Goal: Information Seeking & Learning: Learn about a topic

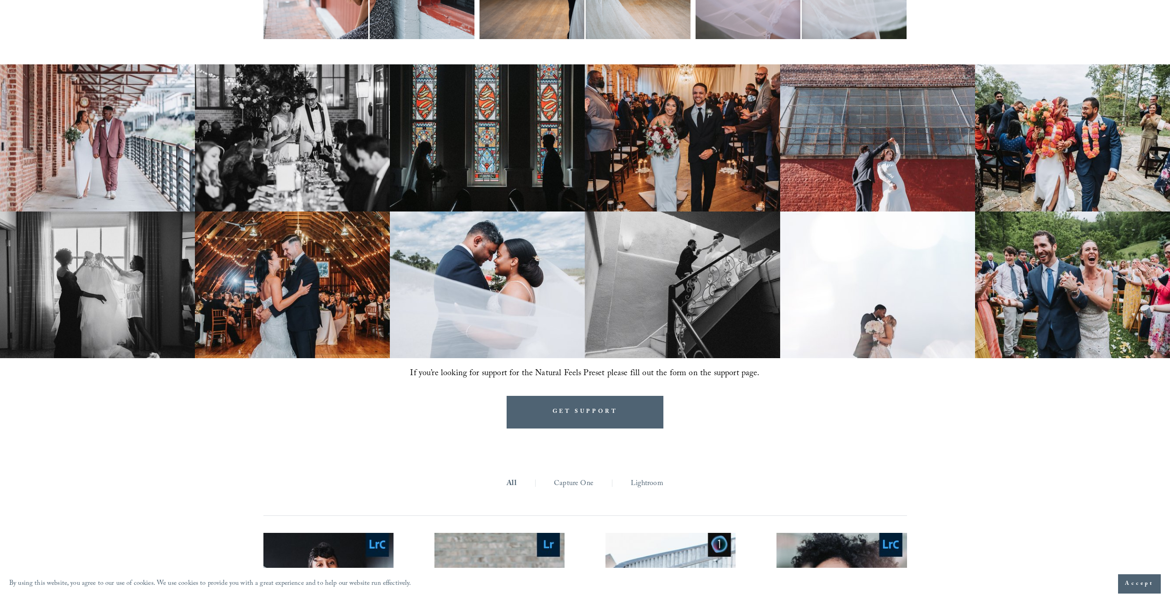
scroll to position [828, 0]
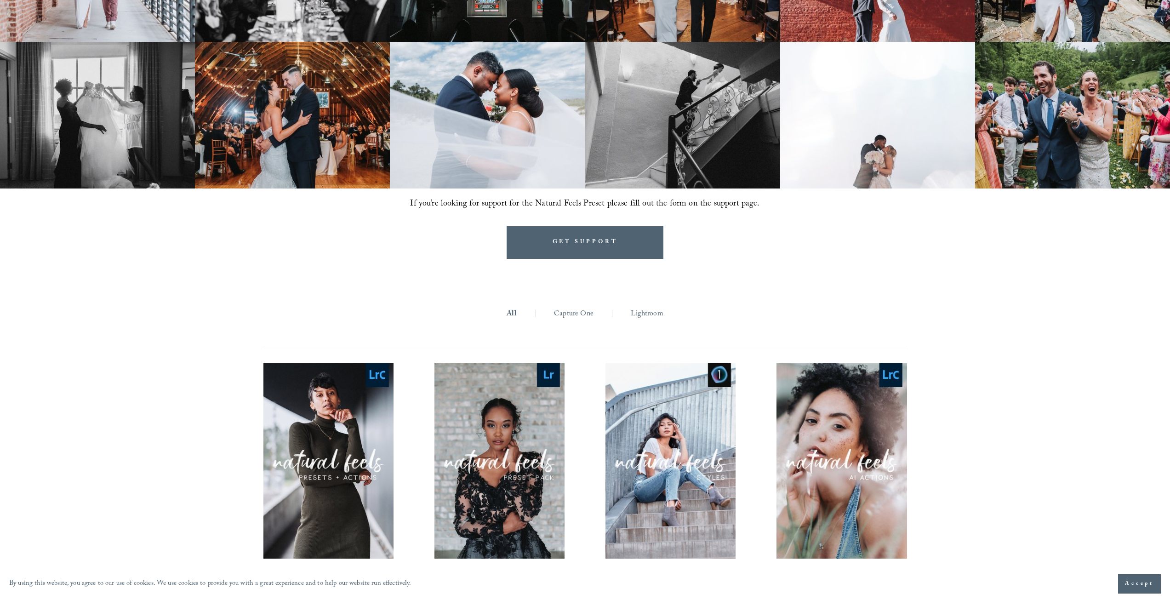
click at [1147, 582] on span "Accept" at bounding box center [1139, 583] width 29 height 9
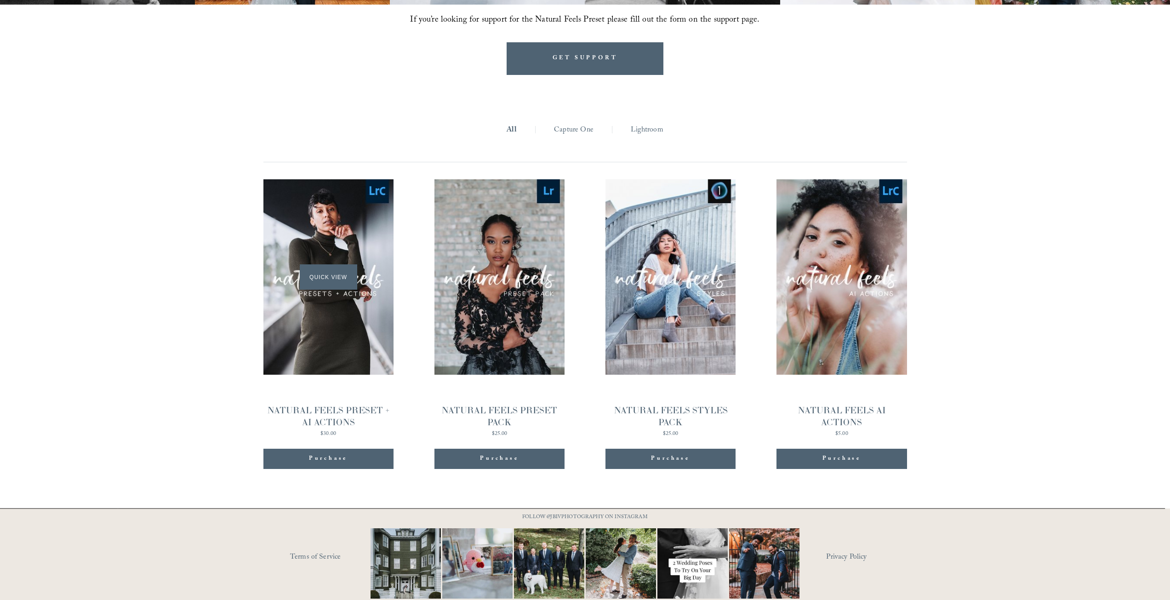
scroll to position [1029, 0]
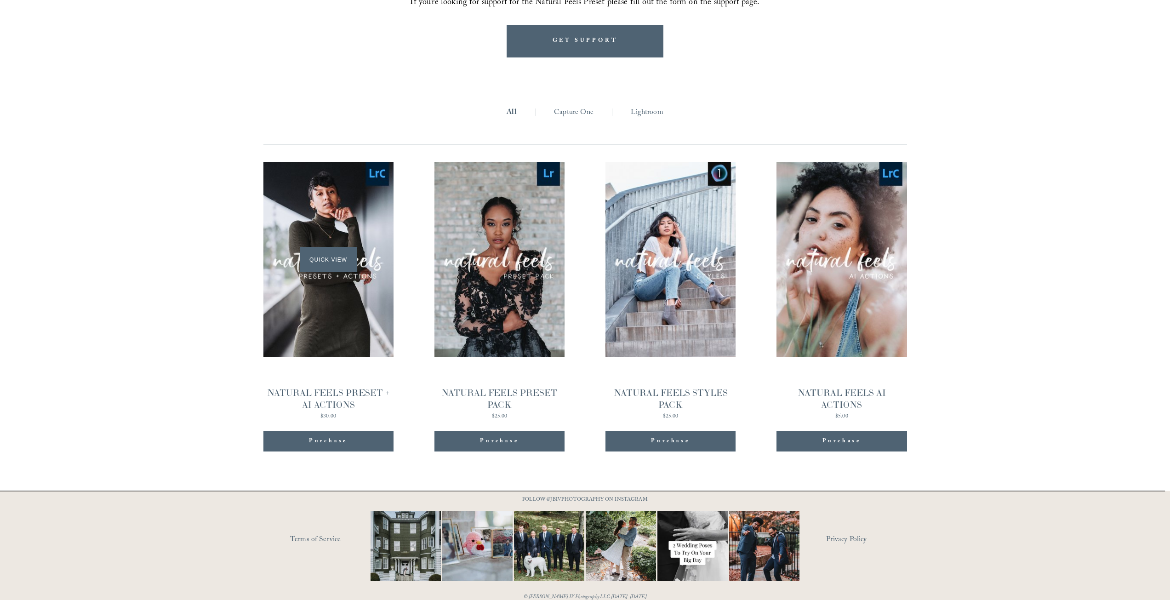
click at [360, 305] on div "Quick View" at bounding box center [328, 259] width 130 height 195
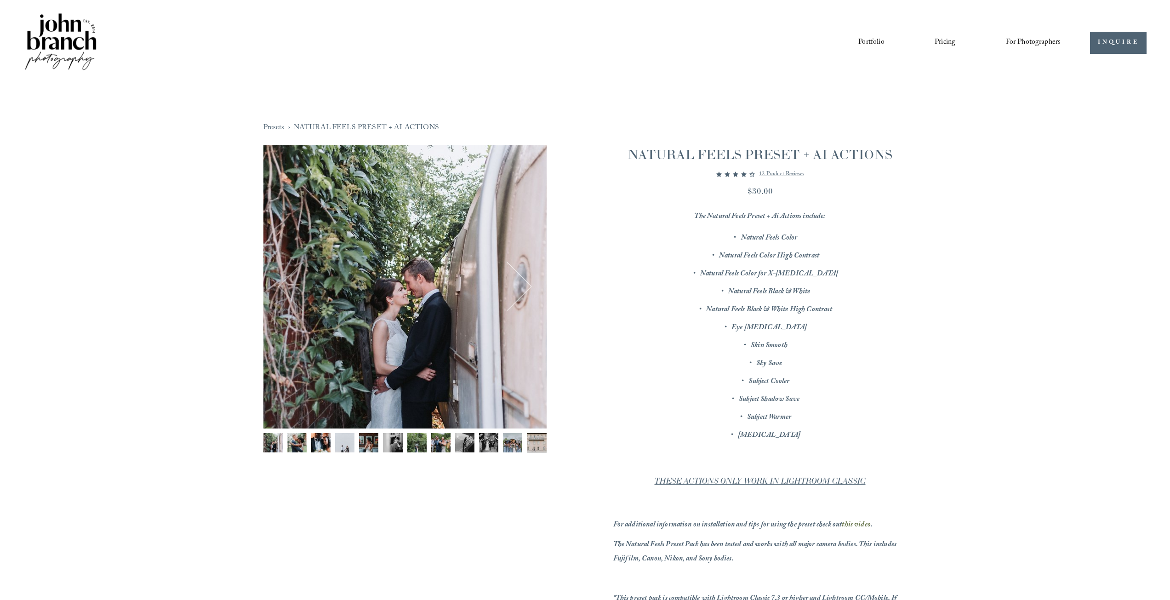
click at [515, 292] on button "Next" at bounding box center [507, 287] width 44 height 44
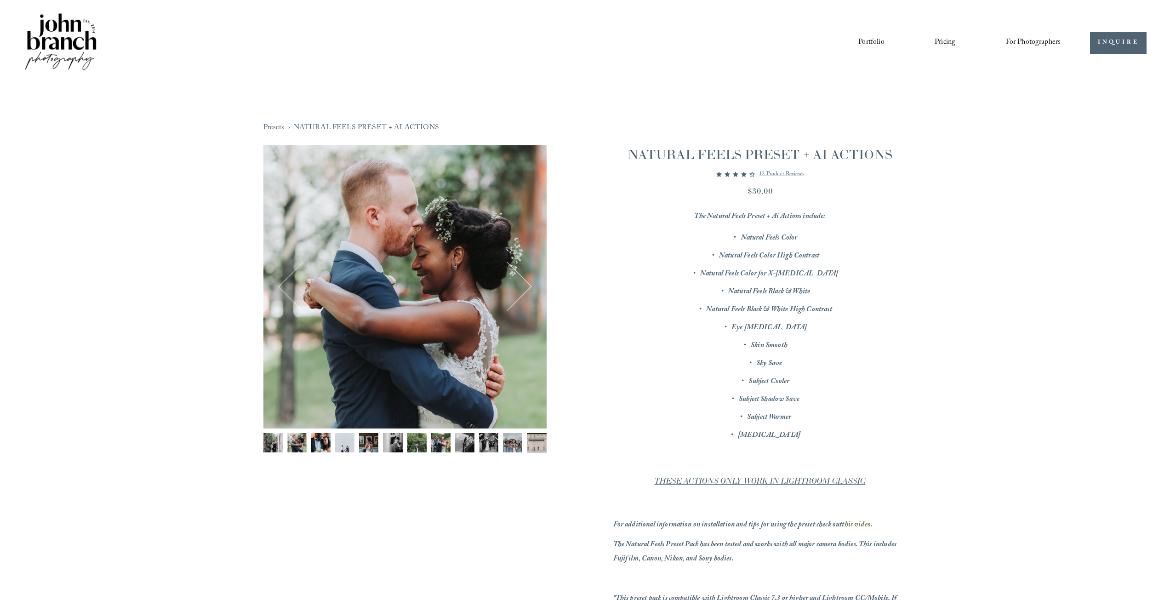
click at [515, 292] on button "Next" at bounding box center [507, 287] width 44 height 44
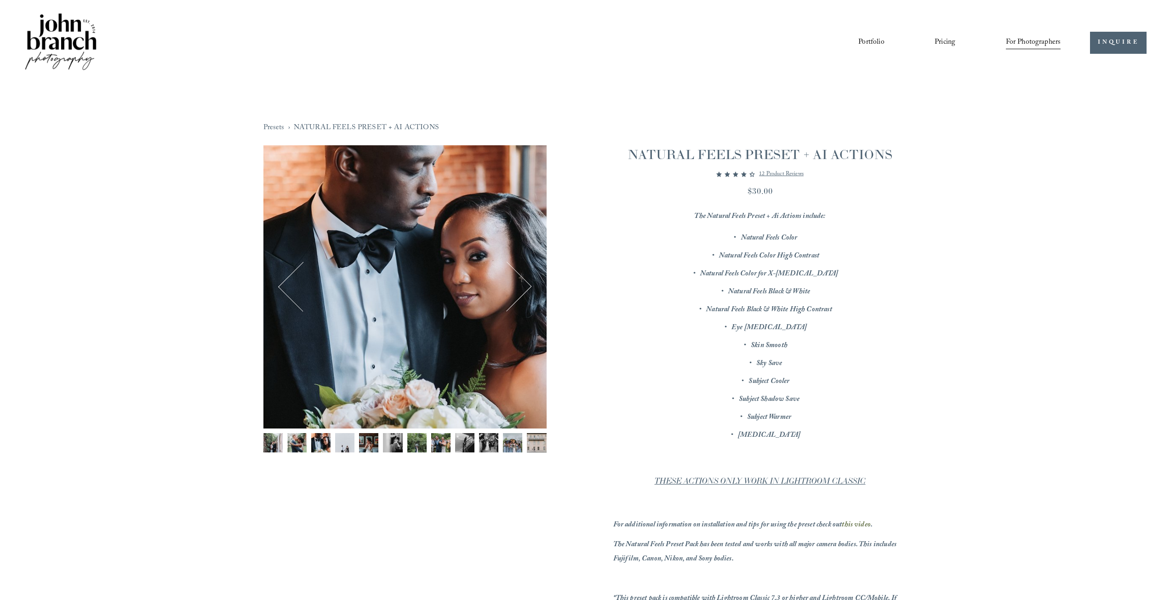
click at [515, 292] on button "Next" at bounding box center [507, 287] width 44 height 44
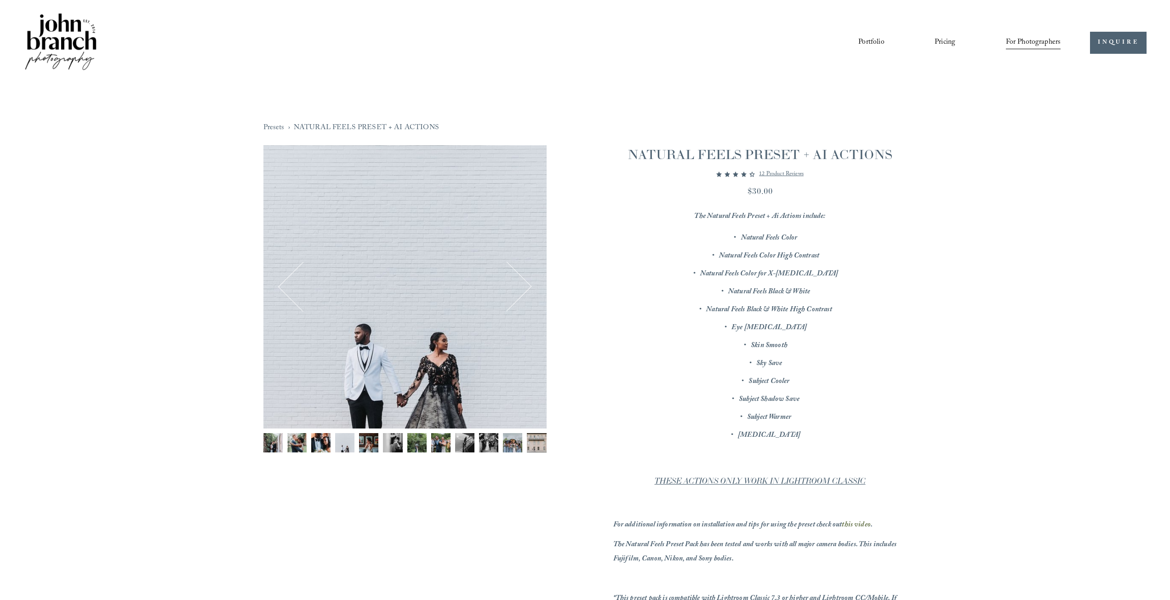
click at [515, 292] on button "Next" at bounding box center [507, 287] width 44 height 44
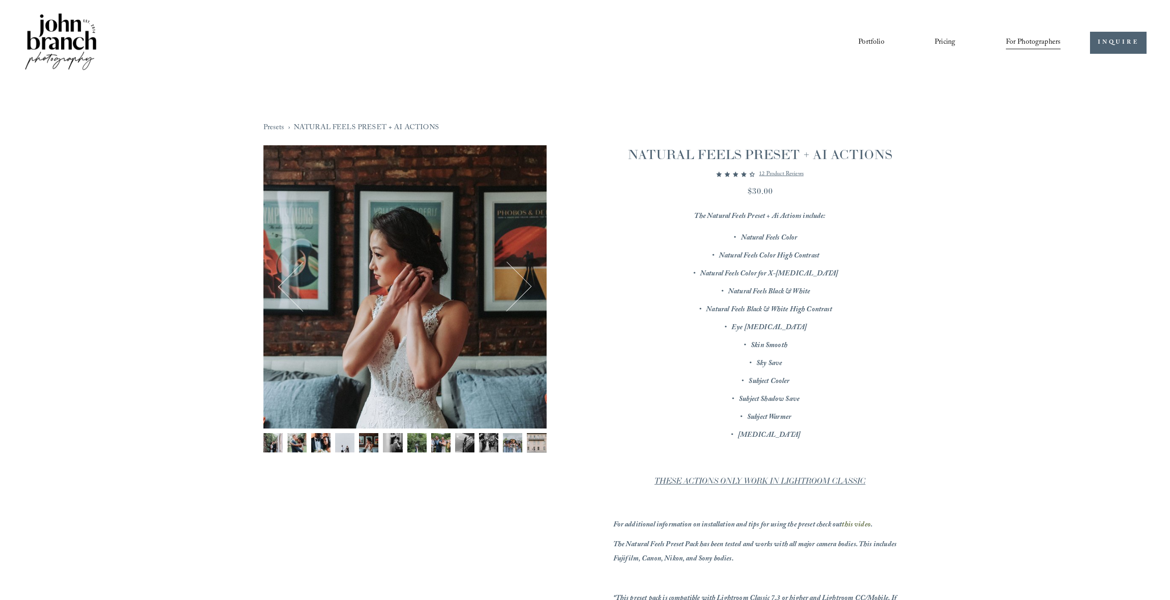
click at [515, 292] on button "Next" at bounding box center [507, 287] width 44 height 44
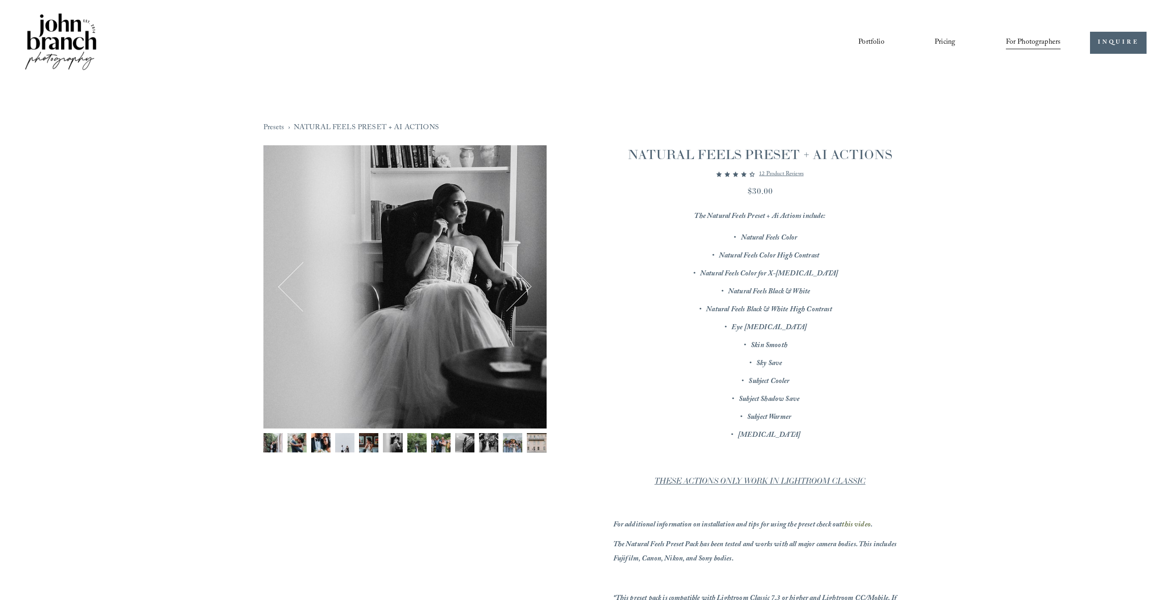
click at [515, 292] on button "Next" at bounding box center [507, 287] width 44 height 44
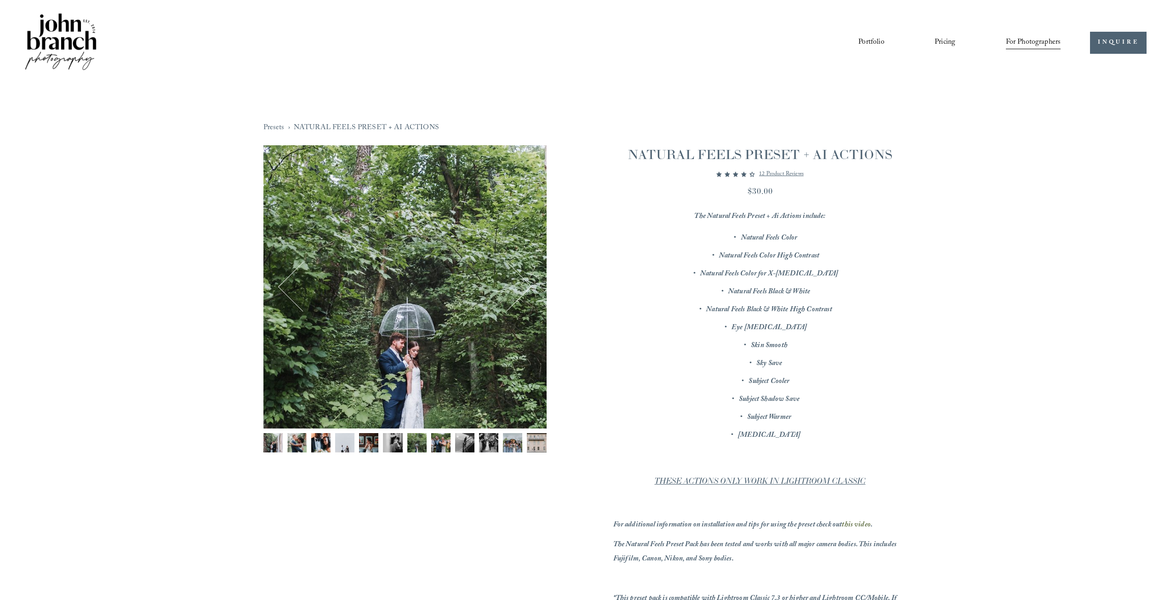
click at [515, 292] on button "Next" at bounding box center [507, 287] width 44 height 44
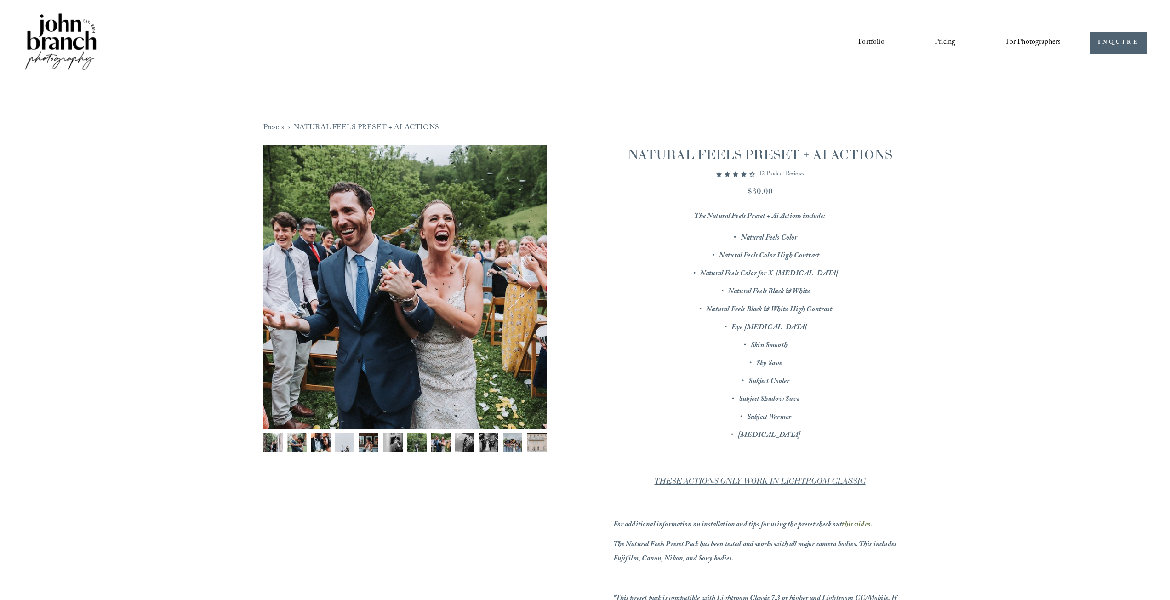
click at [515, 292] on button "Next" at bounding box center [507, 287] width 44 height 44
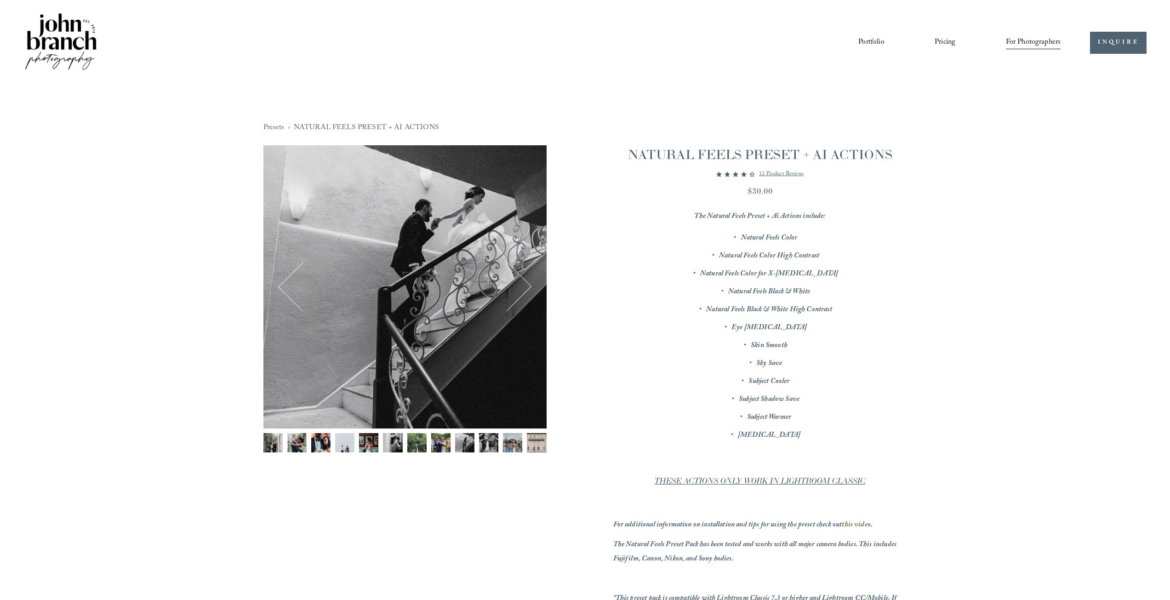
click at [461, 287] on div "Image 9 of 12" at bounding box center [404, 286] width 283 height 283
click at [516, 286] on button "Next" at bounding box center [507, 287] width 44 height 44
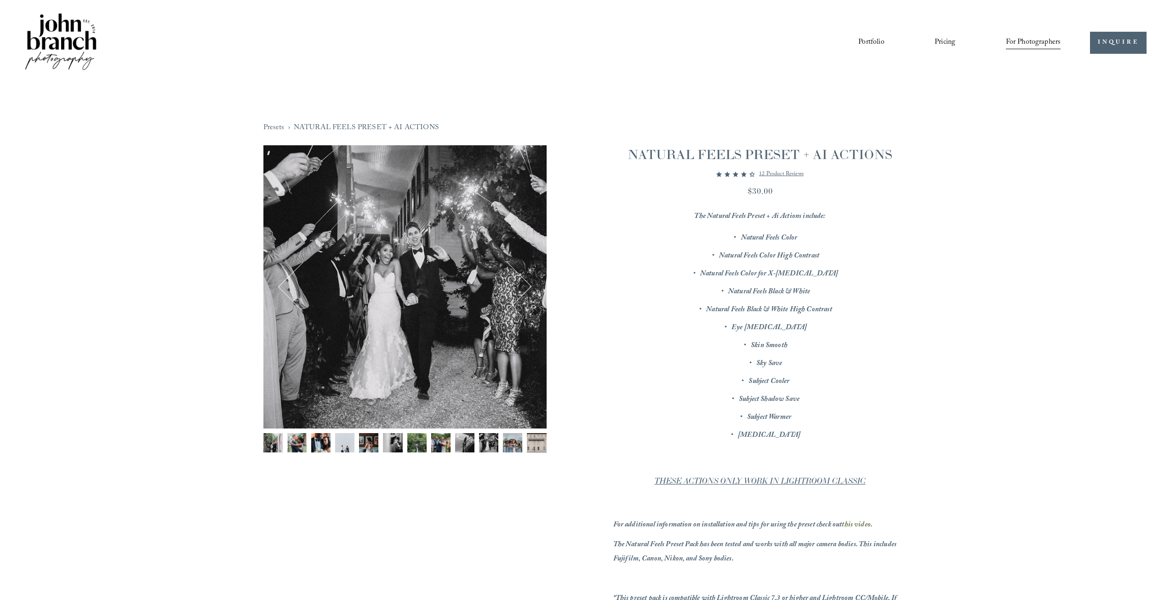
click at [516, 286] on button "Next" at bounding box center [507, 287] width 44 height 44
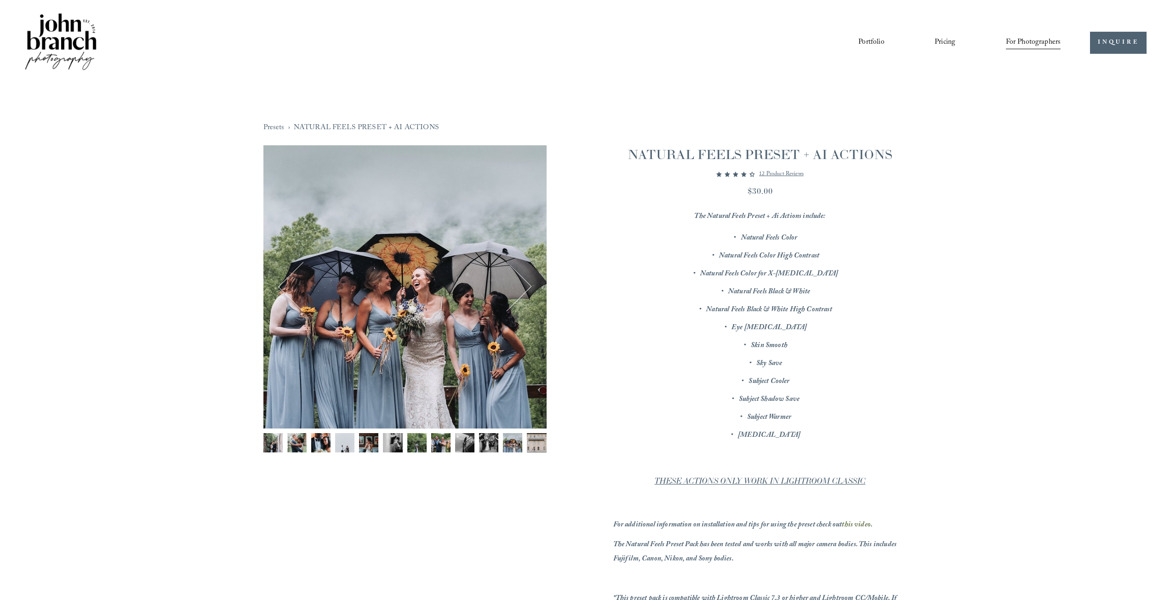
click at [516, 286] on button "Next" at bounding box center [507, 287] width 44 height 44
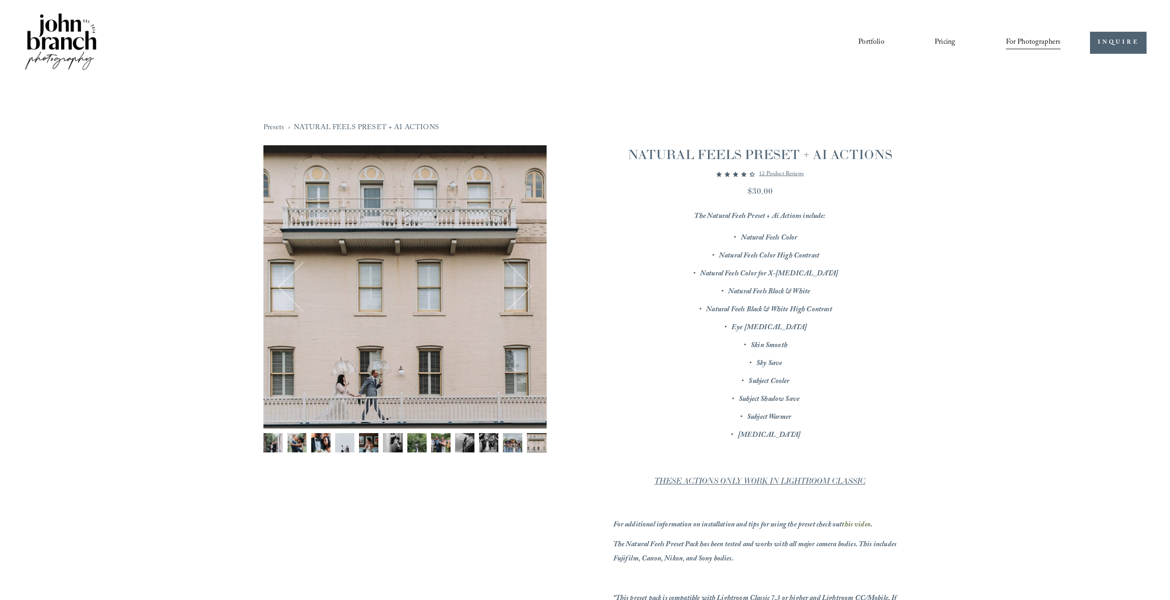
click at [516, 286] on button "Next" at bounding box center [507, 287] width 44 height 44
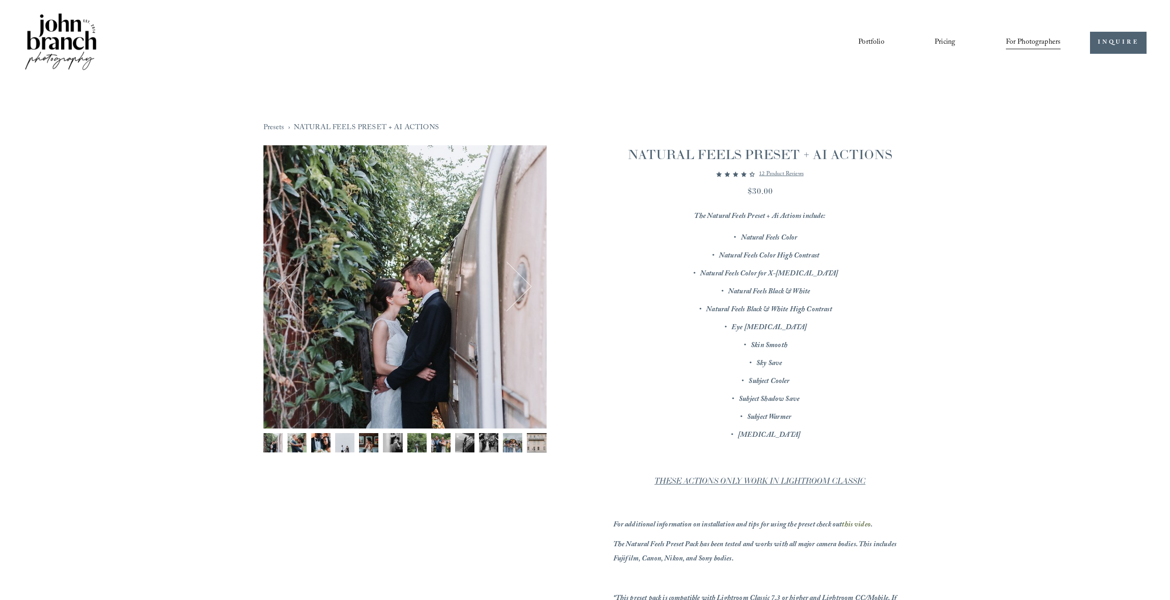
click at [516, 286] on button "Next" at bounding box center [507, 287] width 44 height 44
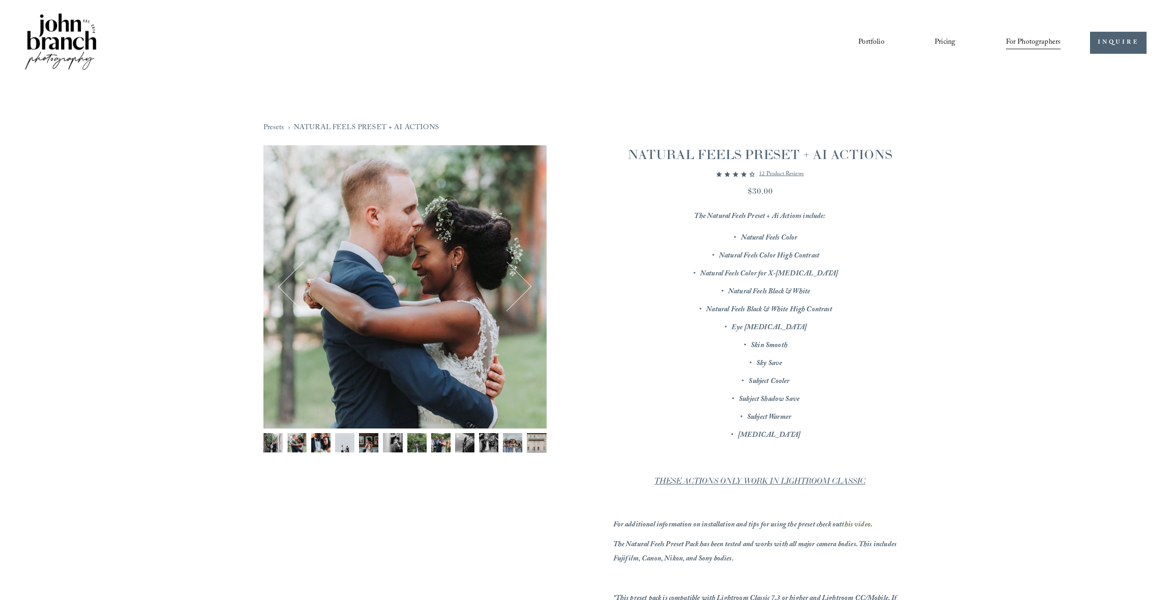
click at [516, 286] on button "Next" at bounding box center [507, 287] width 44 height 44
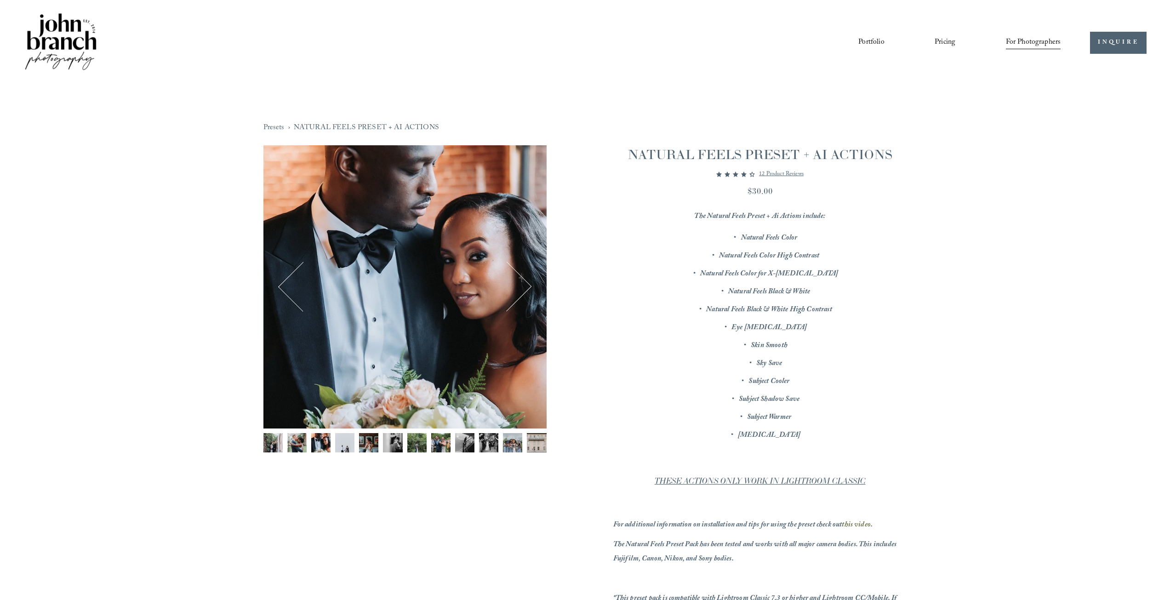
click at [516, 286] on button "Next" at bounding box center [507, 287] width 44 height 44
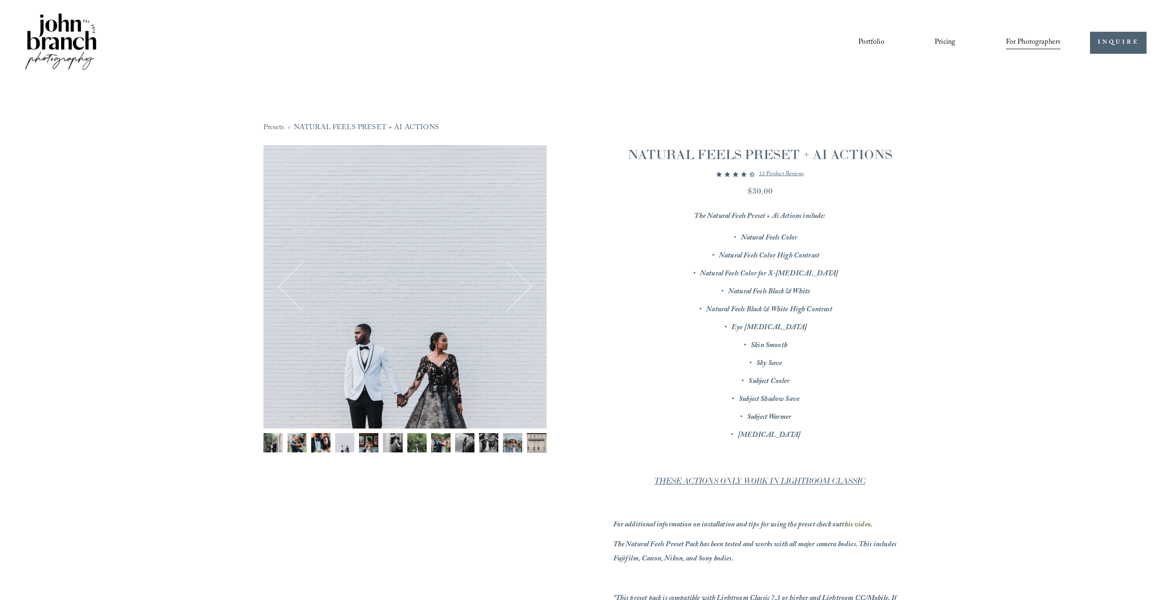
click at [516, 286] on button "Next" at bounding box center [507, 287] width 44 height 44
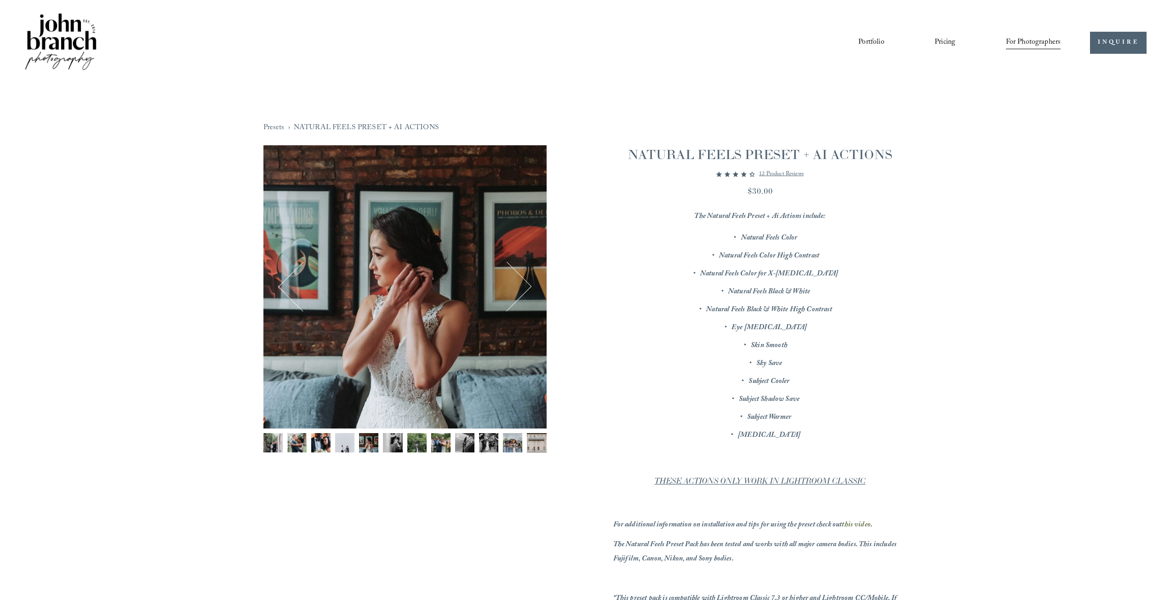
click at [516, 286] on button "Next" at bounding box center [507, 287] width 44 height 44
drag, startPoint x: 767, startPoint y: 274, endPoint x: 815, endPoint y: 271, distance: 47.9
click at [803, 271] on em "Natural Feels Color for X-T3" at bounding box center [769, 274] width 138 height 12
click at [815, 271] on p "Natural Feels Color for X-T3" at bounding box center [769, 274] width 275 height 14
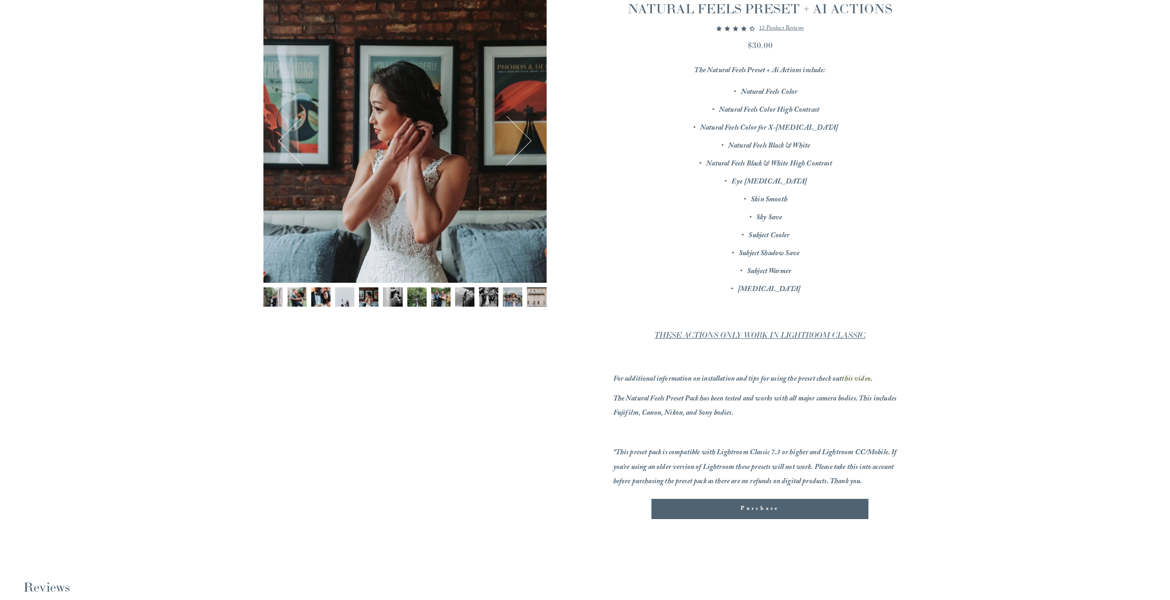
scroll to position [230, 0]
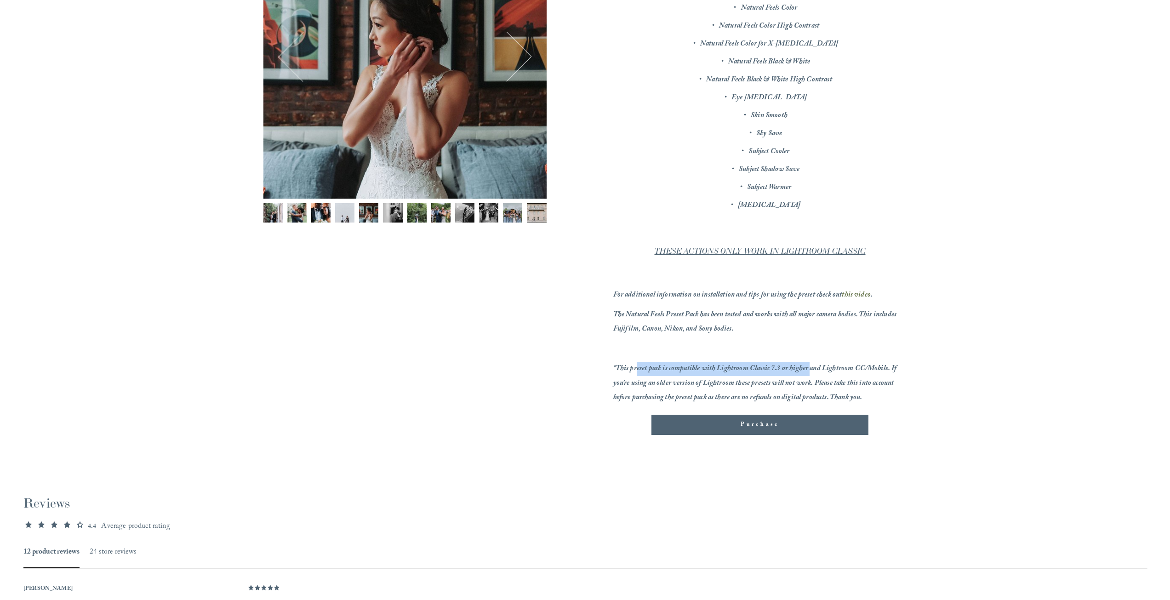
drag, startPoint x: 637, startPoint y: 370, endPoint x: 811, endPoint y: 364, distance: 174.4
click at [811, 364] on em "*This preset pack is compatible with Lightroom Classic 7.3 or higher and Lightr…" at bounding box center [755, 383] width 285 height 41
drag, startPoint x: 648, startPoint y: 388, endPoint x: 724, endPoint y: 386, distance: 75.9
click at [719, 386] on em "*This preset pack is compatible with Lightroom Classic 7.3 or higher and Lightr…" at bounding box center [755, 383] width 285 height 41
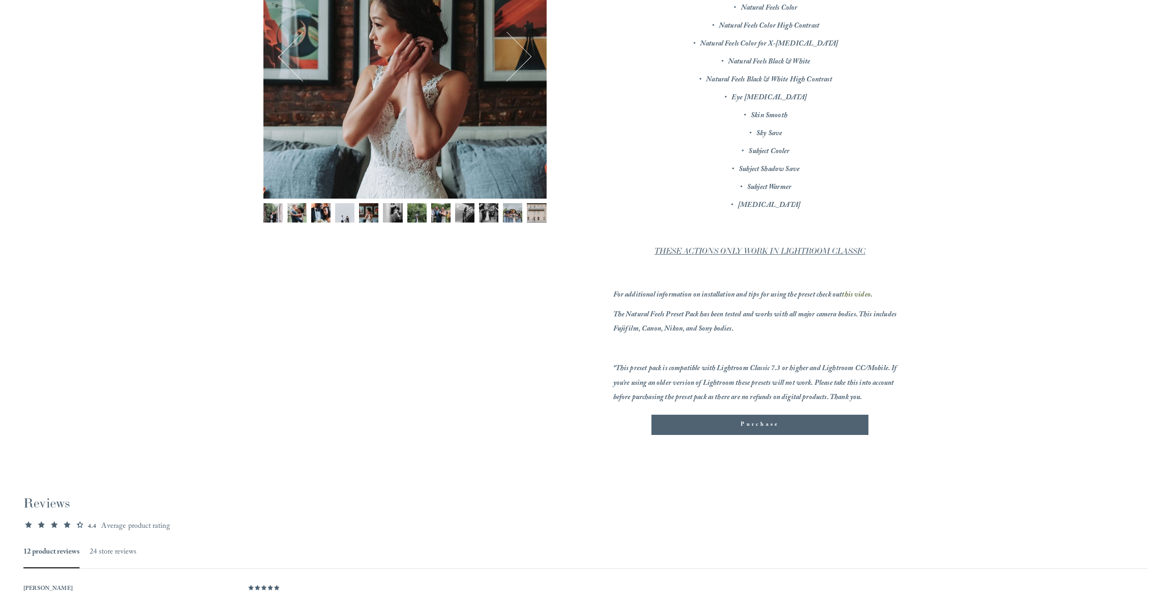
click at [738, 385] on em "*This preset pack is compatible with Lightroom Classic 7.3 or higher and Lightr…" at bounding box center [755, 383] width 285 height 41
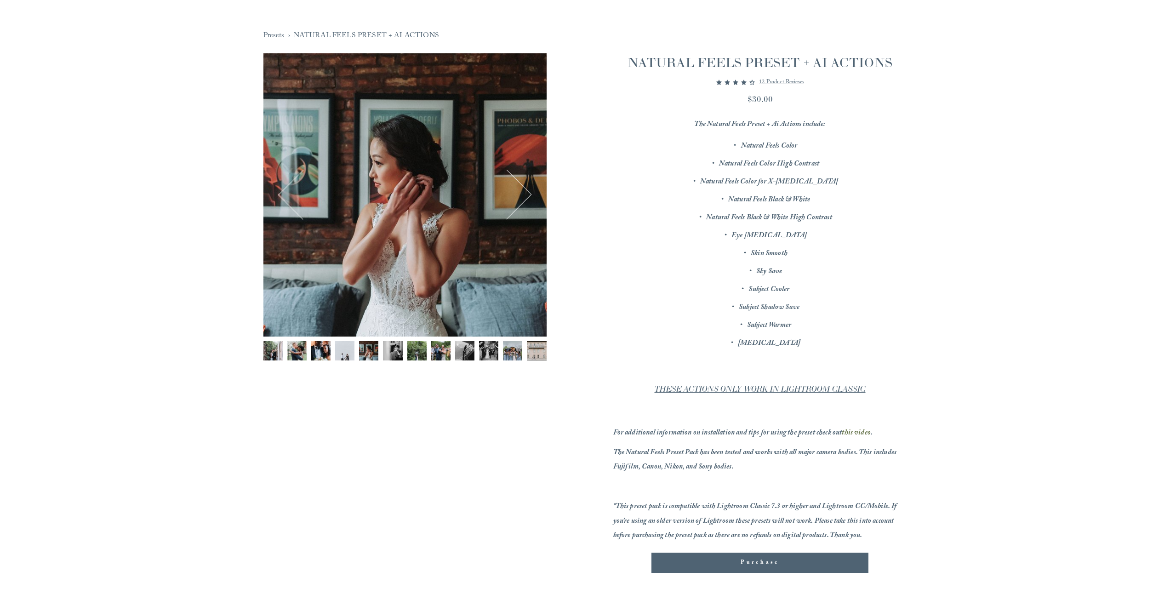
scroll to position [0, 0]
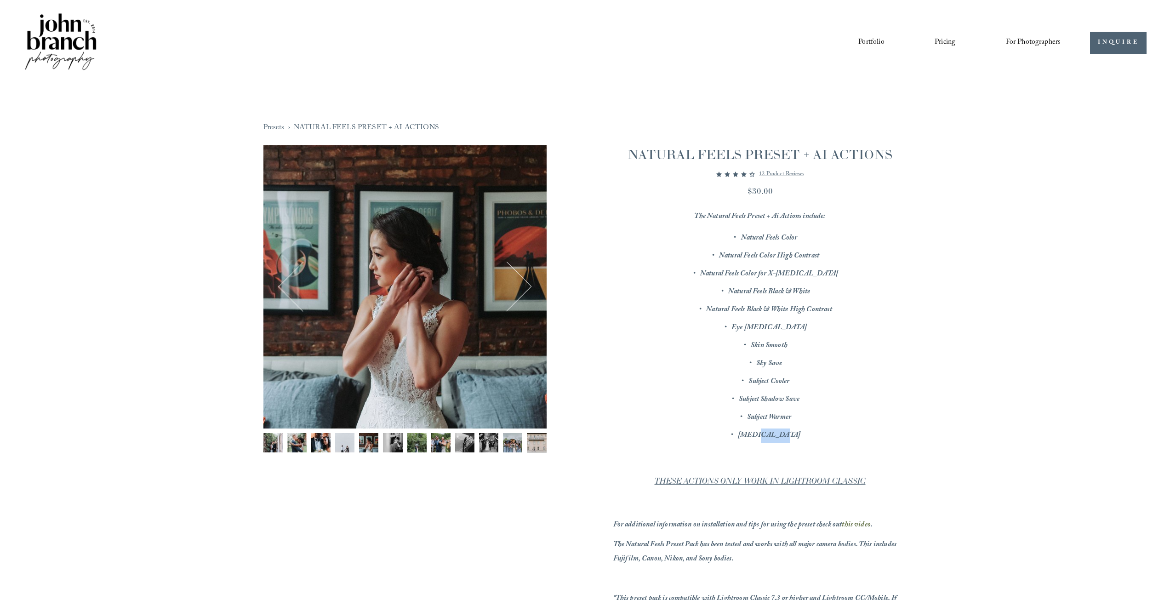
drag, startPoint x: 760, startPoint y: 436, endPoint x: 803, endPoint y: 430, distance: 43.6
click at [800, 430] on p "Teeth Whitening" at bounding box center [769, 436] width 275 height 14
click at [807, 430] on p "Teeth Whitening" at bounding box center [769, 436] width 275 height 14
drag, startPoint x: 746, startPoint y: 235, endPoint x: 795, endPoint y: 235, distance: 48.7
click at [788, 235] on em "Natural Feels Color" at bounding box center [769, 238] width 57 height 12
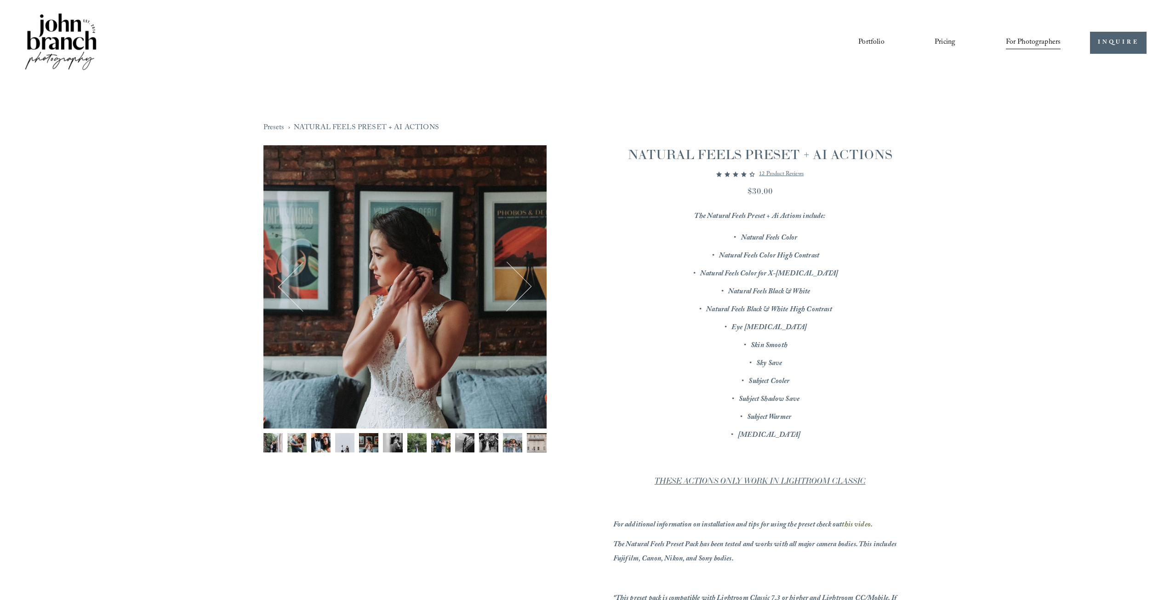
click at [796, 235] on em "Natural Feels Color" at bounding box center [769, 238] width 57 height 12
drag, startPoint x: 730, startPoint y: 260, endPoint x: 797, endPoint y: 252, distance: 68.0
click at [797, 252] on em "Natural Feels Color High Contrast" at bounding box center [769, 256] width 100 height 12
drag, startPoint x: 746, startPoint y: 274, endPoint x: 797, endPoint y: 270, distance: 50.8
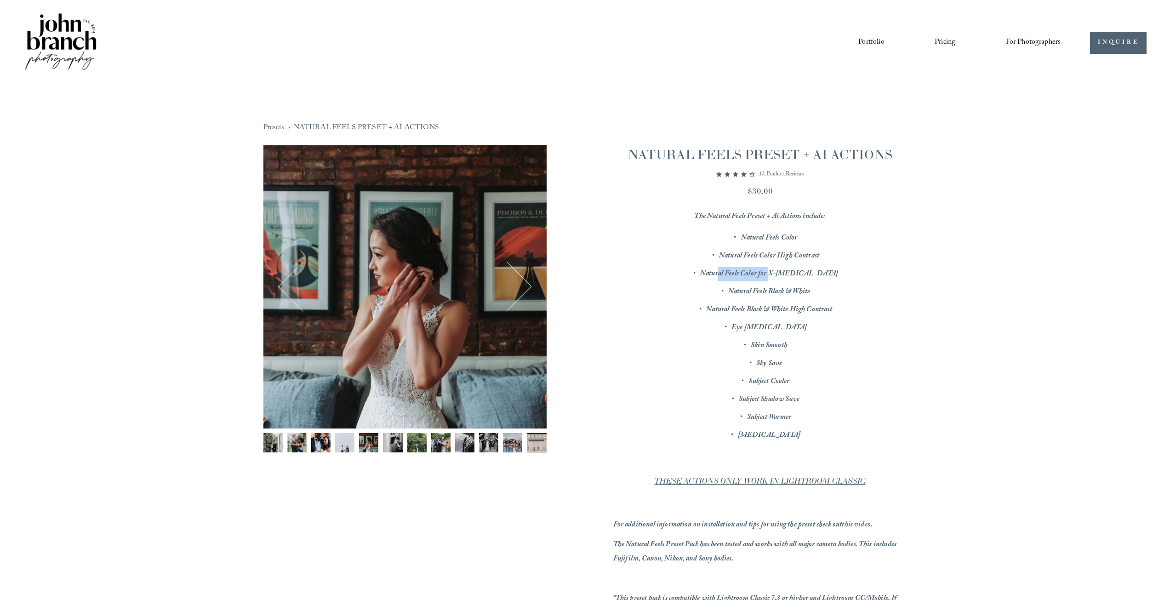
click at [797, 270] on em "Natural Feels Color for X-T3" at bounding box center [769, 274] width 138 height 12
drag, startPoint x: 736, startPoint y: 290, endPoint x: 801, endPoint y: 284, distance: 65.1
click at [801, 284] on ul "Natural Feels Color Natural Feels Color High Contrast Natural Feels Color for X…" at bounding box center [760, 337] width 294 height 212
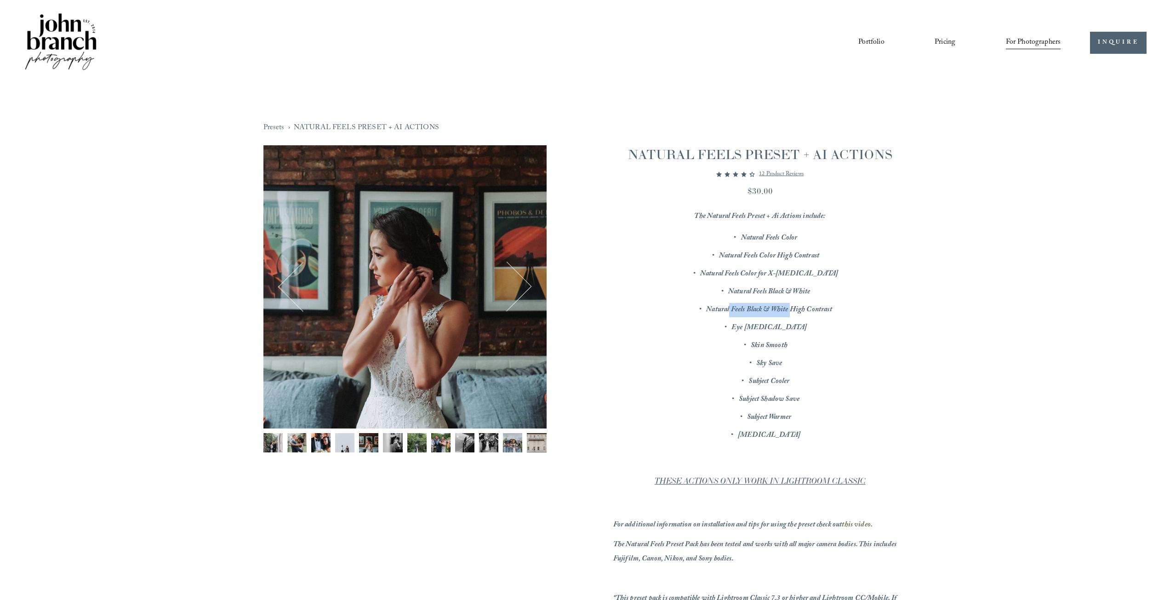
drag, startPoint x: 736, startPoint y: 313, endPoint x: 798, endPoint y: 312, distance: 62.1
click at [796, 312] on em "Natural Feels Black & White High Contrast" at bounding box center [769, 310] width 126 height 12
click at [798, 312] on em "Natural Feels Black & White High Contrast" at bounding box center [769, 310] width 126 height 12
drag, startPoint x: 759, startPoint y: 331, endPoint x: 779, endPoint y: 330, distance: 20.3
click at [772, 331] on em "Eye Whitening" at bounding box center [769, 328] width 75 height 12
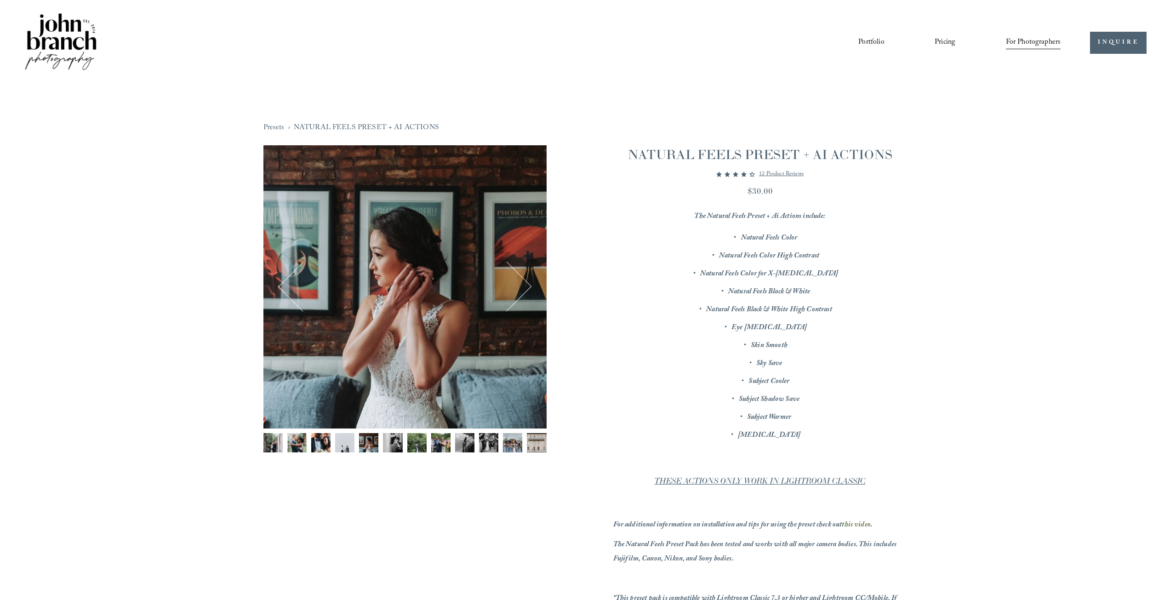
click at [779, 330] on em "Eye Whitening" at bounding box center [769, 328] width 75 height 12
drag, startPoint x: 763, startPoint y: 344, endPoint x: 785, endPoint y: 340, distance: 22.5
click at [780, 341] on em "Skin Smooth" at bounding box center [769, 346] width 37 height 12
click at [785, 340] on em "Skin Smooth" at bounding box center [769, 346] width 37 height 12
drag, startPoint x: 758, startPoint y: 329, endPoint x: 776, endPoint y: 328, distance: 18.4
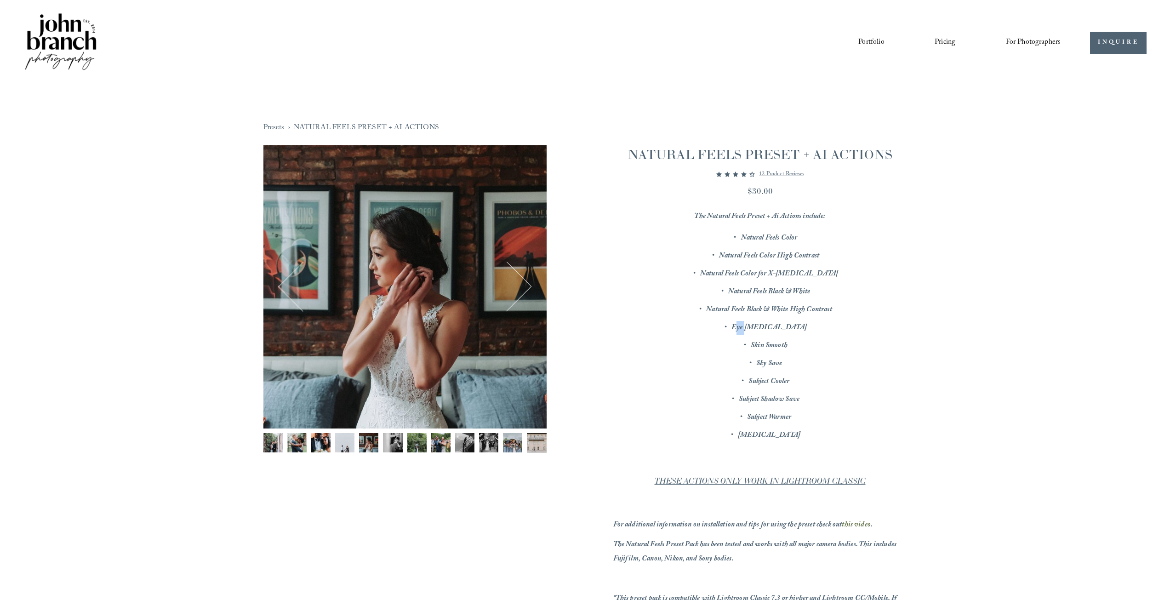
click at [774, 328] on em "Eye Whitening" at bounding box center [769, 328] width 75 height 12
click at [776, 328] on em "Eye Whitening" at bounding box center [769, 328] width 75 height 12
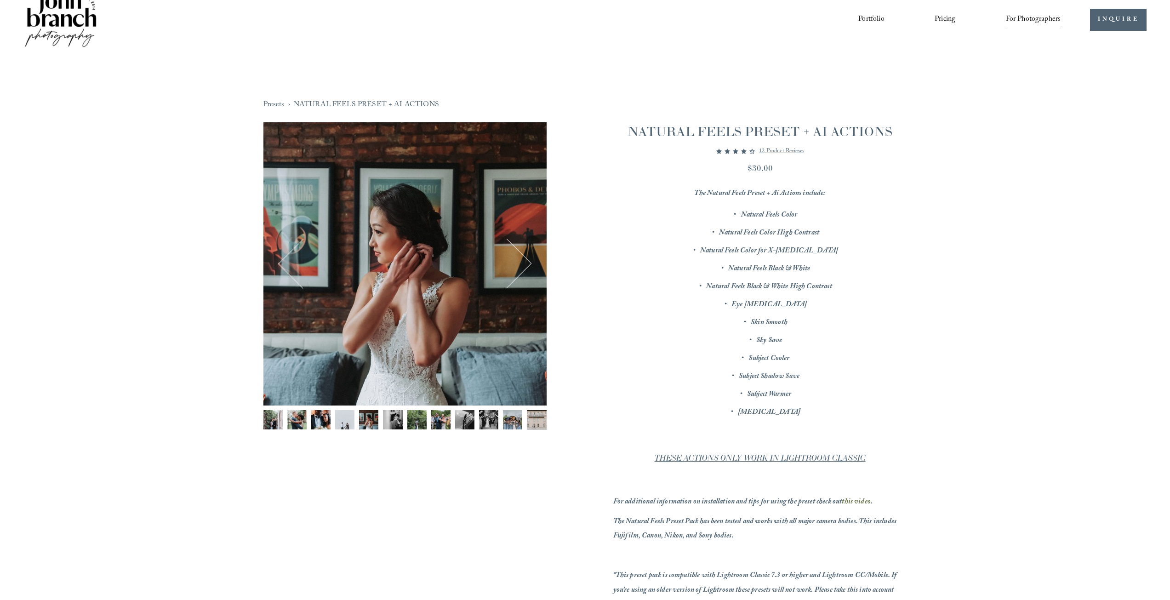
scroll to position [46, 0]
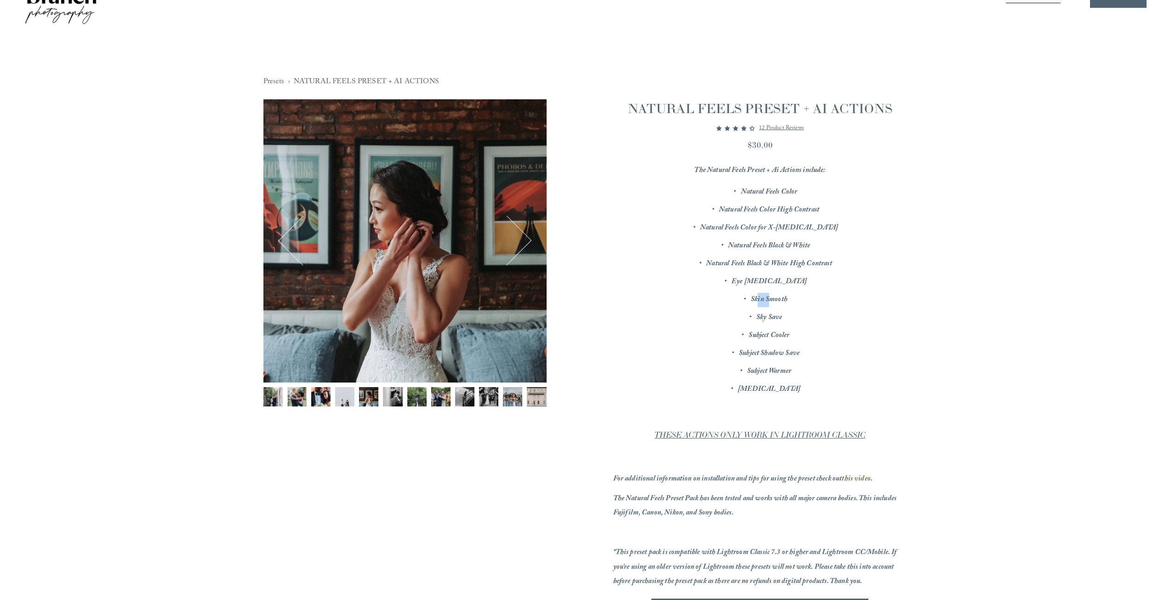
drag, startPoint x: 759, startPoint y: 299, endPoint x: 782, endPoint y: 296, distance: 22.8
click at [777, 296] on em "Skin Smooth" at bounding box center [769, 300] width 37 height 12
click at [782, 296] on em "Skin Smooth" at bounding box center [769, 300] width 37 height 12
click at [769, 319] on em "Sky Save" at bounding box center [769, 318] width 26 height 12
click at [777, 319] on em "Sky Save" at bounding box center [769, 318] width 26 height 12
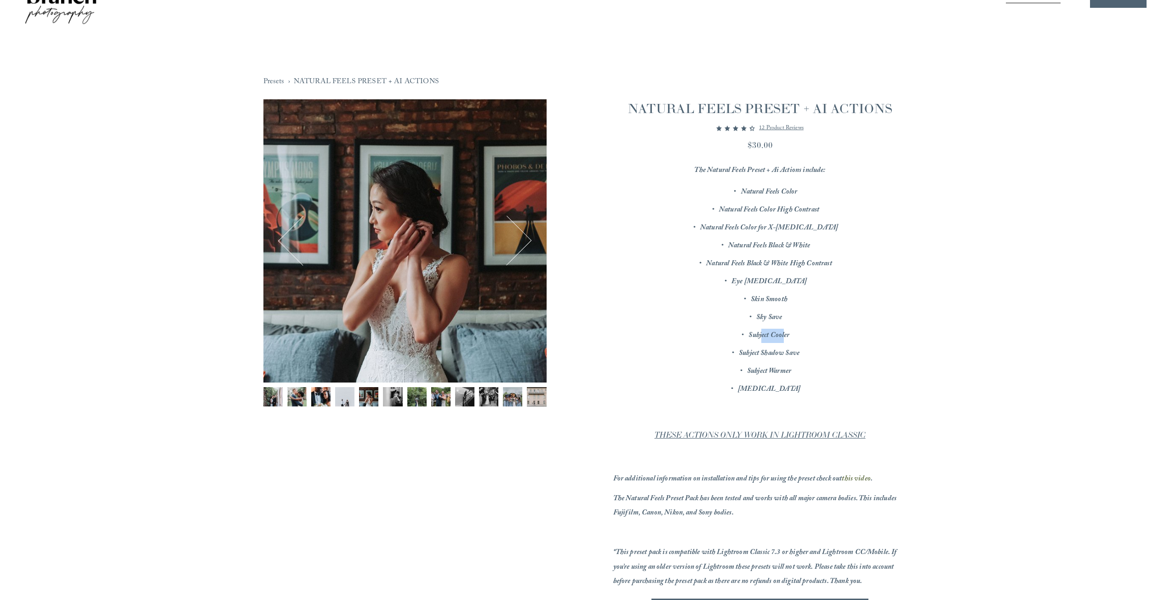
drag, startPoint x: 763, startPoint y: 339, endPoint x: 788, endPoint y: 337, distance: 24.9
click at [786, 337] on em "Subject Cooler" at bounding box center [769, 336] width 41 height 12
click at [788, 337] on em "Subject Cooler" at bounding box center [769, 336] width 41 height 12
drag, startPoint x: 756, startPoint y: 335, endPoint x: 782, endPoint y: 334, distance: 25.8
click at [779, 334] on em "Subject Cooler" at bounding box center [769, 336] width 41 height 12
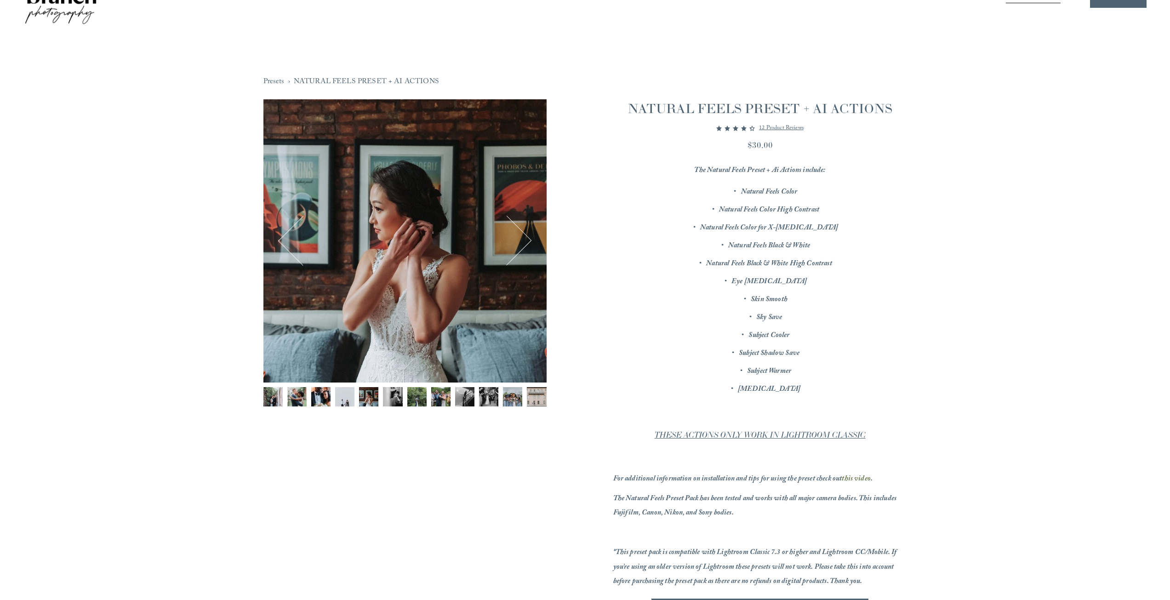
click at [782, 334] on em "Subject Cooler" at bounding box center [769, 336] width 41 height 12
drag, startPoint x: 752, startPoint y: 354, endPoint x: 783, endPoint y: 351, distance: 31.4
click at [782, 351] on em "Subject Shadow Save" at bounding box center [769, 354] width 61 height 12
click at [785, 351] on em "Subject Shadow Save" at bounding box center [769, 354] width 61 height 12
drag, startPoint x: 759, startPoint y: 350, endPoint x: 789, endPoint y: 350, distance: 29.4
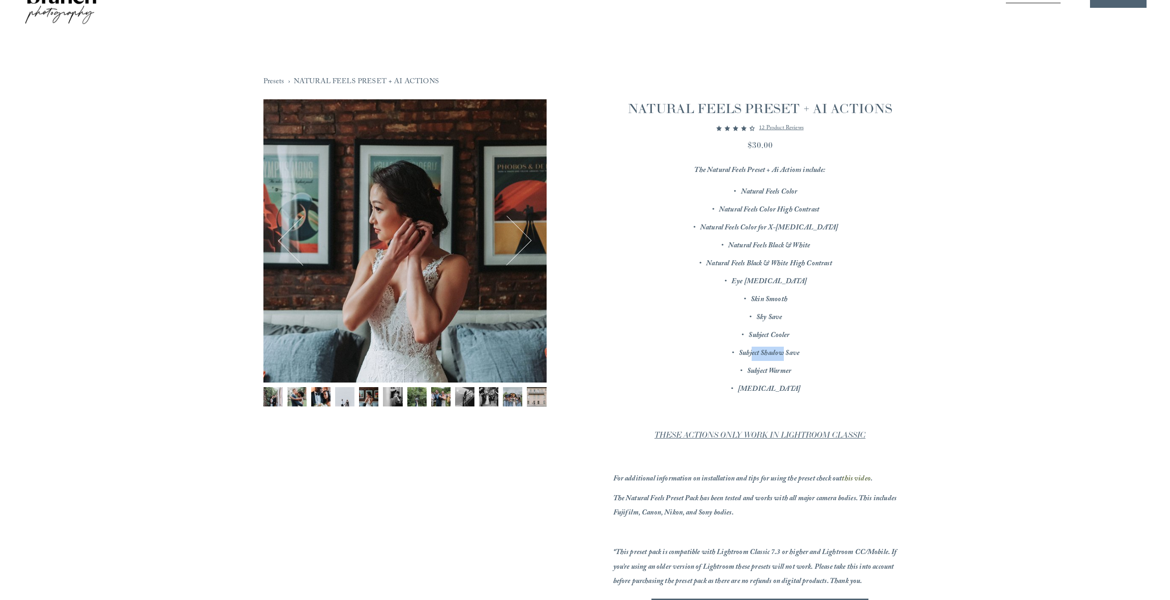
click at [789, 350] on em "Subject Shadow Save" at bounding box center [769, 354] width 61 height 12
click at [790, 350] on em "Subject Shadow Save" at bounding box center [769, 354] width 61 height 12
drag, startPoint x: 762, startPoint y: 371, endPoint x: 775, endPoint y: 371, distance: 12.9
click at [772, 371] on em "Subject Warmer" at bounding box center [769, 372] width 44 height 12
click at [775, 371] on em "Subject Warmer" at bounding box center [769, 372] width 44 height 12
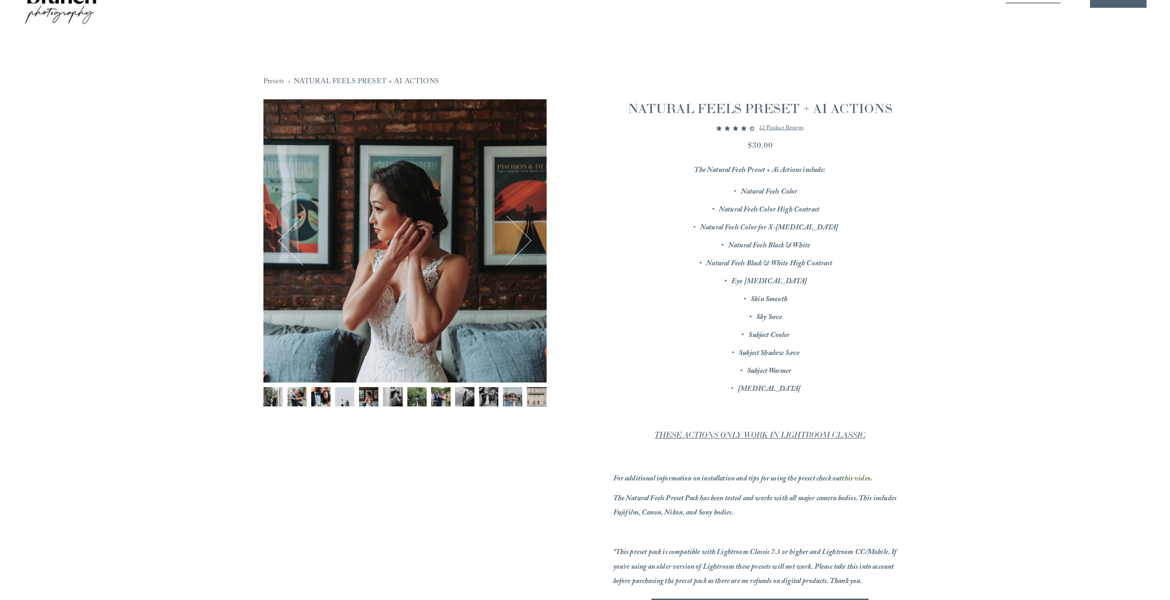
click at [763, 389] on em "Teeth Whitening" at bounding box center [769, 390] width 63 height 12
drag, startPoint x: 756, startPoint y: 391, endPoint x: 778, endPoint y: 387, distance: 22.8
click at [773, 387] on em "Teeth Whitening" at bounding box center [769, 390] width 63 height 12
click at [778, 387] on em "Teeth Whitening" at bounding box center [769, 390] width 63 height 12
drag, startPoint x: 763, startPoint y: 338, endPoint x: 790, endPoint y: 337, distance: 26.7
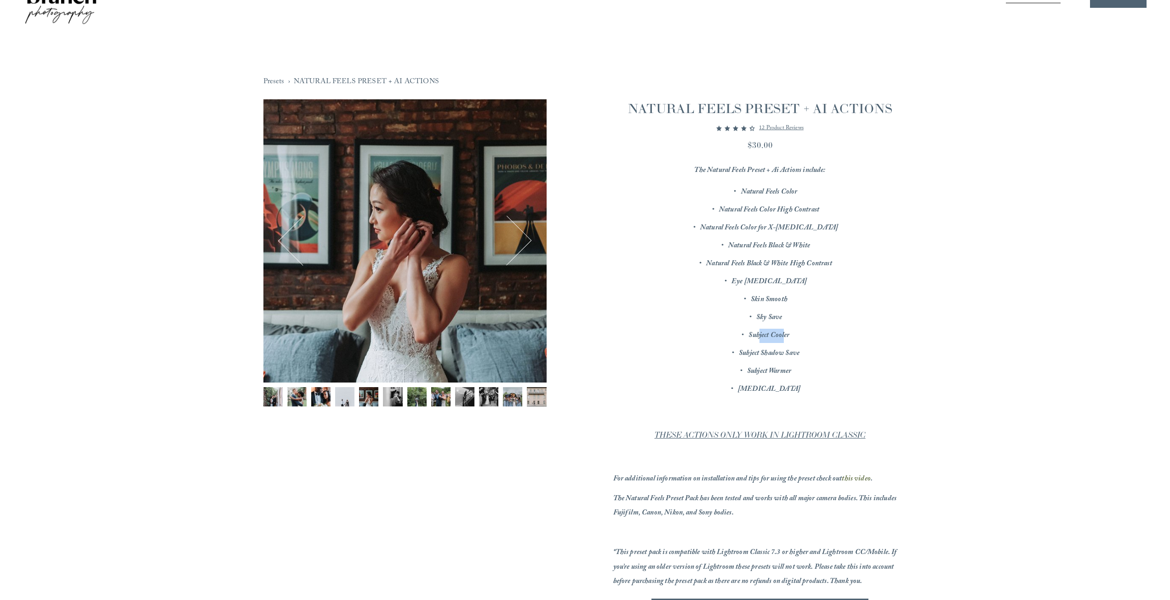
click at [785, 337] on em "Subject Cooler" at bounding box center [769, 336] width 41 height 12
click at [790, 337] on em "Subject Cooler" at bounding box center [769, 336] width 41 height 12
drag, startPoint x: 750, startPoint y: 358, endPoint x: 792, endPoint y: 354, distance: 42.0
click at [792, 354] on em "Subject Shadow Save" at bounding box center [769, 354] width 61 height 12
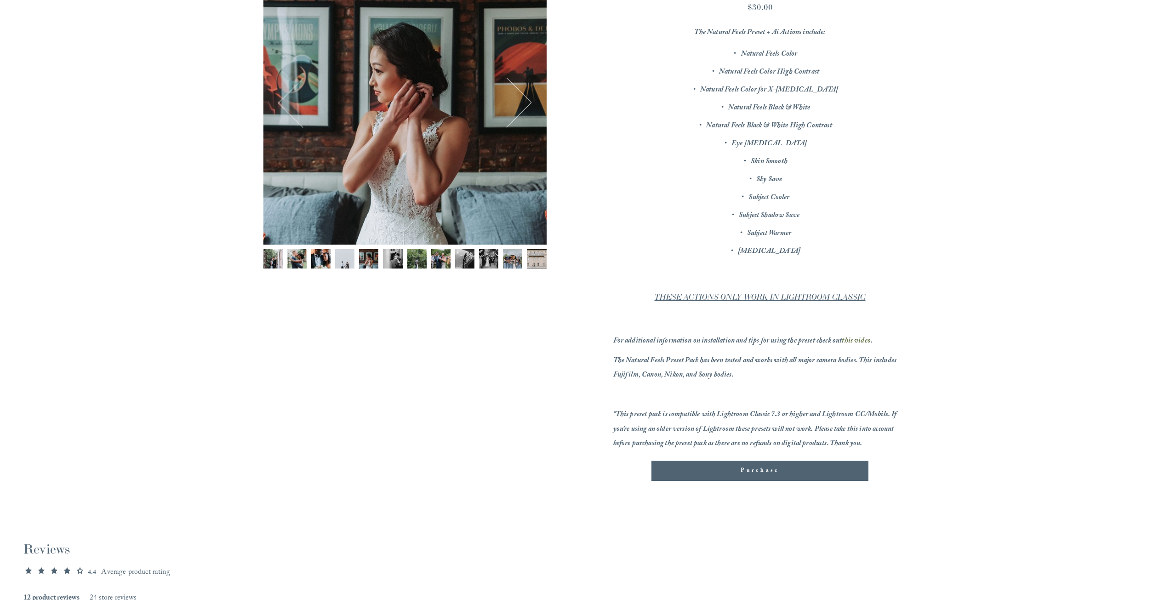
click at [747, 301] on em "THESE ACTIONS ONLY WORK IN LIGHTROOM CLASSIC" at bounding box center [760, 297] width 211 height 10
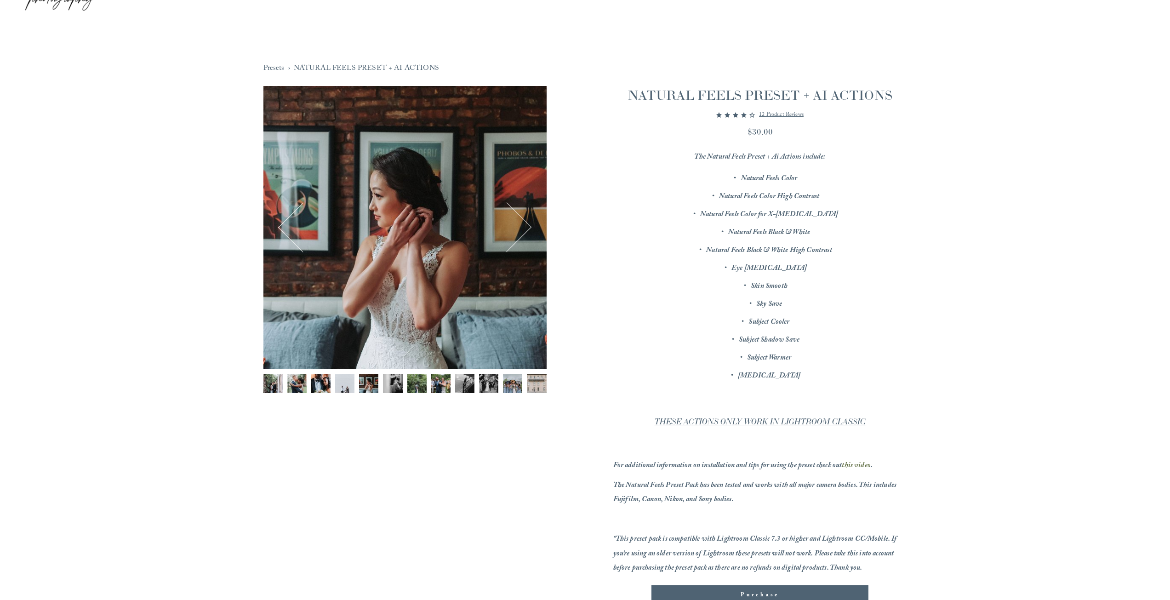
scroll to position [0, 0]
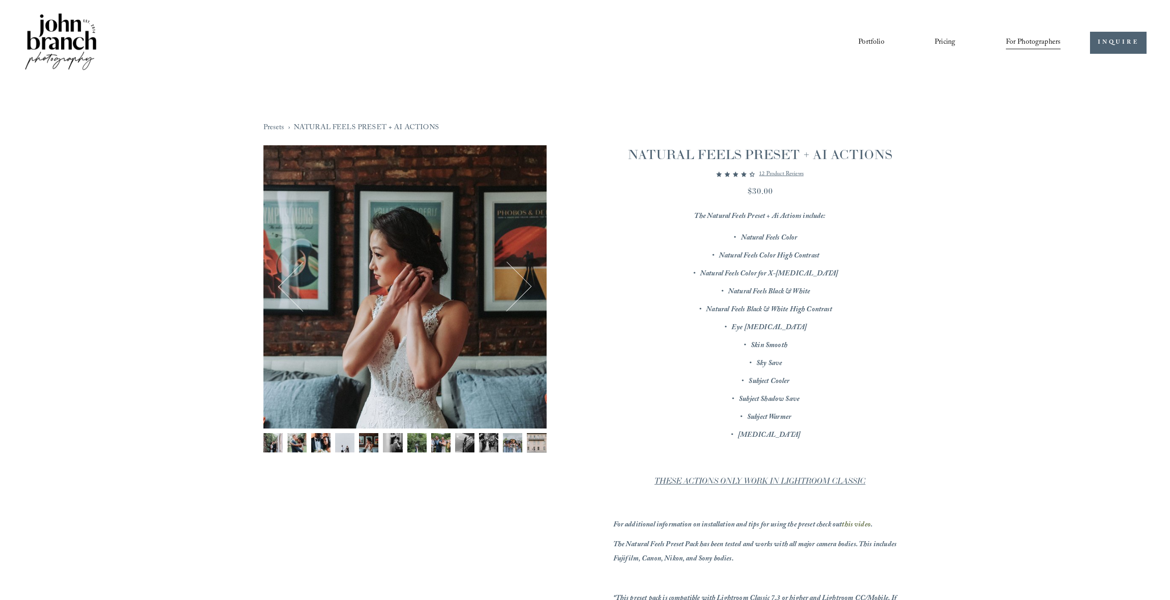
click at [87, 58] on img at bounding box center [60, 42] width 74 height 62
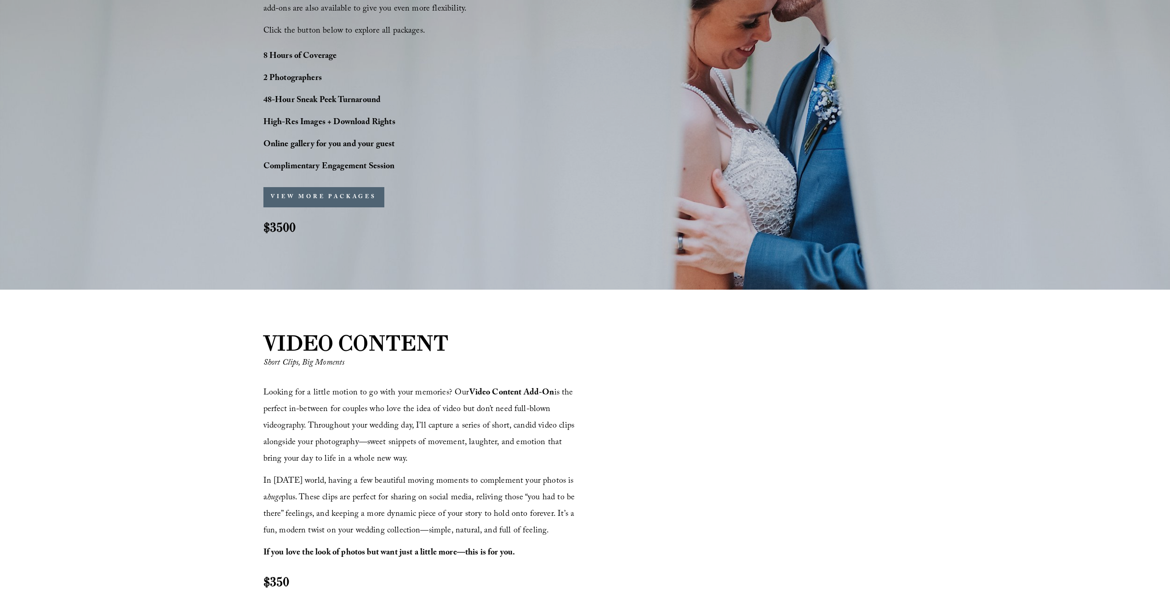
scroll to position [552, 0]
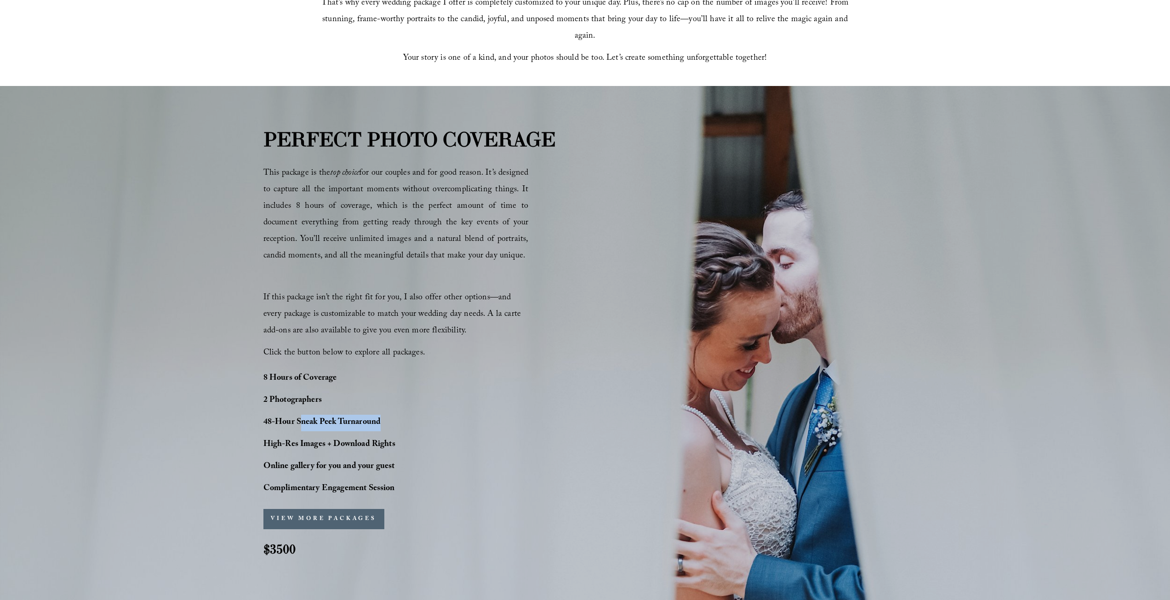
drag, startPoint x: 366, startPoint y: 418, endPoint x: 386, endPoint y: 419, distance: 20.7
click at [386, 419] on p "48-Hour Sneak Peek Turnaround" at bounding box center [355, 423] width 184 height 17
click at [351, 429] on strong "48-Hour Sneak Peek Turnaround" at bounding box center [322, 423] width 118 height 14
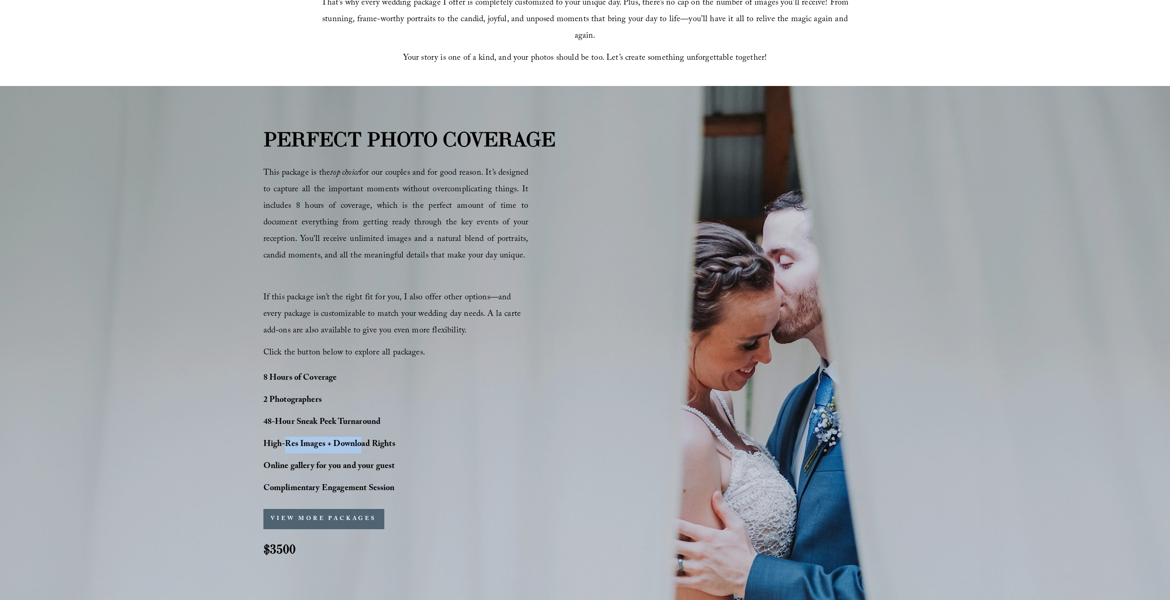
drag, startPoint x: 306, startPoint y: 448, endPoint x: 370, endPoint y: 446, distance: 64.4
click at [367, 446] on strong "High-Res Images + Download Rights" at bounding box center [329, 445] width 132 height 14
click at [370, 446] on strong "High-Res Images + Download Rights" at bounding box center [329, 445] width 132 height 14
drag, startPoint x: 335, startPoint y: 445, endPoint x: 356, endPoint y: 444, distance: 21.2
click at [356, 444] on strong "High-Res Images + Download Rights" at bounding box center [329, 445] width 132 height 14
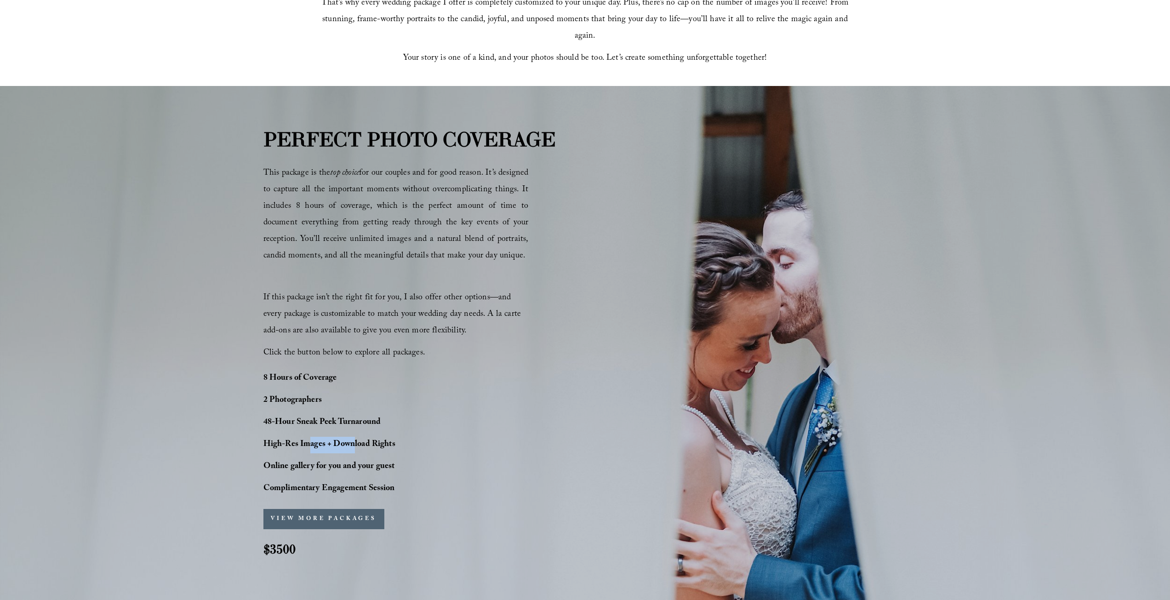
click at [356, 444] on strong "High-Res Images + Download Rights" at bounding box center [329, 445] width 132 height 14
drag, startPoint x: 315, startPoint y: 441, endPoint x: 349, endPoint y: 441, distance: 33.1
click at [349, 441] on strong "High-Res Images + Download Rights" at bounding box center [329, 445] width 132 height 14
drag, startPoint x: 282, startPoint y: 465, endPoint x: 383, endPoint y: 466, distance: 100.2
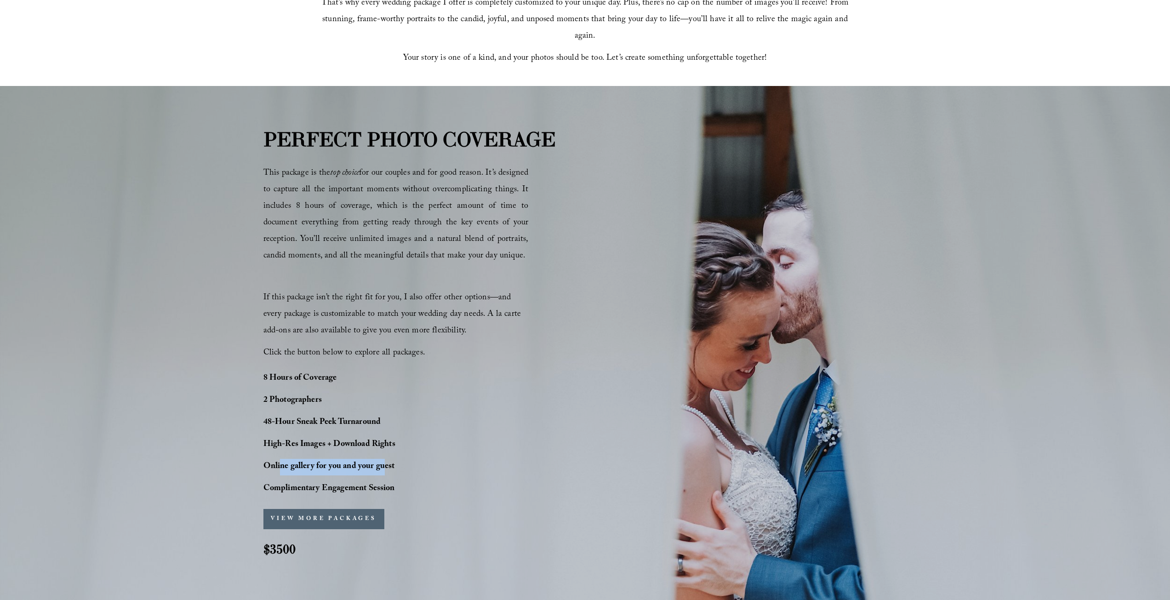
click at [383, 466] on strong "Online gallery for you and your guest" at bounding box center [329, 467] width 132 height 14
drag, startPoint x: 284, startPoint y: 486, endPoint x: 376, endPoint y: 481, distance: 92.1
click at [376, 481] on p "Complimentary Engagement Session" at bounding box center [355, 489] width 184 height 17
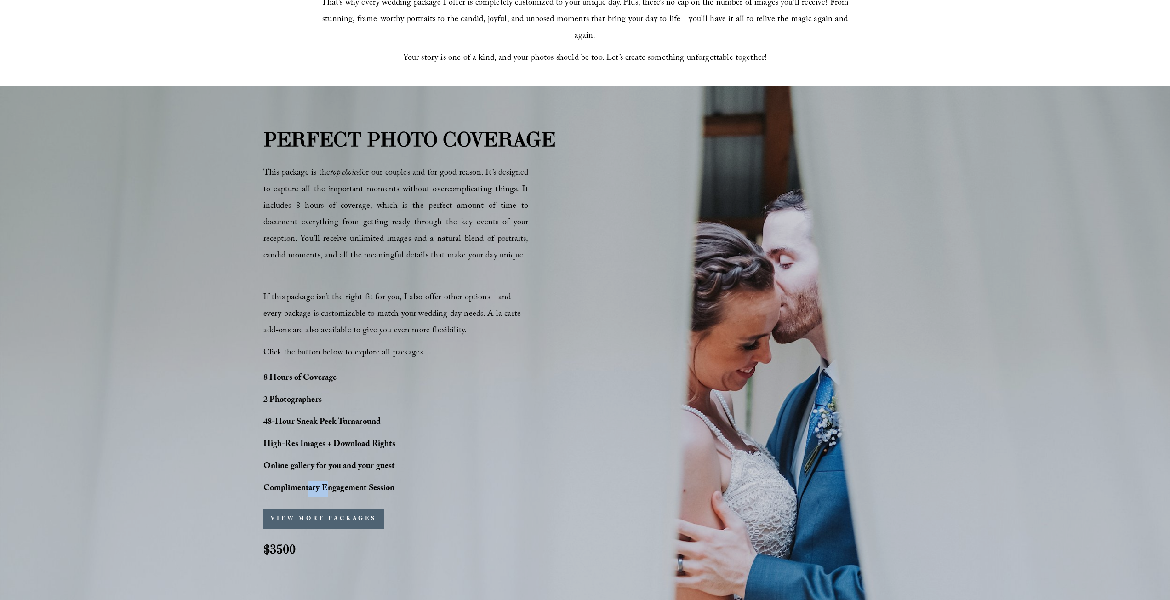
drag, startPoint x: 309, startPoint y: 490, endPoint x: 343, endPoint y: 487, distance: 33.2
click at [337, 488] on strong "Complimentary Engagement Session" at bounding box center [329, 489] width 132 height 14
click at [344, 487] on strong "Complimentary Engagement Session" at bounding box center [329, 489] width 132 height 14
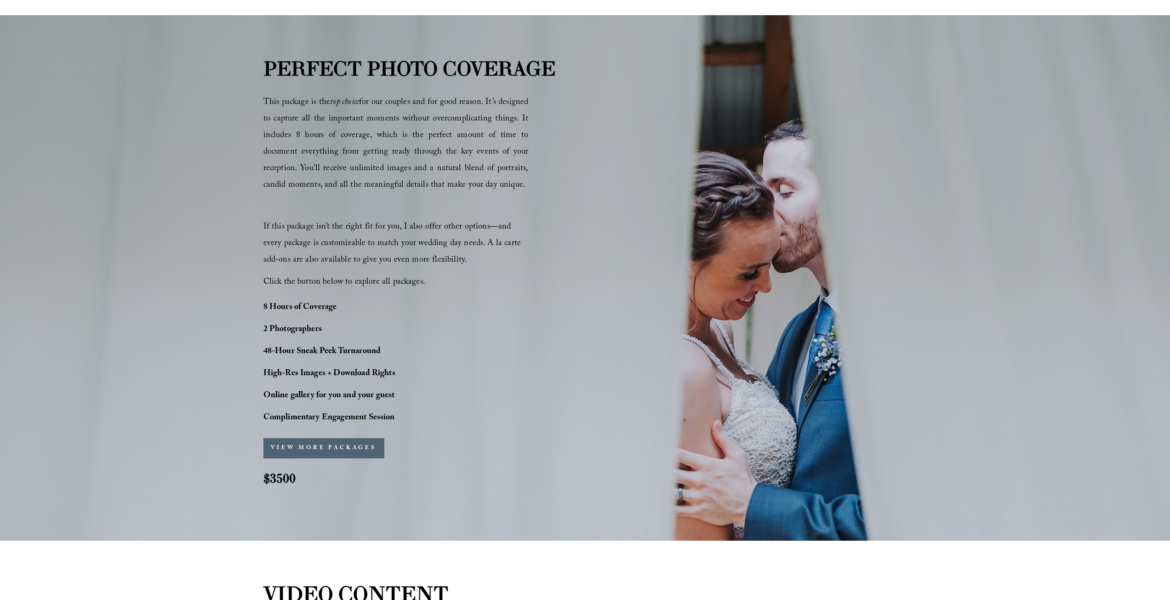
scroll to position [598, 0]
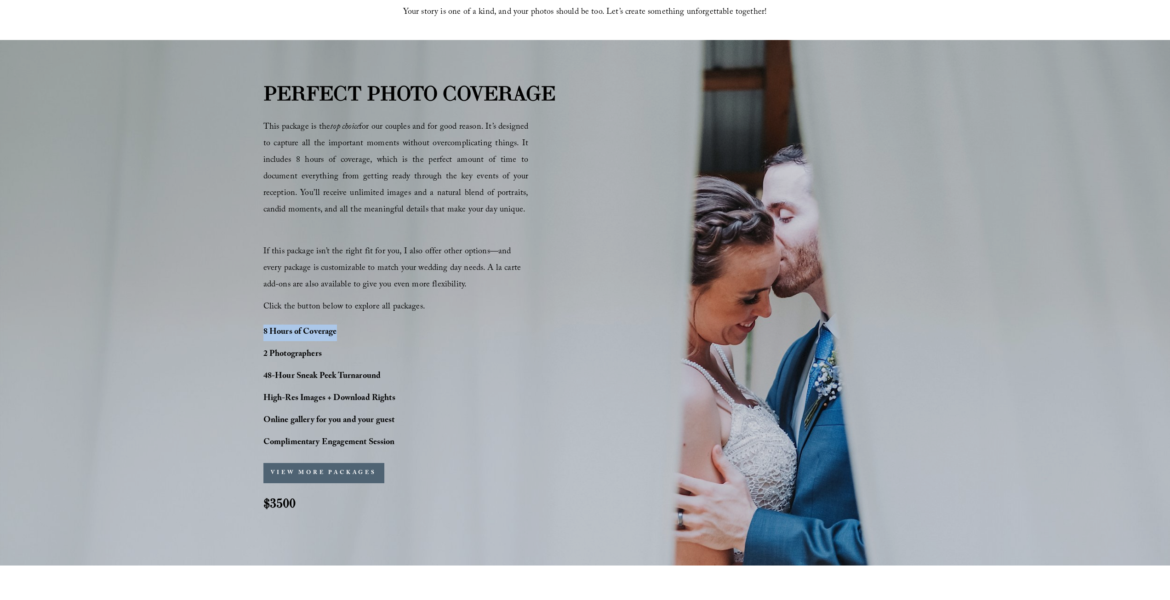
drag, startPoint x: 263, startPoint y: 332, endPoint x: 346, endPoint y: 331, distance: 83.7
click at [346, 331] on div "PERFECT PHOTO COVERAGE This package is the top choice for our couples and for g…" at bounding box center [585, 303] width 1170 height 448
click at [346, 331] on p "8 Hours of Coverage" at bounding box center [355, 333] width 184 height 17
drag, startPoint x: 261, startPoint y: 357, endPoint x: 330, endPoint y: 353, distance: 69.6
click at [328, 353] on div "PERFECT PHOTO COVERAGE This package is the top choice for our couples and for g…" at bounding box center [585, 303] width 1170 height 448
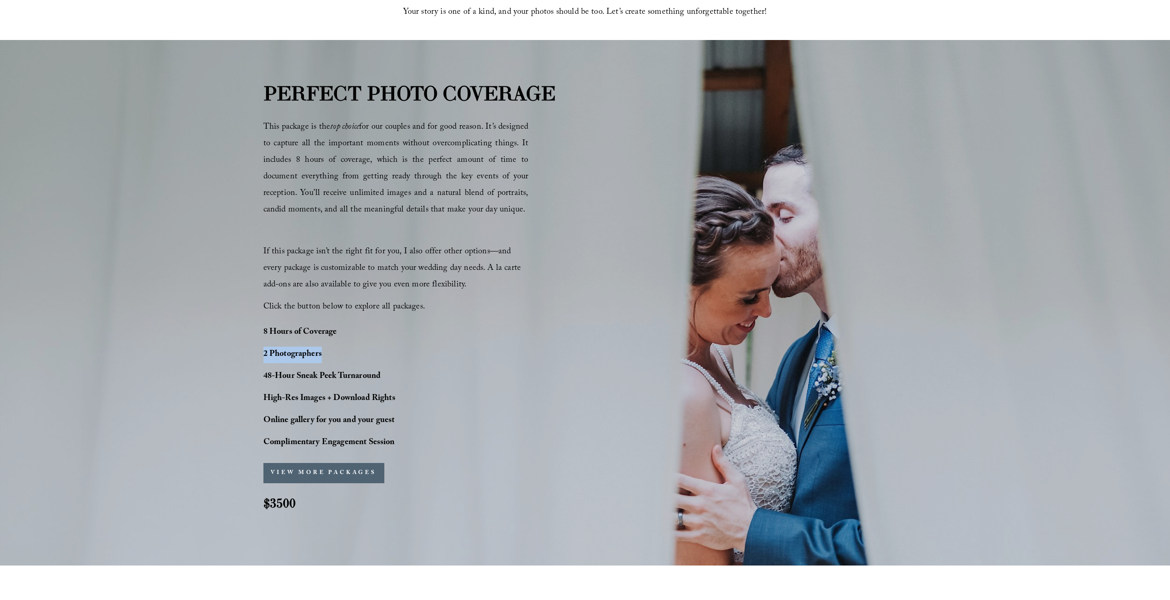
click at [334, 352] on p "2 Photographers" at bounding box center [355, 355] width 184 height 17
drag, startPoint x: 419, startPoint y: 151, endPoint x: 497, endPoint y: 165, distance: 78.5
click at [497, 165] on span "This package is the top choice for our couples and for good reason. It’s design…" at bounding box center [395, 168] width 265 height 97
drag, startPoint x: 448, startPoint y: 160, endPoint x: 499, endPoint y: 157, distance: 50.7
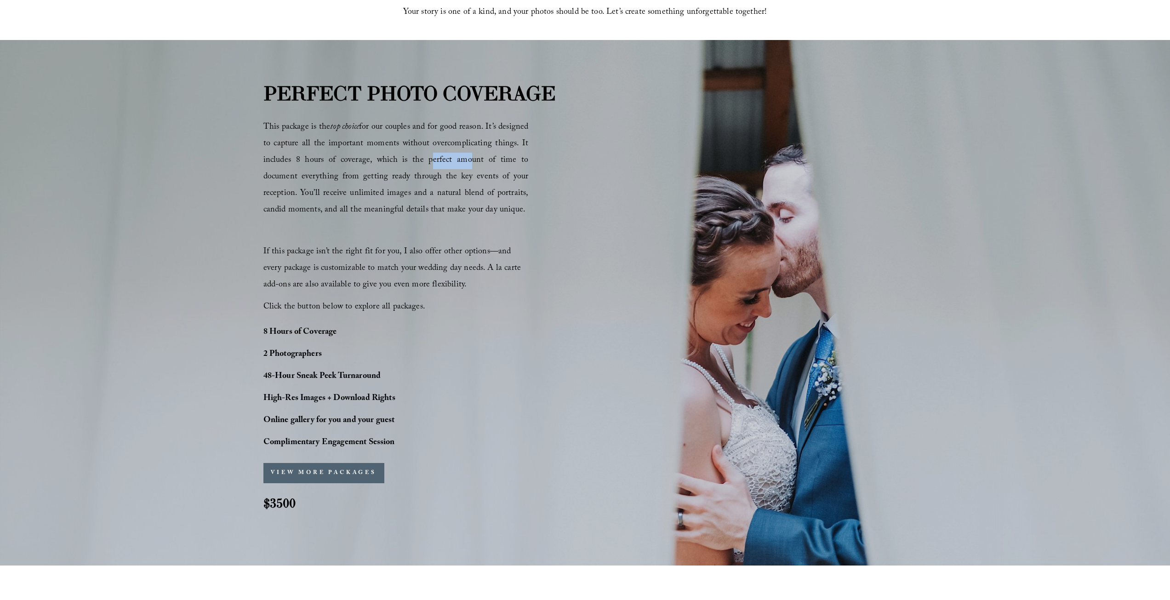
click at [488, 157] on span "This package is the top choice for our couples and for good reason. It’s design…" at bounding box center [395, 168] width 265 height 97
click at [504, 157] on span "This package is the top choice for our couples and for good reason. It’s design…" at bounding box center [395, 168] width 265 height 97
drag, startPoint x: 312, startPoint y: 173, endPoint x: 510, endPoint y: 172, distance: 198.2
click at [509, 172] on span "This package is the top choice for our couples and for good reason. It’s design…" at bounding box center [395, 168] width 265 height 97
click at [510, 172] on span "This package is the top choice for our couples and for good reason. It’s design…" at bounding box center [395, 168] width 265 height 97
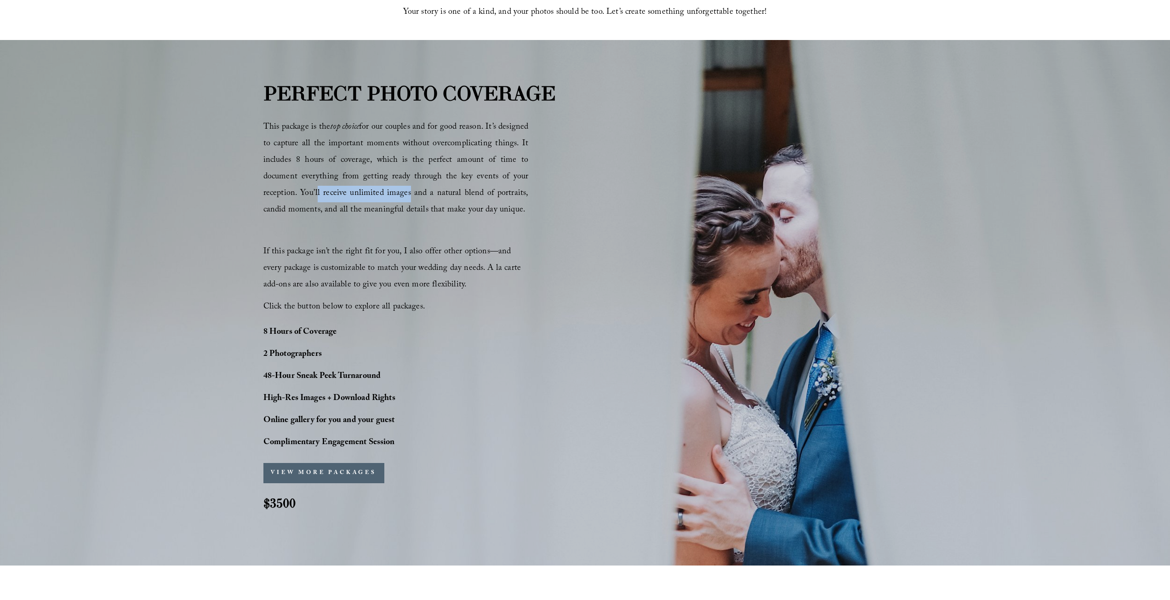
drag, startPoint x: 314, startPoint y: 193, endPoint x: 470, endPoint y: 193, distance: 156.3
click at [454, 193] on span "This package is the top choice for our couples and for good reason. It’s design…" at bounding box center [395, 168] width 265 height 97
click at [472, 193] on span "This package is the top choice for our couples and for good reason. It’s design…" at bounding box center [395, 168] width 265 height 97
drag, startPoint x: 434, startPoint y: 190, endPoint x: 532, endPoint y: 189, distance: 98.9
click at [532, 189] on div "PERFECT PHOTO COVERAGE This package is the top choice for our couples and for g…" at bounding box center [585, 303] width 1170 height 448
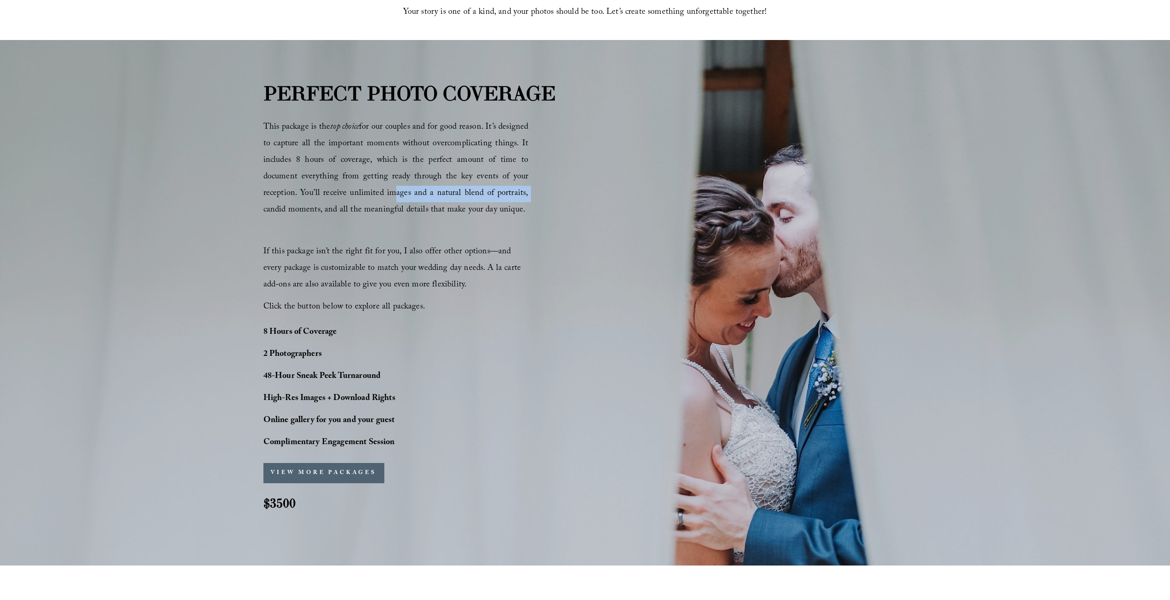
click at [532, 189] on div "PERFECT PHOTO COVERAGE This package is the top choice for our couples and for g…" at bounding box center [585, 303] width 1170 height 448
drag, startPoint x: 403, startPoint y: 193, endPoint x: 493, endPoint y: 194, distance: 90.6
click at [493, 194] on span "This package is the top choice for our couples and for good reason. It’s design…" at bounding box center [395, 168] width 265 height 97
drag, startPoint x: 307, startPoint y: 210, endPoint x: 479, endPoint y: 209, distance: 171.5
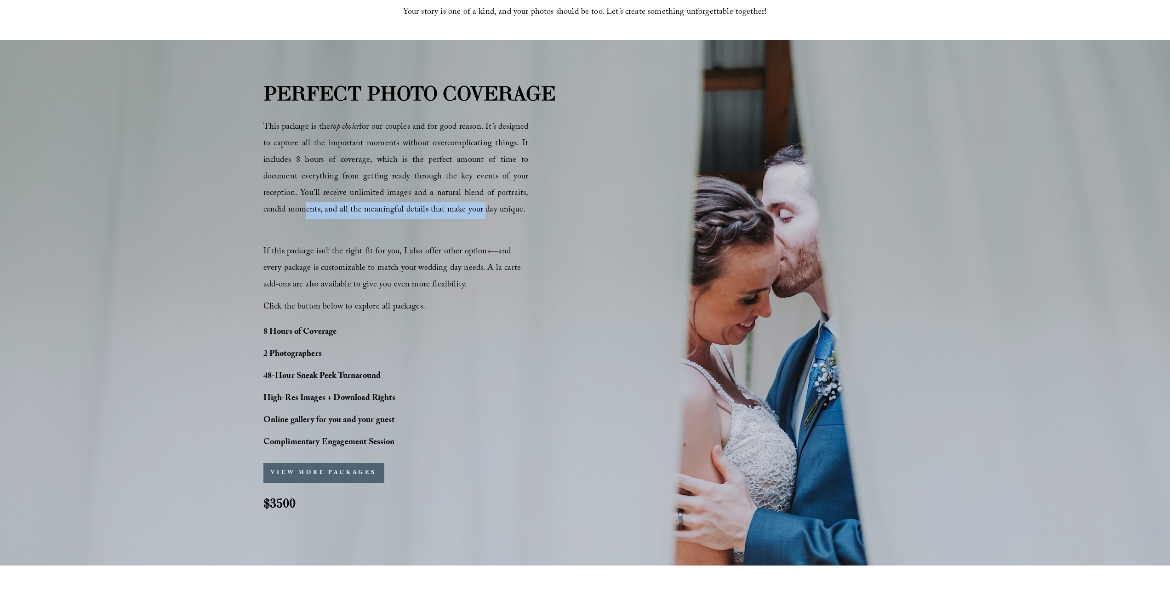
click at [479, 209] on span "This package is the top choice for our couples and for good reason. It’s design…" at bounding box center [395, 168] width 265 height 97
drag, startPoint x: 384, startPoint y: 206, endPoint x: 488, endPoint y: 203, distance: 104.4
click at [482, 204] on span "This package is the top choice for our couples and for good reason. It’s design…" at bounding box center [395, 168] width 265 height 97
click at [488, 203] on p "This package is the top choice for our couples and for good reason. It’s design…" at bounding box center [395, 169] width 265 height 99
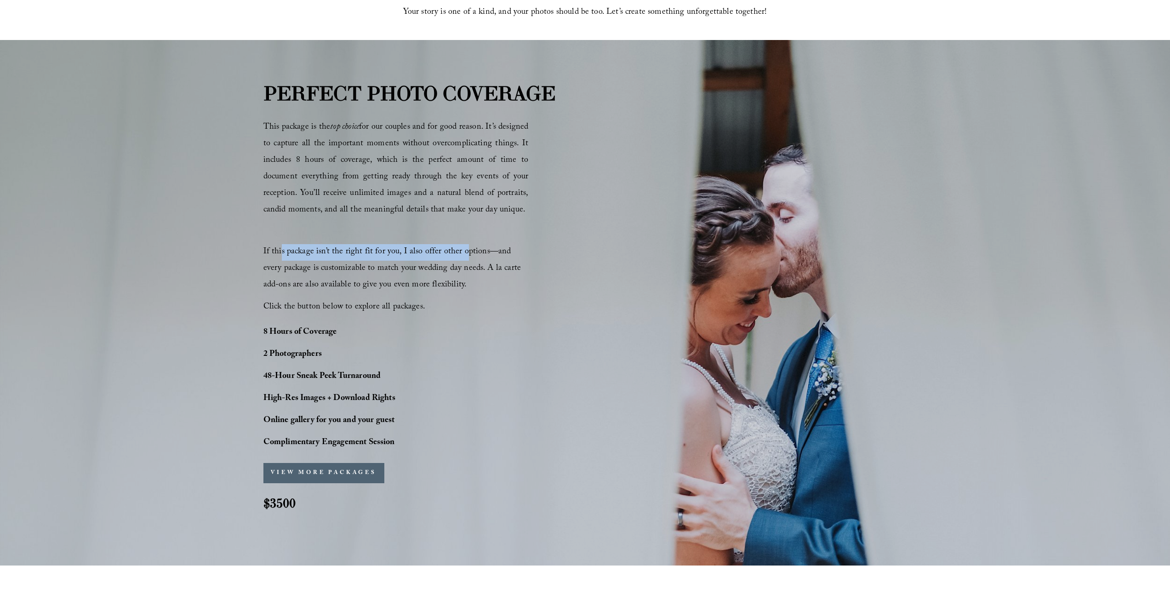
drag, startPoint x: 280, startPoint y: 248, endPoint x: 463, endPoint y: 246, distance: 182.6
click at [463, 246] on span "If this package isn’t the right fit for you, I also offer other options—and eve…" at bounding box center [393, 268] width 260 height 47
drag, startPoint x: 431, startPoint y: 249, endPoint x: 493, endPoint y: 250, distance: 62.1
click at [492, 250] on span "If this package isn’t the right fit for you, I also offer other options—and eve…" at bounding box center [393, 268] width 260 height 47
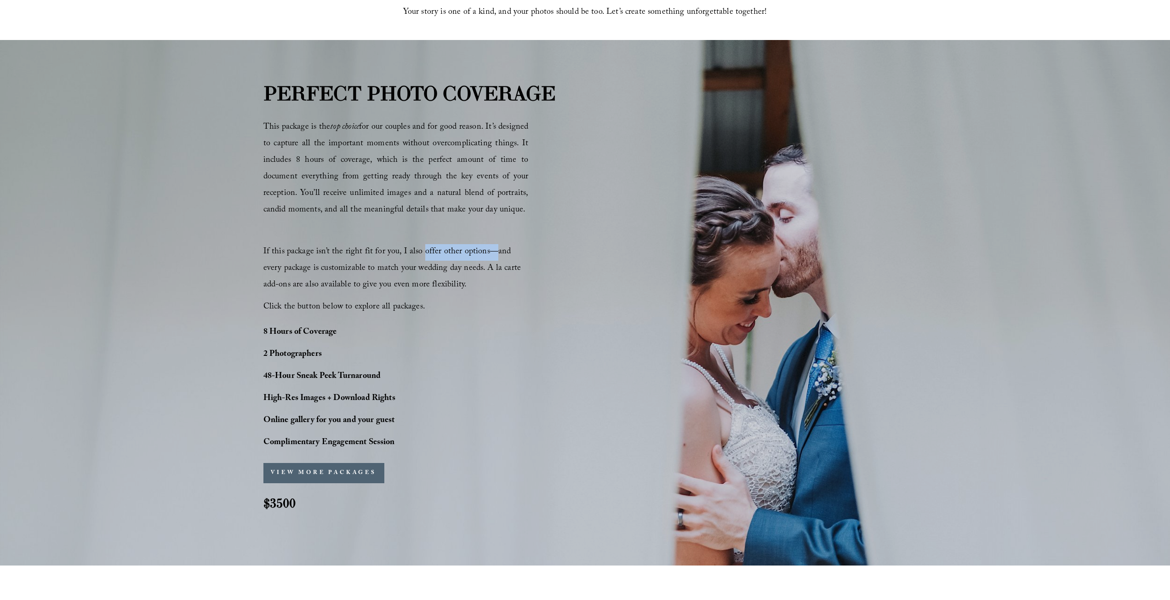
click at [493, 250] on span "If this package isn’t the right fit for you, I also offer other options—and eve…" at bounding box center [393, 268] width 260 height 47
drag, startPoint x: 286, startPoint y: 266, endPoint x: 489, endPoint y: 269, distance: 202.8
click at [489, 269] on span "If this package isn’t the right fit for you, I also offer other options—and eve…" at bounding box center [393, 268] width 260 height 47
click at [509, 266] on span "If this package isn’t the right fit for you, I also offer other options—and eve…" at bounding box center [393, 268] width 260 height 47
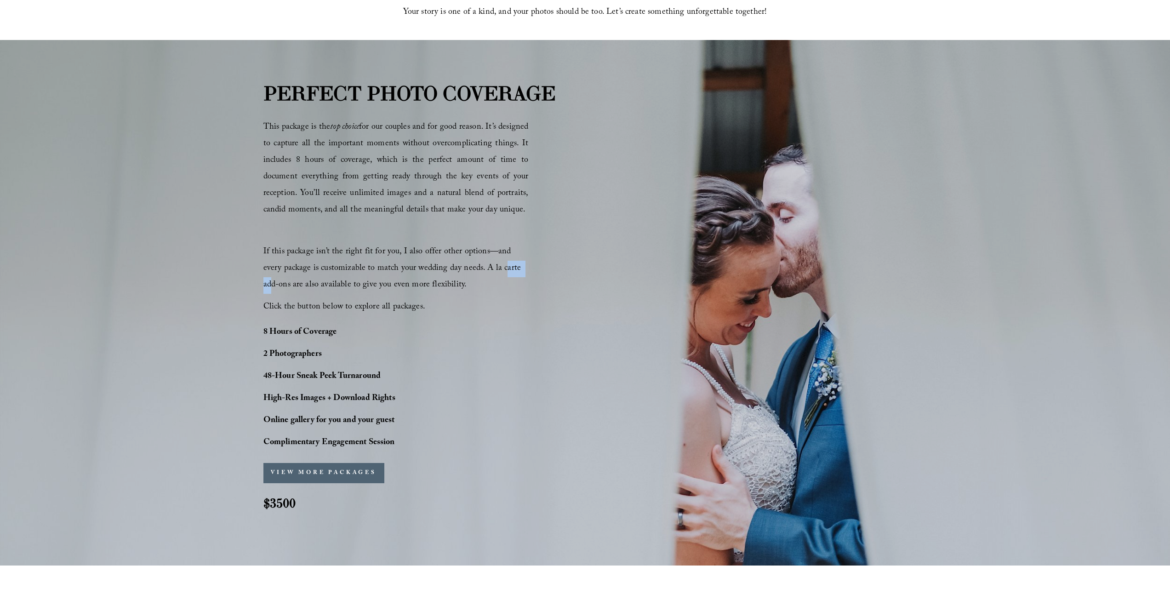
drag, startPoint x: 499, startPoint y: 263, endPoint x: 511, endPoint y: 263, distance: 11.5
click at [509, 263] on span "If this package isn’t the right fit for you, I also offer other options—and eve…" at bounding box center [393, 268] width 260 height 47
click at [511, 263] on span "If this package isn’t the right fit for you, I also offer other options—and eve…" at bounding box center [393, 268] width 260 height 47
click at [365, 287] on span "If this package isn’t the right fit for you, I also offer other options—and eve…" at bounding box center [393, 268] width 260 height 47
drag, startPoint x: 272, startPoint y: 288, endPoint x: 399, endPoint y: 290, distance: 127.4
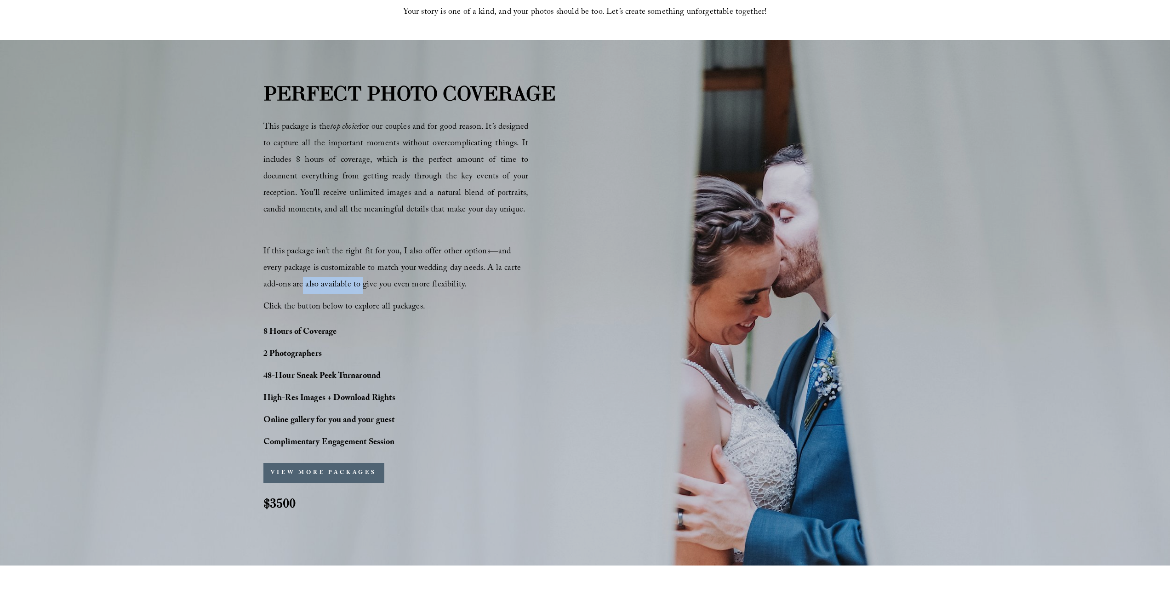
click at [381, 291] on span "If this package isn’t the right fit for you, I also offer other options—and eve…" at bounding box center [393, 268] width 260 height 47
click at [405, 290] on span "If this package isn’t the right fit for you, I also offer other options—and eve…" at bounding box center [393, 268] width 260 height 47
drag, startPoint x: 301, startPoint y: 305, endPoint x: 401, endPoint y: 304, distance: 99.3
click at [399, 304] on span "Click the button below to explore all packages." at bounding box center [344, 307] width 162 height 14
click at [401, 305] on span "Click the button below to explore all packages." at bounding box center [344, 307] width 162 height 14
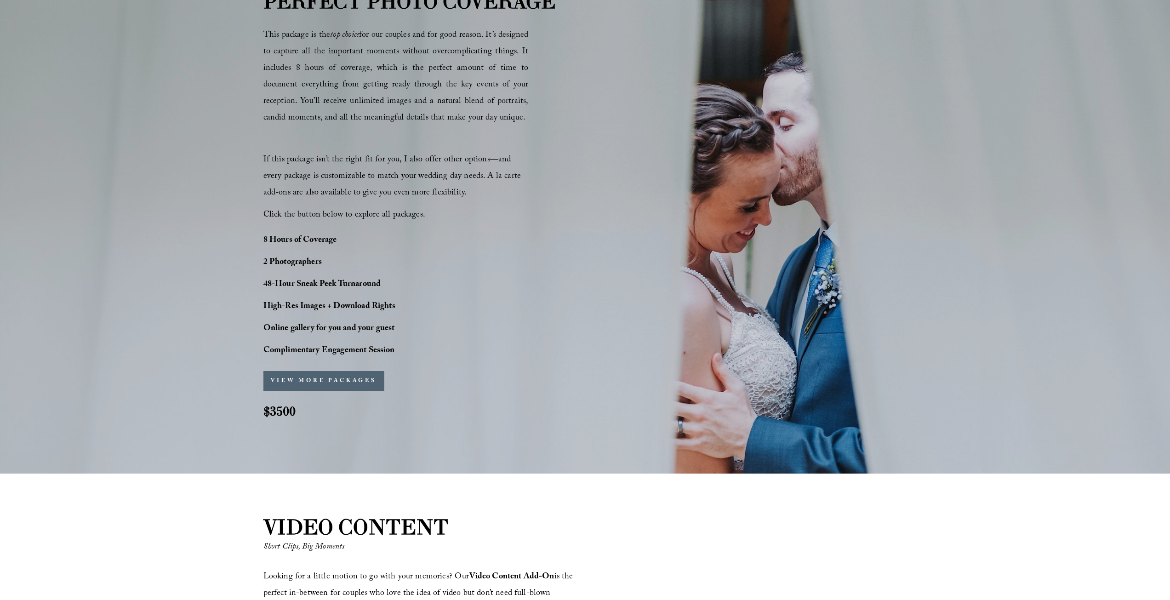
click at [363, 378] on button "VIEW MORE PACKAGES" at bounding box center [323, 381] width 121 height 20
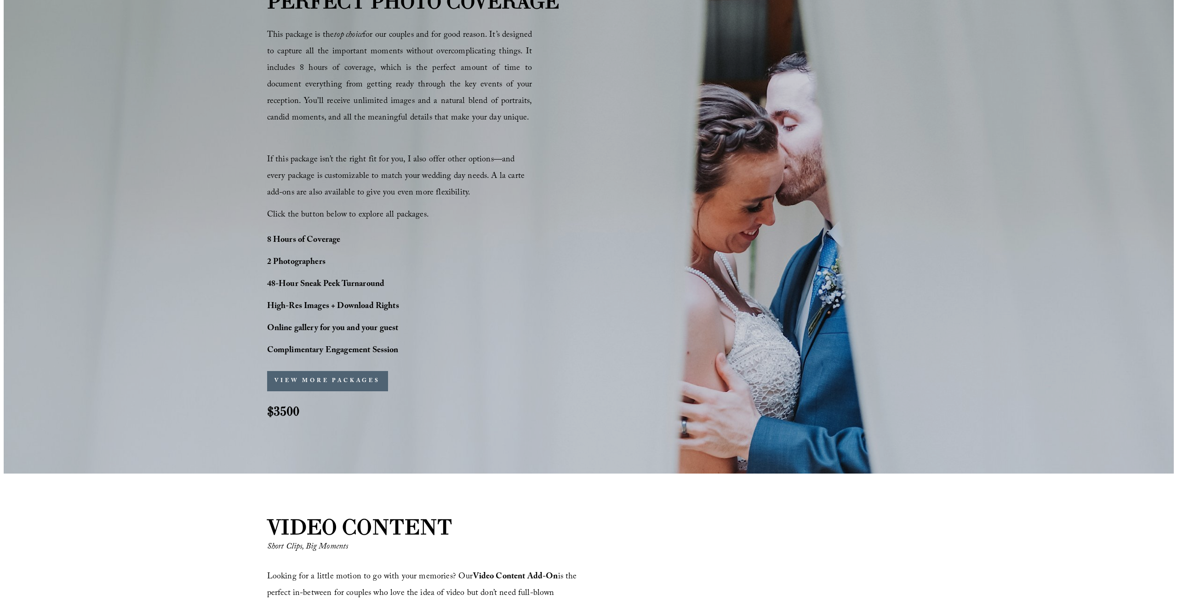
scroll to position [692, 0]
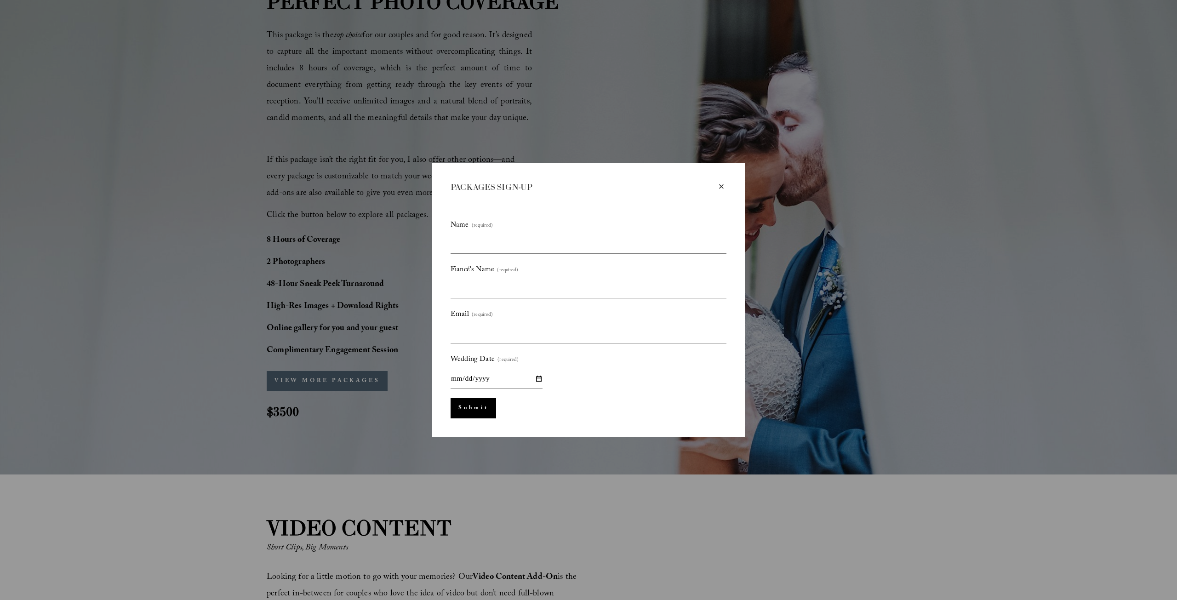
click at [716, 190] on div "×" at bounding box center [721, 187] width 10 height 10
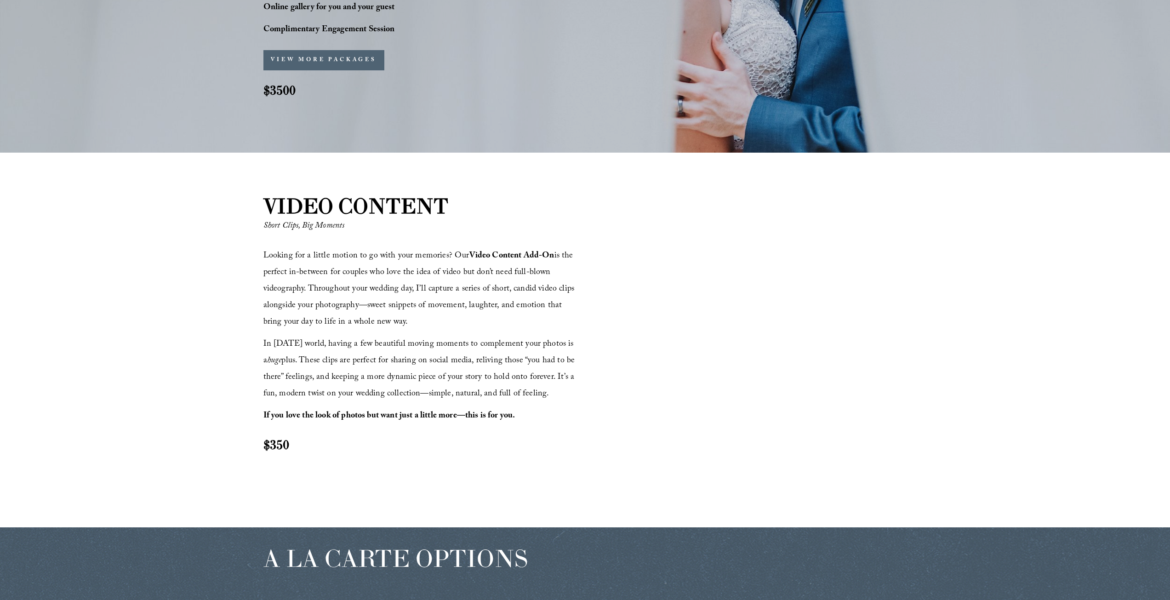
scroll to position [1012, 0]
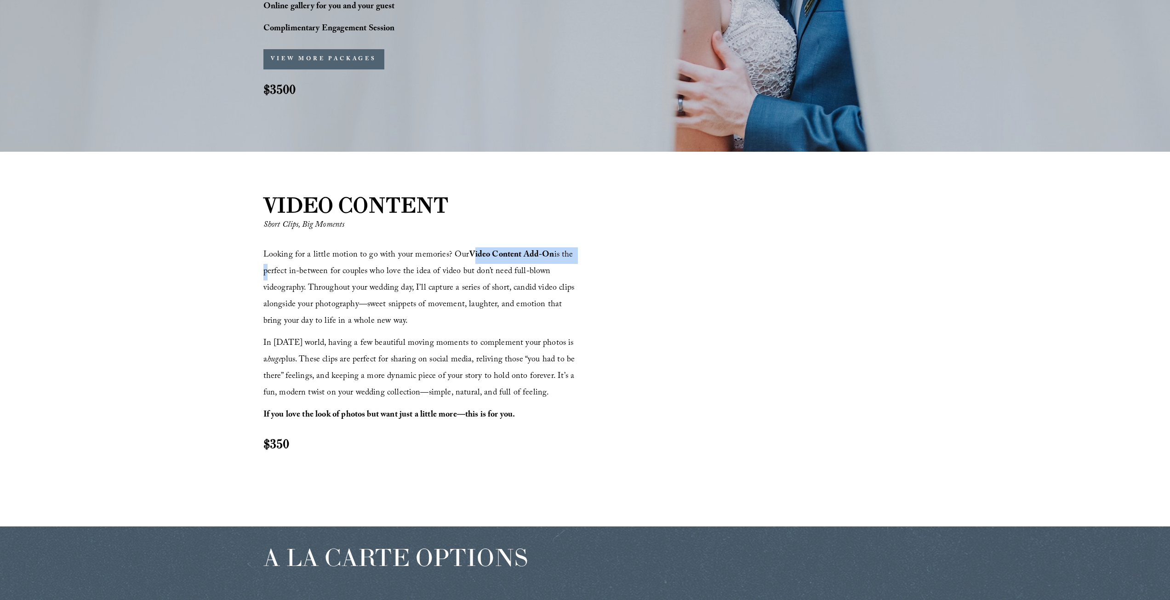
drag, startPoint x: 480, startPoint y: 252, endPoint x: 573, endPoint y: 249, distance: 93.4
click at [573, 249] on span "Looking for a little motion to go with your memories? Our Video Content Add-On …" at bounding box center [420, 288] width 314 height 80
drag, startPoint x: 278, startPoint y: 272, endPoint x: 497, endPoint y: 268, distance: 218.9
click at [497, 268] on span "Looking for a little motion to go with your memories? Our Video Content Add-On …" at bounding box center [420, 288] width 314 height 80
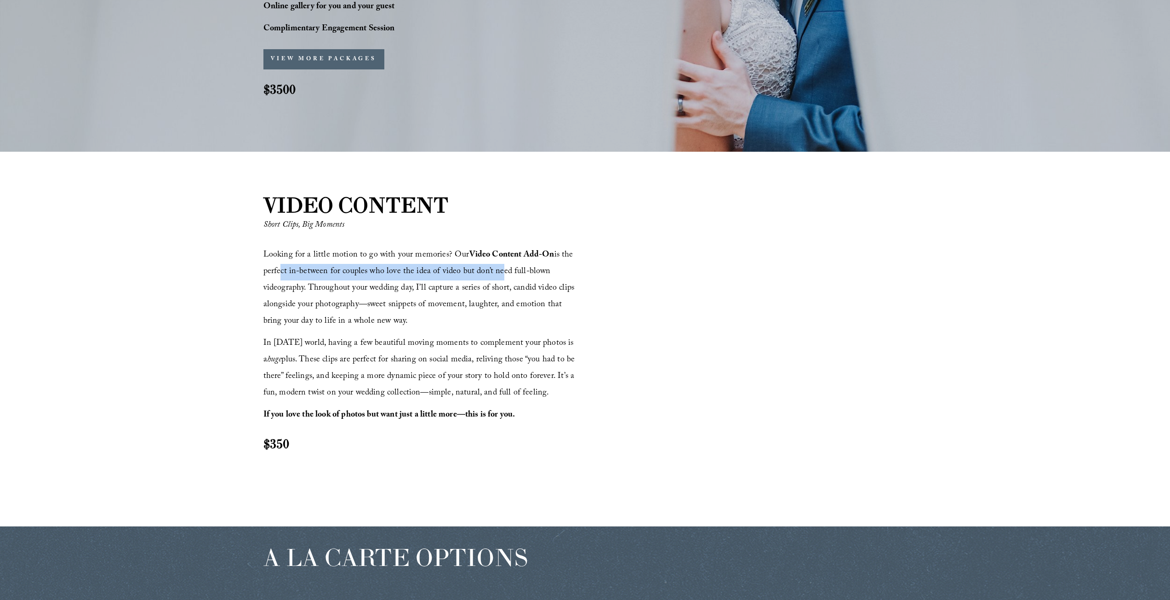
click at [497, 268] on span "Looking for a little motion to go with your memories? Our Video Content Add-On …" at bounding box center [420, 288] width 314 height 80
drag, startPoint x: 293, startPoint y: 290, endPoint x: 397, endPoint y: 288, distance: 103.5
click at [397, 288] on span "Looking for a little motion to go with your memories? Our Video Content Add-On …" at bounding box center [420, 288] width 314 height 80
drag, startPoint x: 328, startPoint y: 289, endPoint x: 441, endPoint y: 286, distance: 112.2
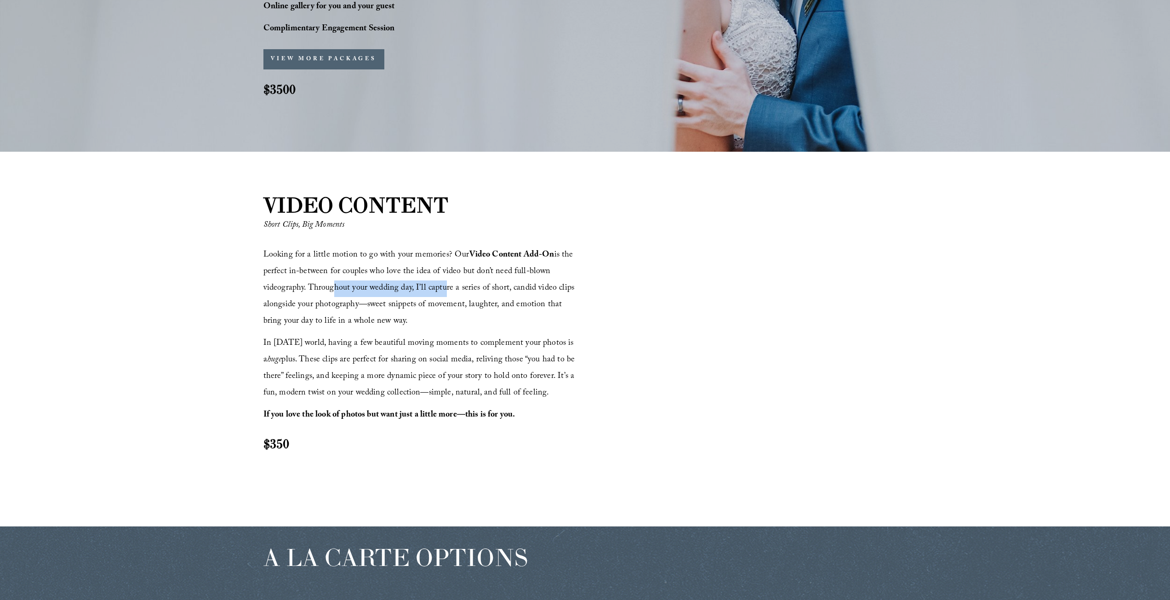
click at [441, 286] on span "Looking for a little motion to go with your memories? Our Video Content Add-On …" at bounding box center [420, 288] width 314 height 80
drag, startPoint x: 308, startPoint y: 304, endPoint x: 461, endPoint y: 305, distance: 153.1
click at [461, 305] on span "Looking for a little motion to go with your memories? Our Video Content Add-On …" at bounding box center [420, 288] width 314 height 80
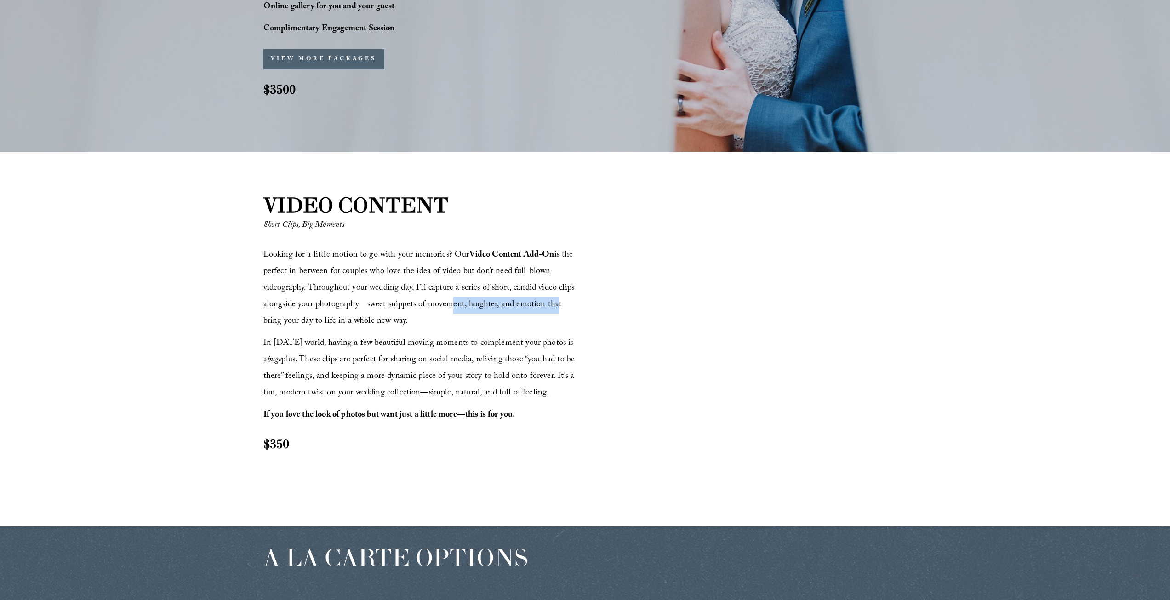
drag, startPoint x: 442, startPoint y: 307, endPoint x: 547, endPoint y: 304, distance: 105.3
click at [547, 304] on span "Looking for a little motion to go with your memories? Our Video Content Add-On …" at bounding box center [420, 288] width 314 height 80
drag, startPoint x: 306, startPoint y: 343, endPoint x: 406, endPoint y: 336, distance: 100.1
click at [406, 336] on div "Looking for a little motion to go with your memories? Our Video Content Add-On …" at bounding box center [422, 349] width 319 height 205
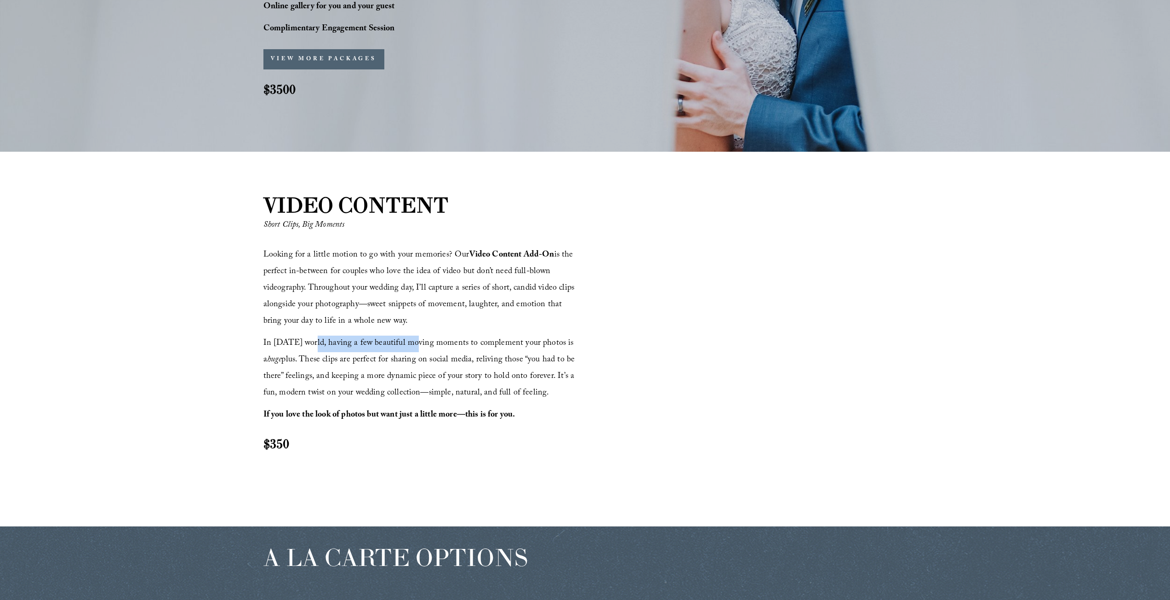
click at [406, 336] on div "Looking for a little motion to go with your memories? Our Video Content Add-On …" at bounding box center [422, 349] width 319 height 205
drag, startPoint x: 434, startPoint y: 342, endPoint x: 519, endPoint y: 342, distance: 85.5
click at [519, 342] on span "In [DATE] world, having a few beautiful moving moments to complement your photo…" at bounding box center [420, 369] width 314 height 64
drag, startPoint x: 335, startPoint y: 358, endPoint x: 461, endPoint y: 358, distance: 126.0
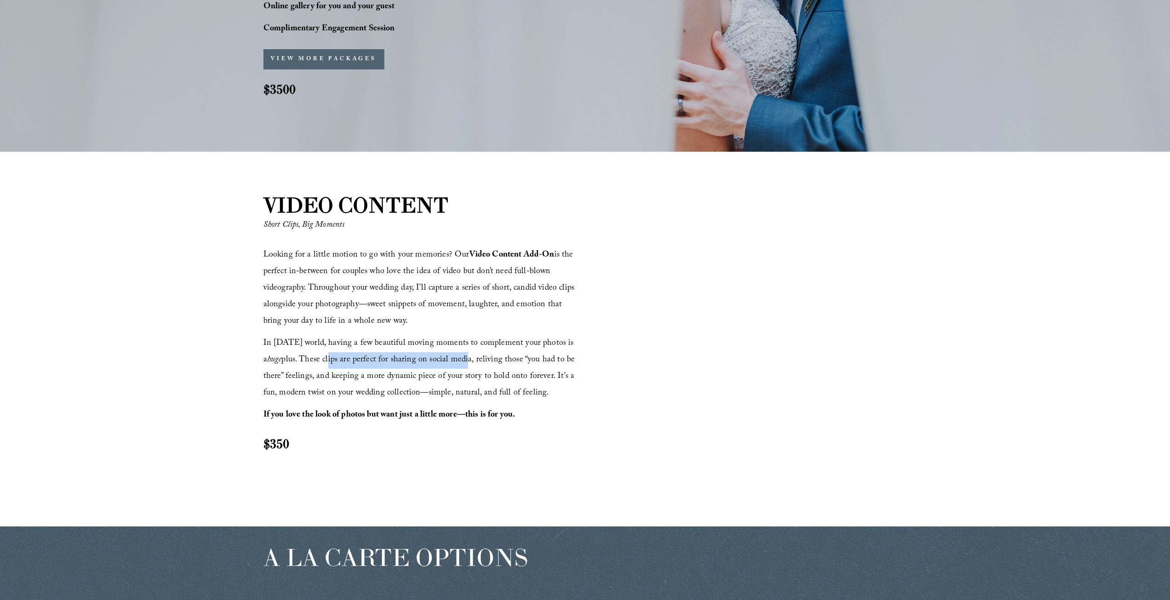
click at [461, 358] on span "In [DATE] world, having a few beautiful moving moments to complement your photo…" at bounding box center [420, 369] width 314 height 64
drag, startPoint x: 482, startPoint y: 359, endPoint x: 556, endPoint y: 358, distance: 74.5
click at [556, 358] on span "In [DATE] world, having a few beautiful moving moments to complement your photo…" at bounding box center [420, 369] width 314 height 64
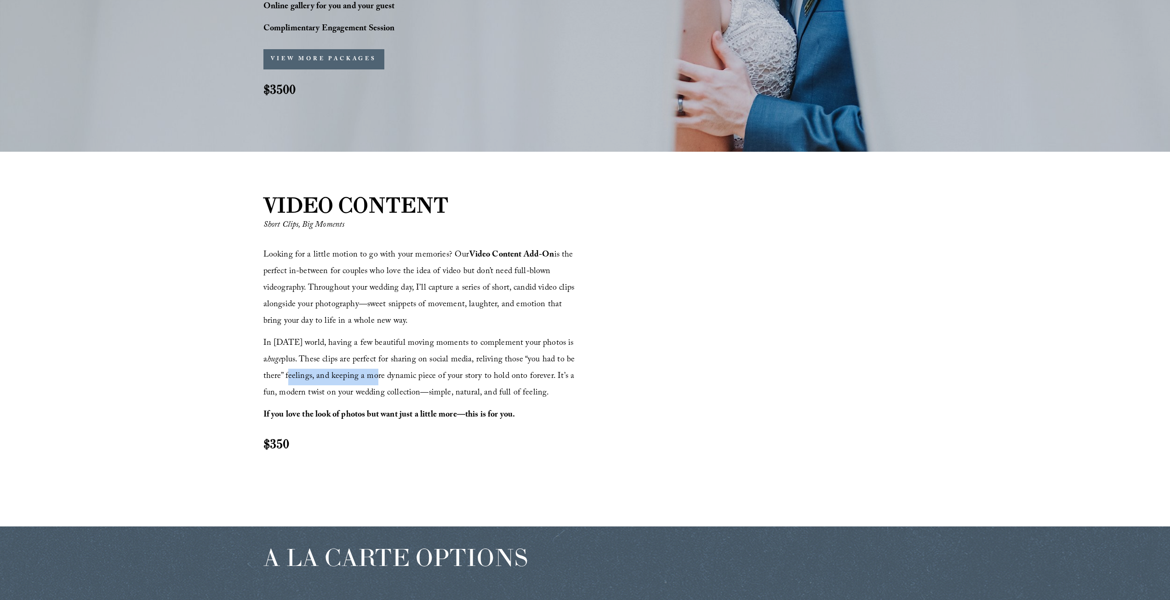
drag, startPoint x: 294, startPoint y: 375, endPoint x: 389, endPoint y: 377, distance: 94.3
click at [381, 377] on span "In [DATE] world, having a few beautiful moving moments to complement your photo…" at bounding box center [420, 369] width 314 height 64
click at [389, 377] on span "In [DATE] world, having a few beautiful moving moments to complement your photo…" at bounding box center [420, 369] width 314 height 64
drag, startPoint x: 343, startPoint y: 379, endPoint x: 497, endPoint y: 378, distance: 154.1
click at [497, 378] on span "In [DATE] world, having a few beautiful moving moments to complement your photo…" at bounding box center [420, 369] width 314 height 64
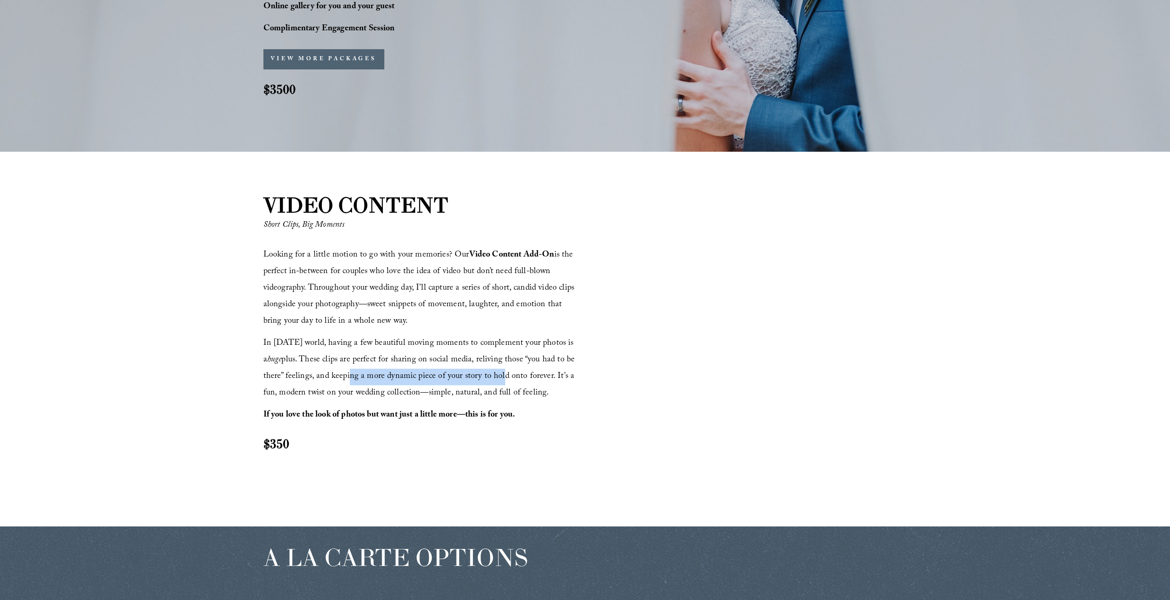
click at [497, 378] on span "In [DATE] world, having a few beautiful moving moments to complement your photo…" at bounding box center [420, 369] width 314 height 64
drag, startPoint x: 283, startPoint y: 394, endPoint x: 487, endPoint y: 389, distance: 203.8
click at [487, 389] on span "In [DATE] world, having a few beautiful moving moments to complement your photo…" at bounding box center [420, 369] width 314 height 64
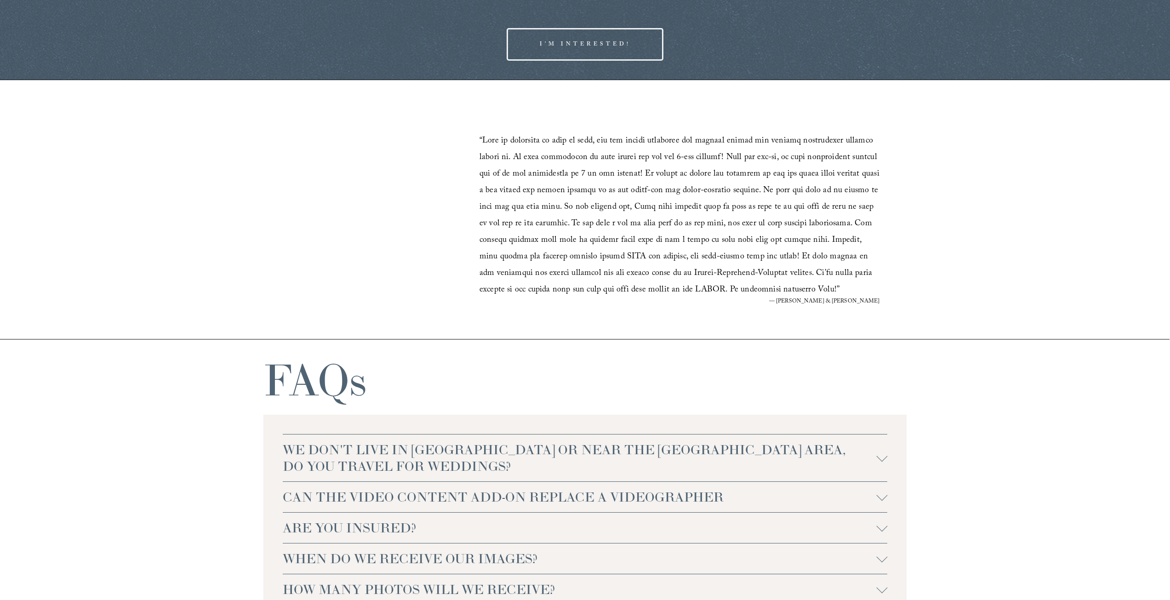
scroll to position [2069, 0]
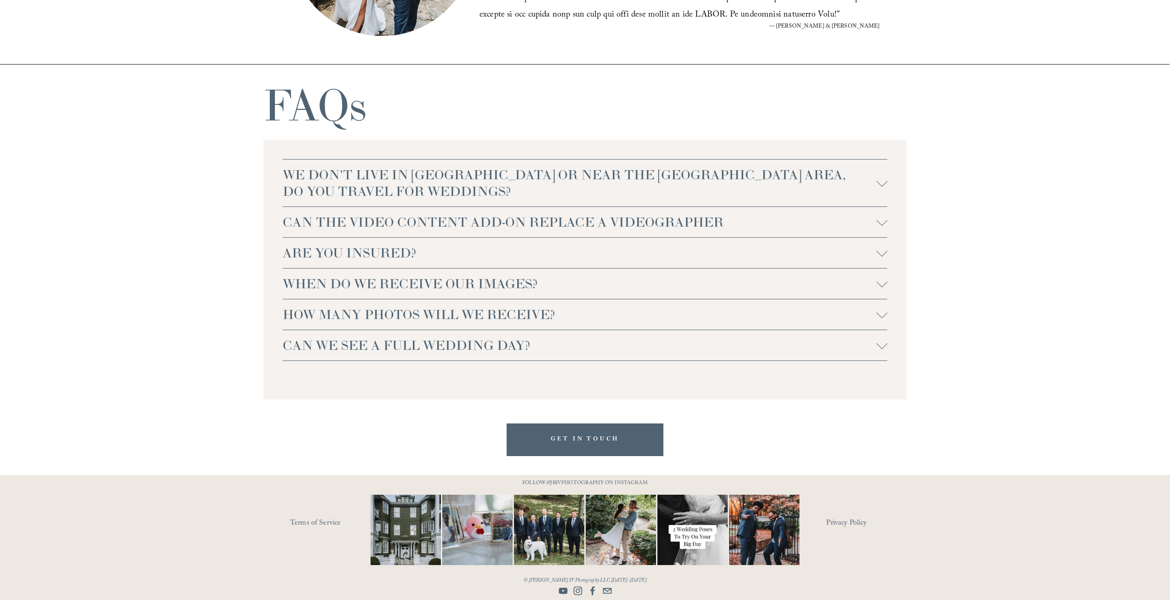
click at [871, 185] on span "WE DON'T LIVE IN [GEOGRAPHIC_DATA] OR NEAR THE [GEOGRAPHIC_DATA] AREA, DO YOU T…" at bounding box center [580, 182] width 594 height 33
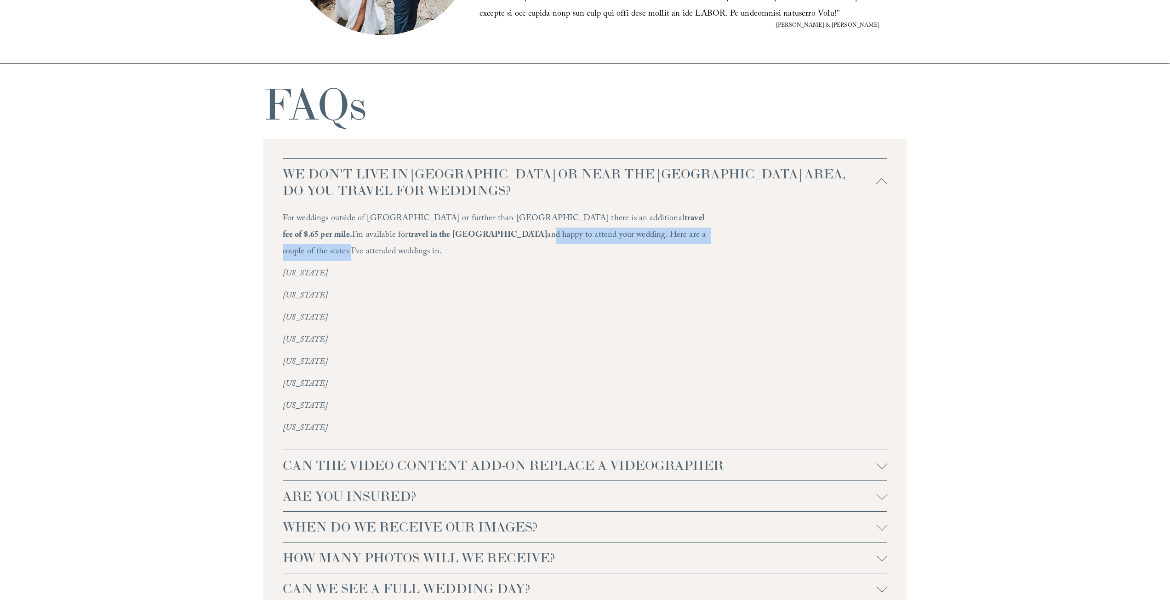
drag, startPoint x: 355, startPoint y: 236, endPoint x: 572, endPoint y: 234, distance: 216.6
click at [572, 234] on p "For weddings outside of [GEOGRAPHIC_DATA] or further than [GEOGRAPHIC_DATA] the…" at bounding box center [495, 236] width 424 height 50
drag, startPoint x: 562, startPoint y: 223, endPoint x: 627, endPoint y: 221, distance: 64.4
click at [626, 221] on strong "travel fee of $.65 per mile." at bounding box center [495, 227] width 424 height 31
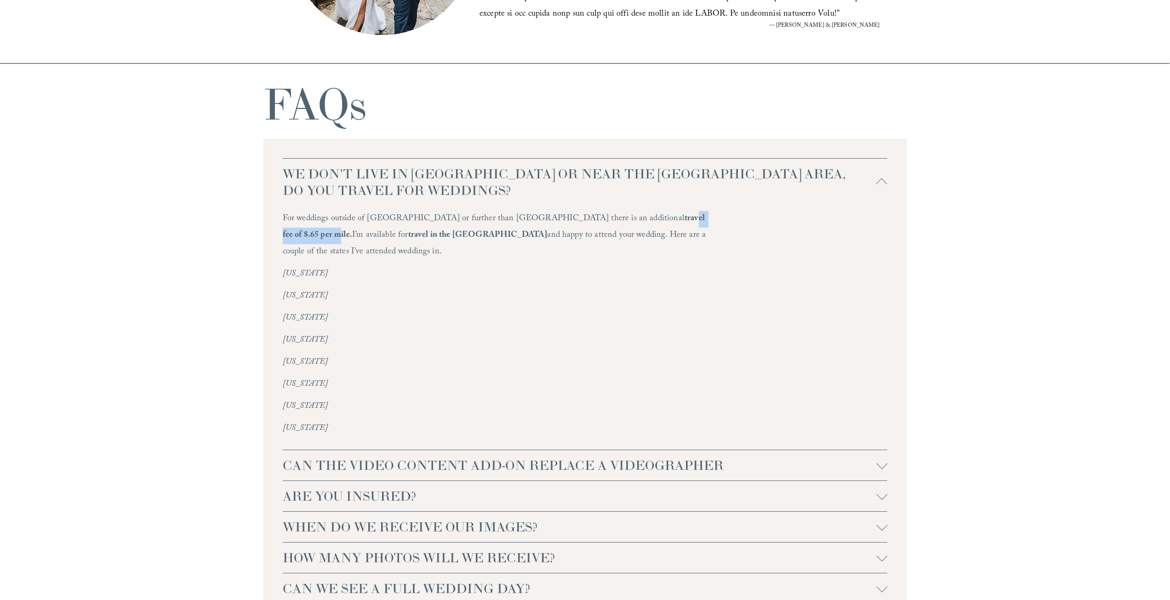
click at [629, 221] on strong "travel fee of $.65 per mile." at bounding box center [495, 227] width 424 height 31
drag, startPoint x: 653, startPoint y: 223, endPoint x: 686, endPoint y: 222, distance: 33.6
click at [686, 222] on p "For weddings outside of [GEOGRAPHIC_DATA] or further than [GEOGRAPHIC_DATA] the…" at bounding box center [495, 236] width 424 height 50
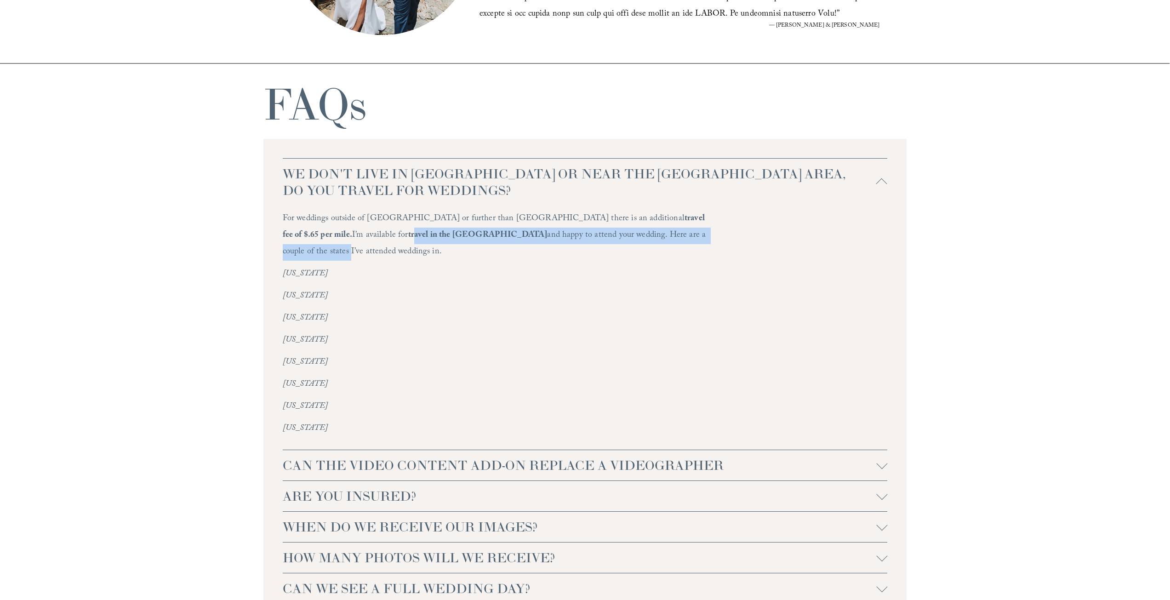
drag, startPoint x: 292, startPoint y: 232, endPoint x: 572, endPoint y: 241, distance: 280.6
click at [572, 241] on p "For weddings outside of [GEOGRAPHIC_DATA] or further than [GEOGRAPHIC_DATA] the…" at bounding box center [495, 236] width 424 height 50
drag, startPoint x: 406, startPoint y: 238, endPoint x: 625, endPoint y: 236, distance: 218.9
click at [625, 236] on p "For weddings outside of [GEOGRAPHIC_DATA] or further than [GEOGRAPHIC_DATA] the…" at bounding box center [495, 236] width 424 height 50
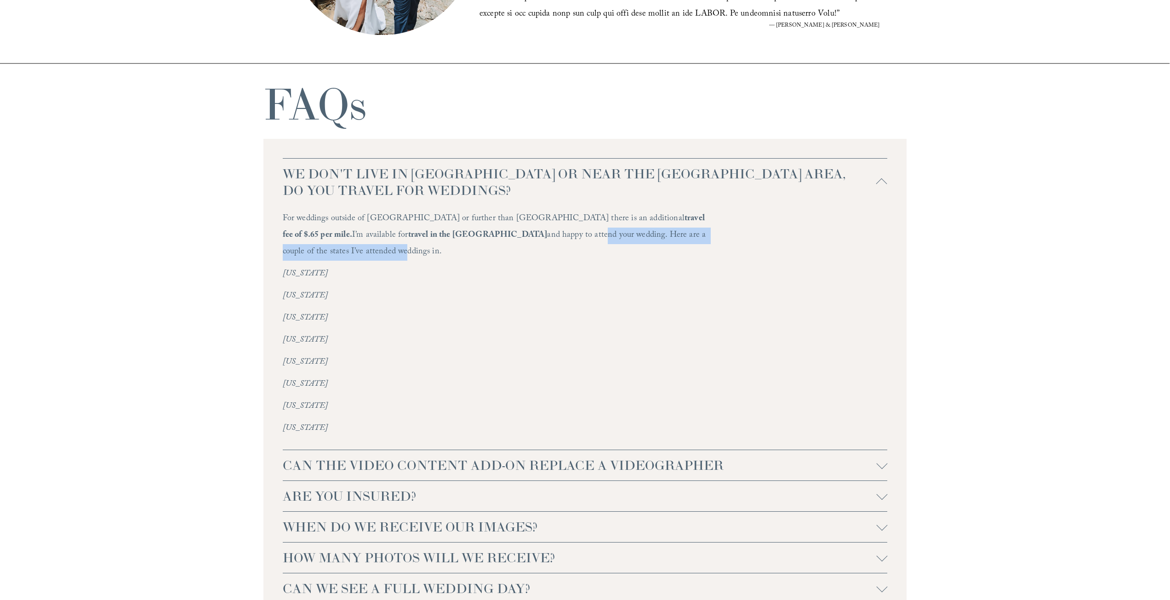
click at [625, 236] on p "For weddings outside of [GEOGRAPHIC_DATA] or further than [GEOGRAPHIC_DATA] the…" at bounding box center [495, 236] width 424 height 50
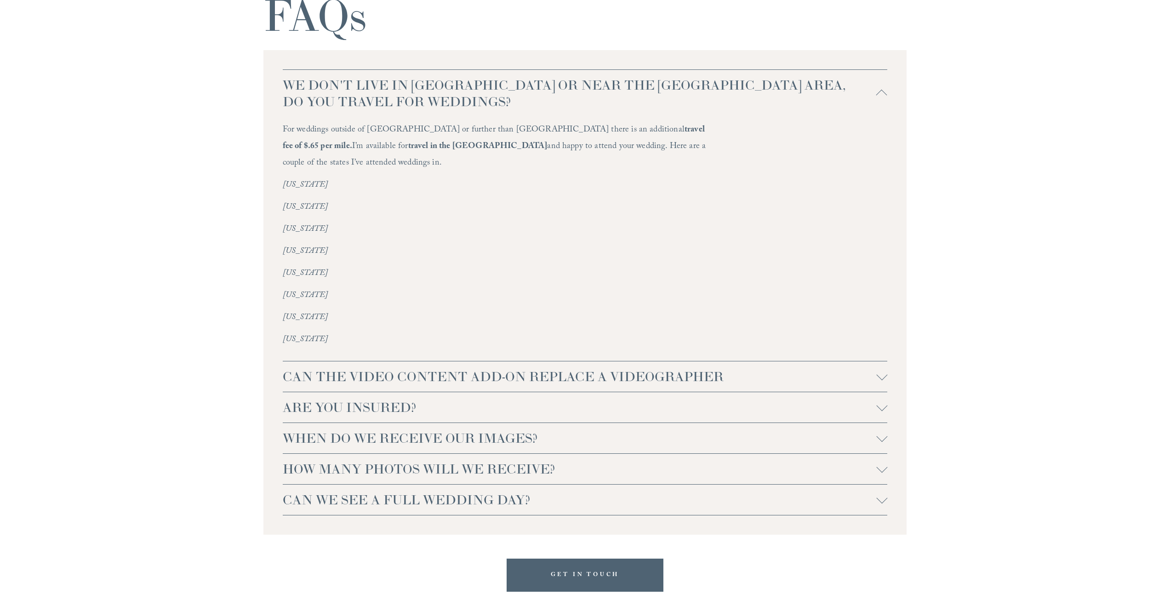
scroll to position [2161, 0]
click at [599, 365] on span "CAN THE VIDEO CONTENT ADD-ON REPLACE A VIDEOGRAPHER" at bounding box center [580, 373] width 594 height 17
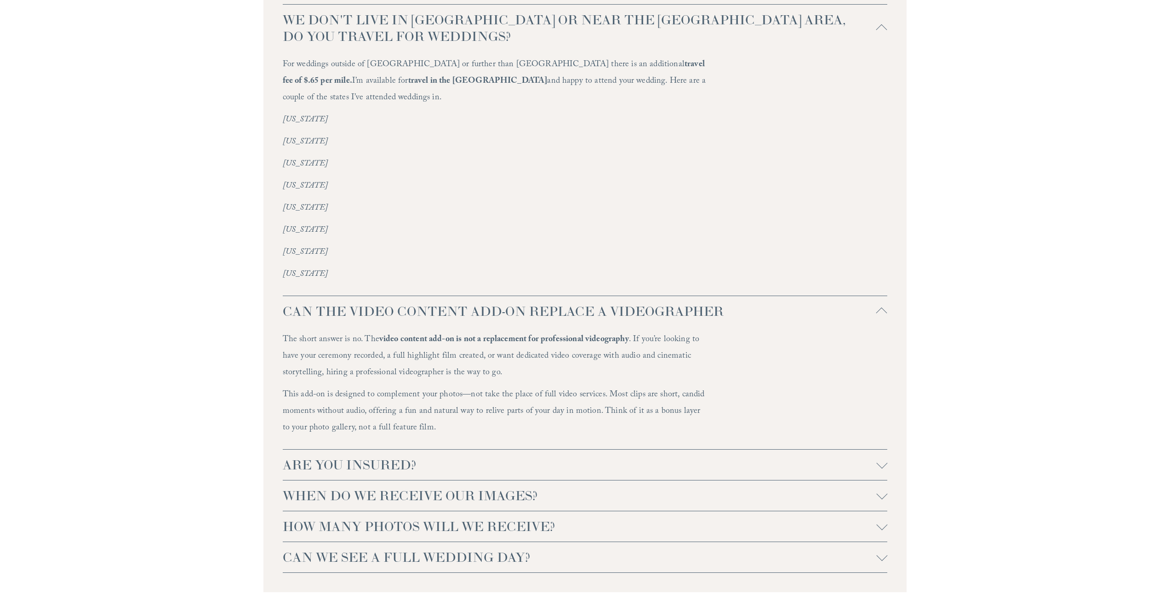
scroll to position [2253, 0]
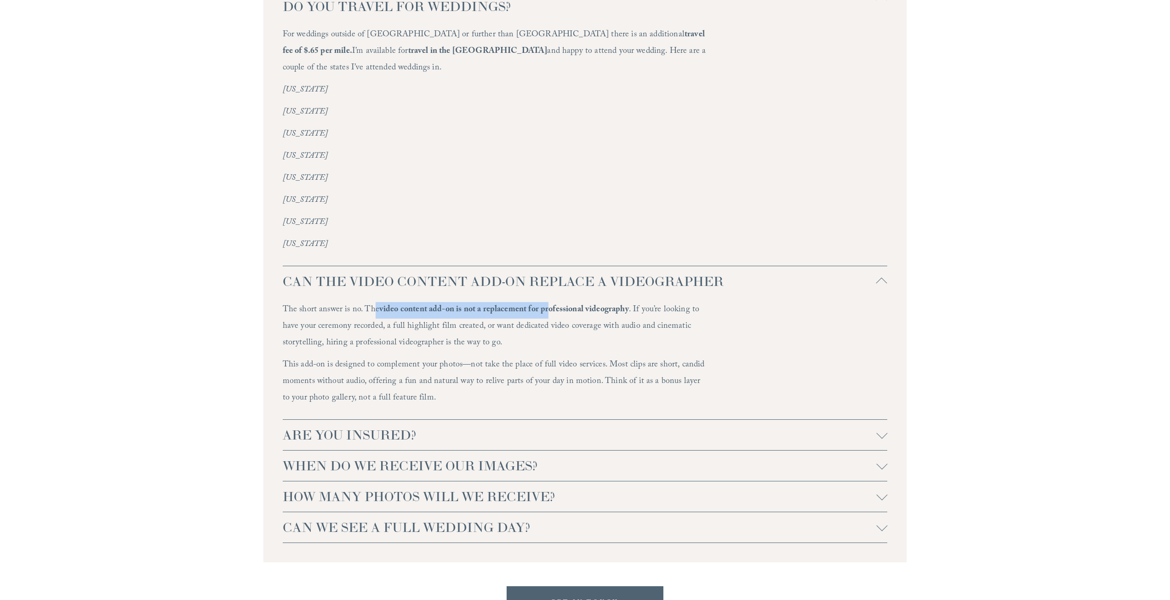
drag, startPoint x: 372, startPoint y: 292, endPoint x: 548, endPoint y: 298, distance: 175.3
click at [548, 302] on p "The short answer is no. The video content add-on is not a replacement for profe…" at bounding box center [495, 327] width 424 height 50
click at [548, 303] on strong "video content add-on is not a replacement for professional videography" at bounding box center [504, 310] width 250 height 14
drag, startPoint x: 321, startPoint y: 311, endPoint x: 502, endPoint y: 303, distance: 181.4
click at [502, 303] on p "The short answer is no. The video content add-on is not a replacement for profe…" at bounding box center [495, 327] width 424 height 50
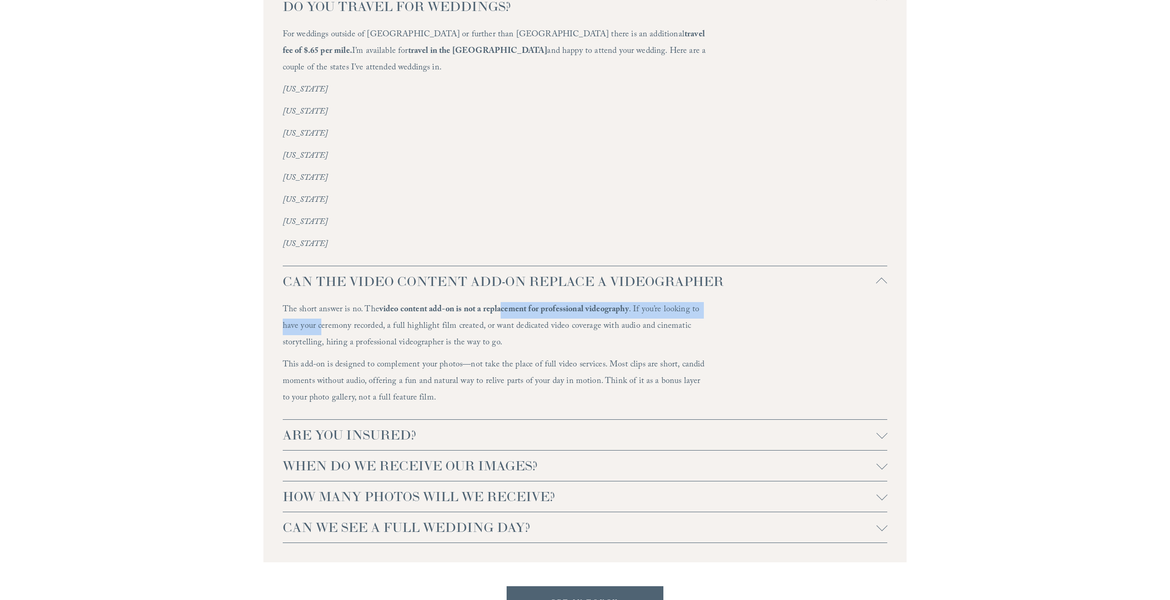
click at [502, 303] on p "The short answer is no. The video content add-on is not a replacement for profe…" at bounding box center [495, 327] width 424 height 50
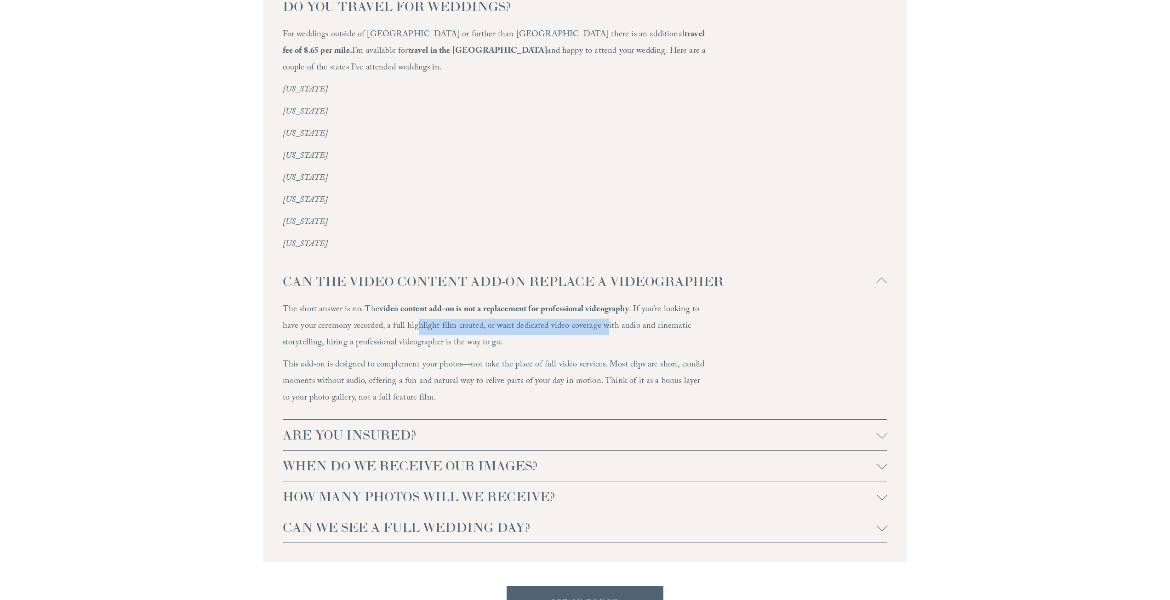
drag, startPoint x: 430, startPoint y: 312, endPoint x: 601, endPoint y: 314, distance: 170.6
click at [601, 314] on p "The short answer is no. The video content add-on is not a replacement for profe…" at bounding box center [495, 327] width 424 height 50
click at [534, 273] on span "CAN THE VIDEO CONTENT ADD-ON REPLACE A VIDEOGRAPHER" at bounding box center [580, 281] width 594 height 17
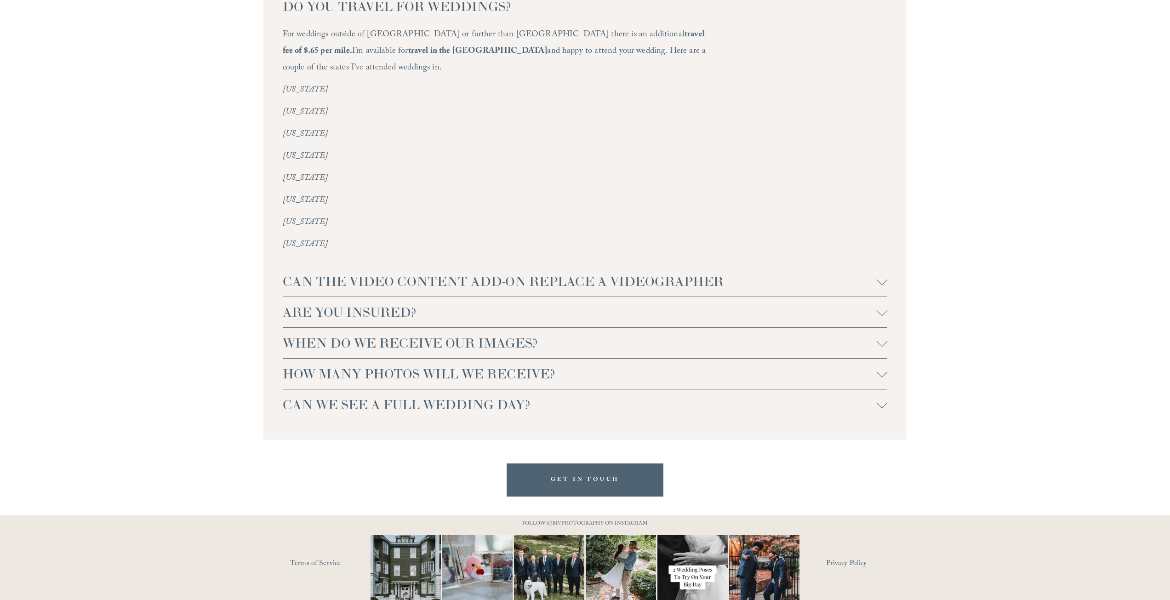
click at [534, 273] on span "CAN THE VIDEO CONTENT ADD-ON REPLACE A VIDEOGRAPHER" at bounding box center [580, 281] width 594 height 17
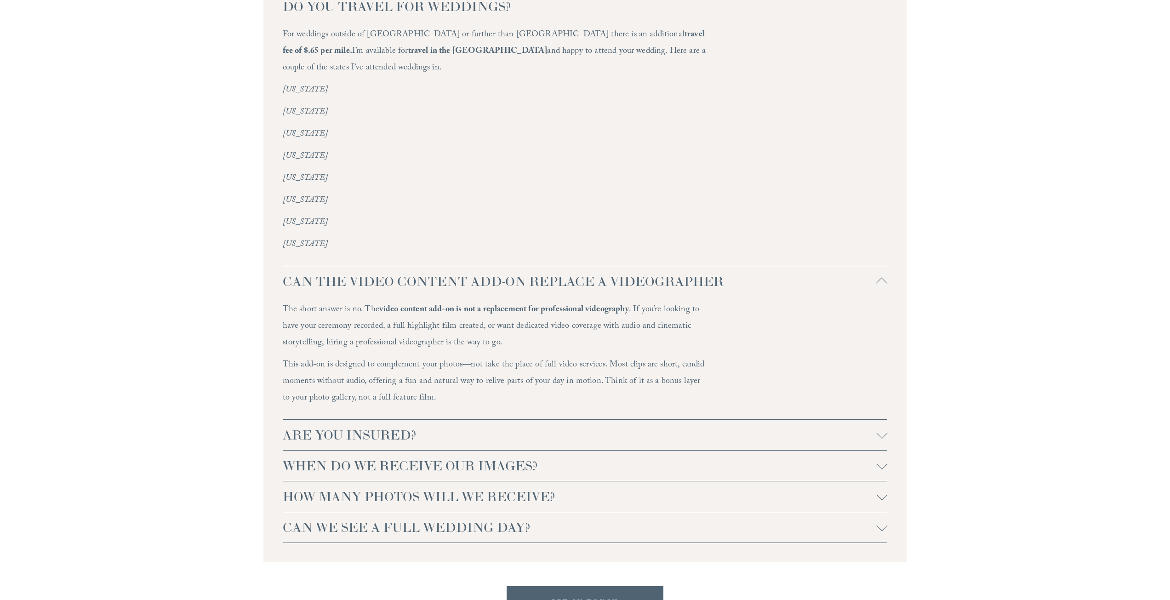
click at [534, 273] on span "CAN THE VIDEO CONTENT ADD-ON REPLACE A VIDEOGRAPHER" at bounding box center [580, 281] width 594 height 17
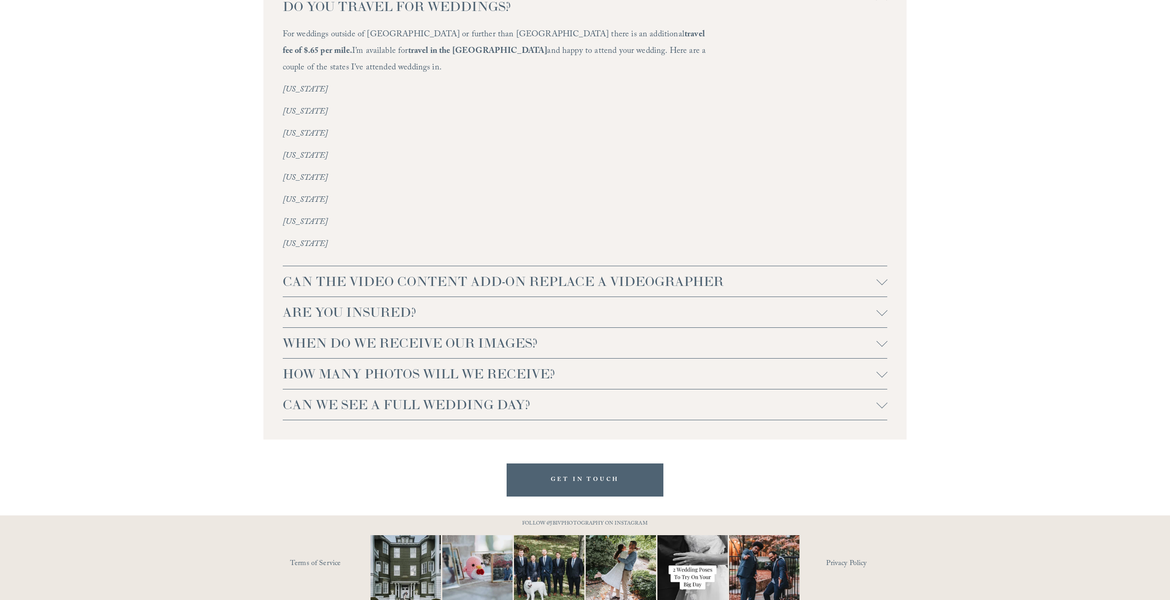
click at [513, 304] on span "ARE YOU INSURED?" at bounding box center [580, 312] width 594 height 17
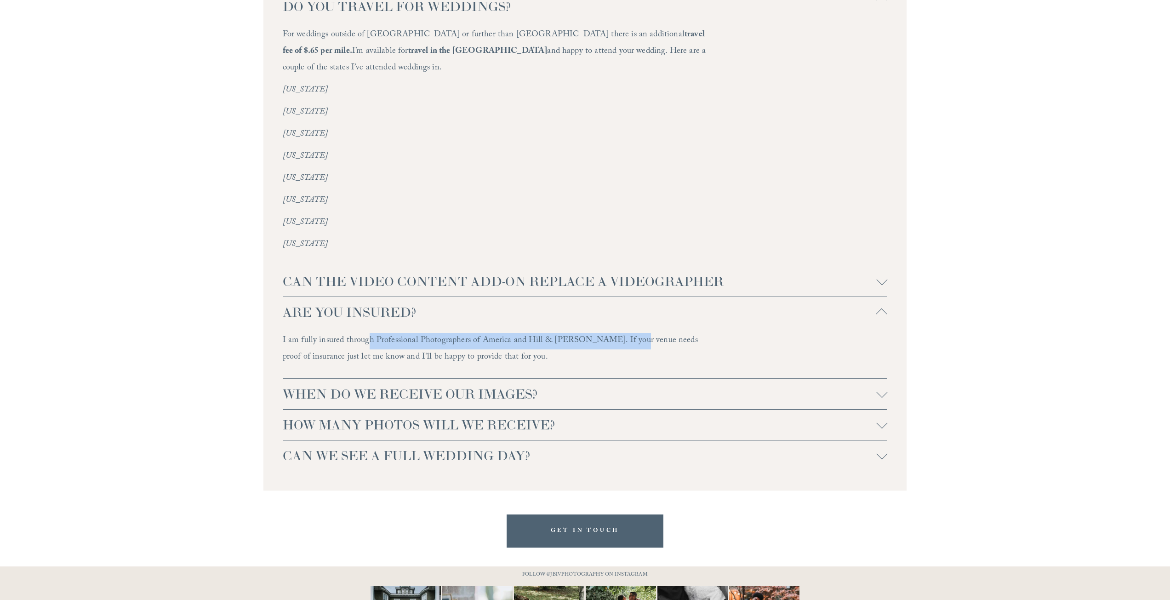
drag, startPoint x: 367, startPoint y: 326, endPoint x: 620, endPoint y: 326, distance: 252.4
click at [620, 333] on p "I am fully insured through Professional Photographers of America and Hill & [PE…" at bounding box center [495, 349] width 424 height 33
click at [584, 304] on span "ARE YOU INSURED?" at bounding box center [580, 312] width 594 height 17
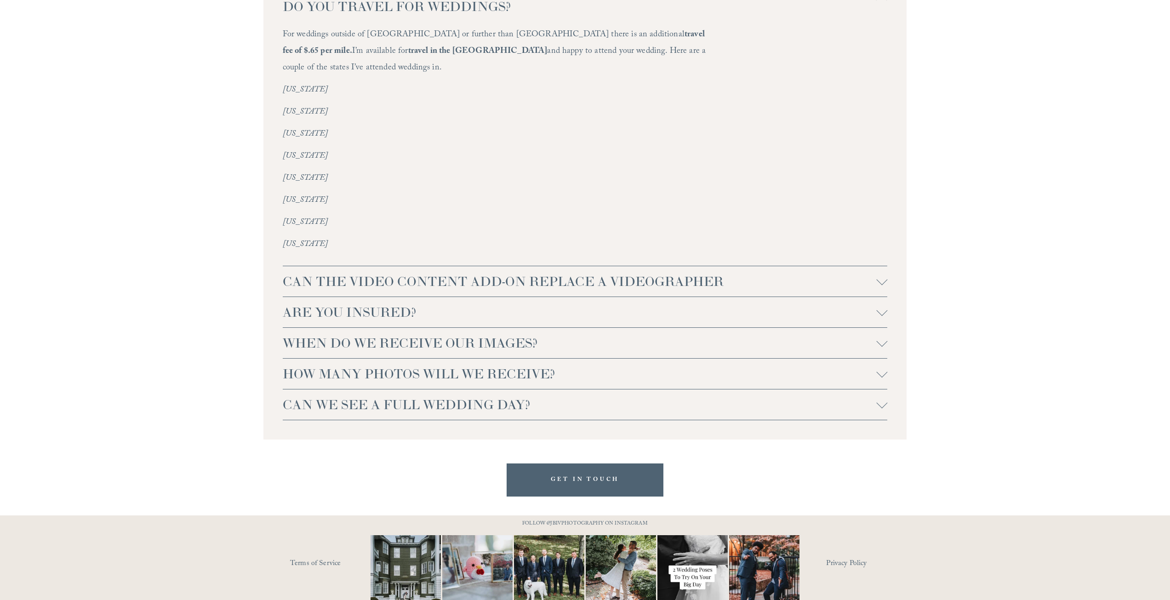
click at [586, 335] on span "WHEN DO WE RECEIVE OUR IMAGES?" at bounding box center [580, 343] width 594 height 17
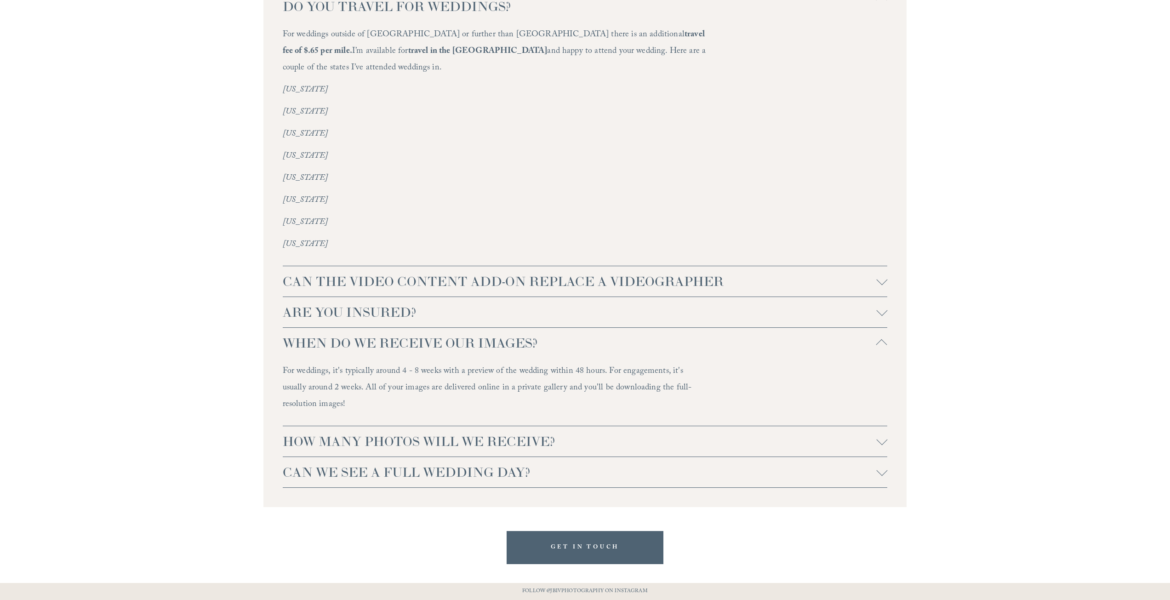
click at [504, 433] on span "HOW MANY PHOTOS WILL WE RECEIVE?" at bounding box center [580, 441] width 594 height 17
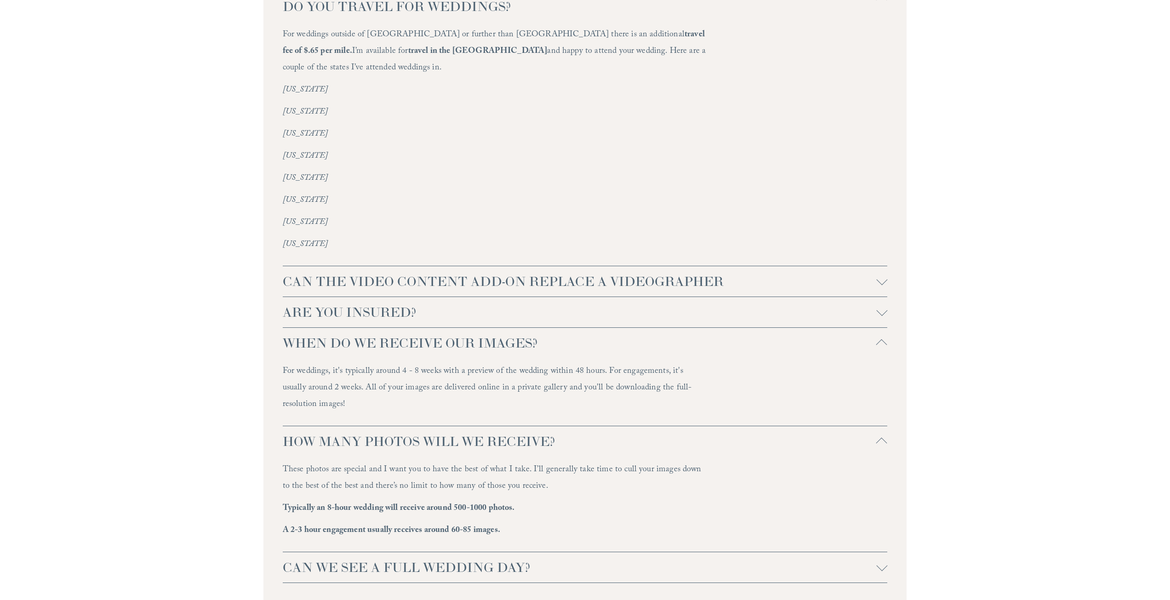
scroll to position [2299, 0]
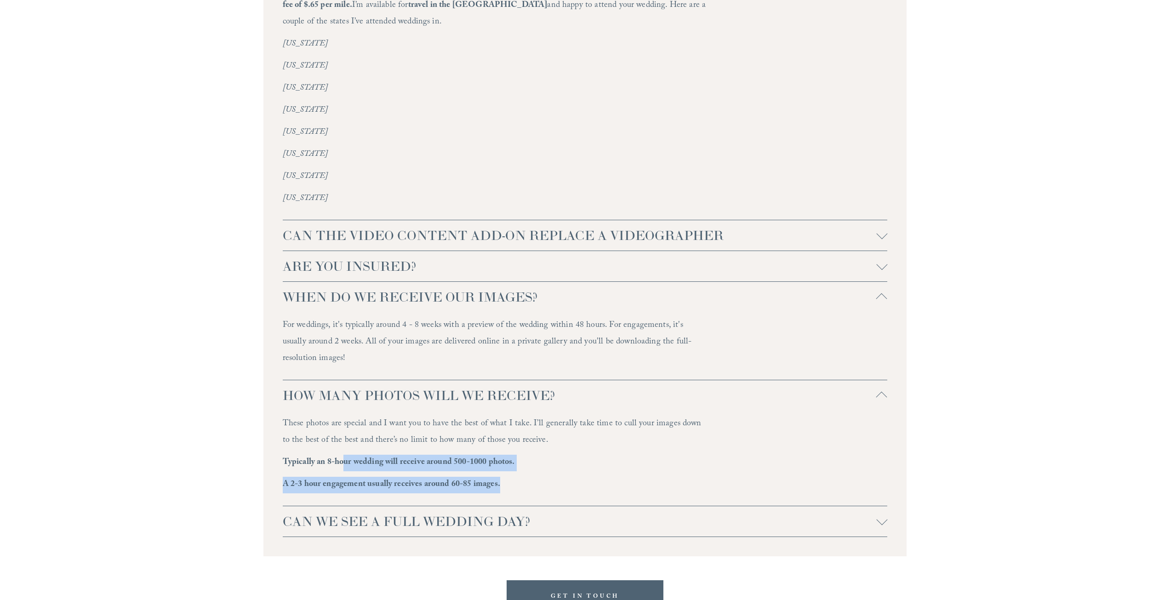
drag, startPoint x: 346, startPoint y: 442, endPoint x: 536, endPoint y: 459, distance: 191.1
click at [536, 459] on div "These photos are special and I want you to have the best of what I take. I’ll g…" at bounding box center [495, 458] width 424 height 84
click at [414, 514] on span "CAN WE SEE A FULL WEDDING DAY?" at bounding box center [580, 521] width 594 height 17
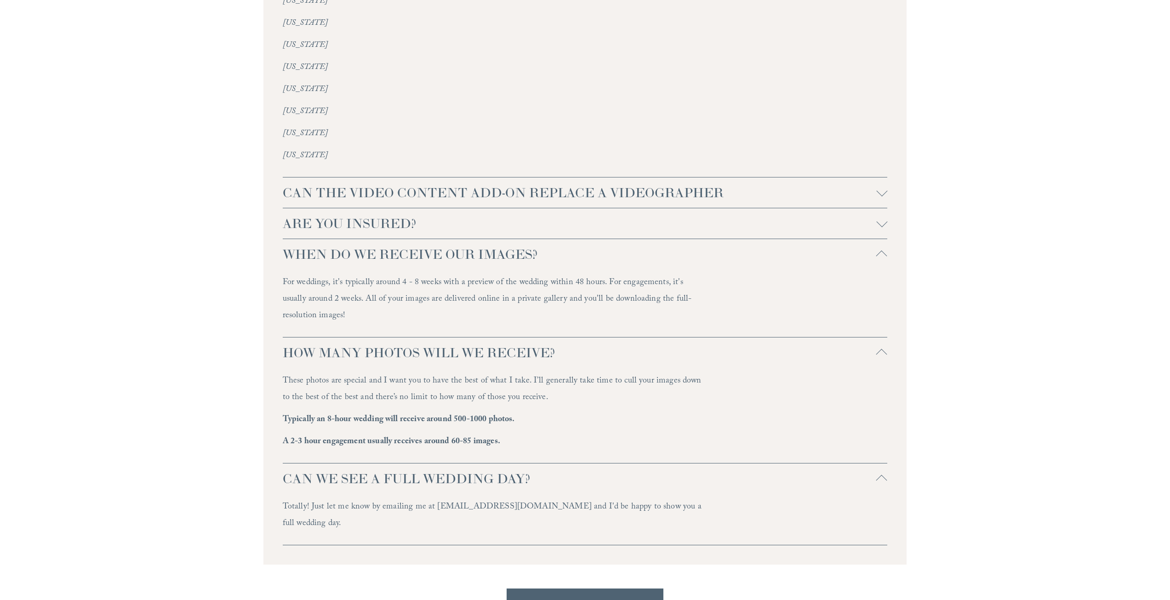
scroll to position [2345, 0]
drag, startPoint x: 377, startPoint y: 491, endPoint x: 306, endPoint y: 501, distance: 72.0
click at [306, 501] on div "Totally! Just let me know by emailing me at [EMAIL_ADDRESS][DOMAIN_NAME] and I'…" at bounding box center [495, 516] width 424 height 40
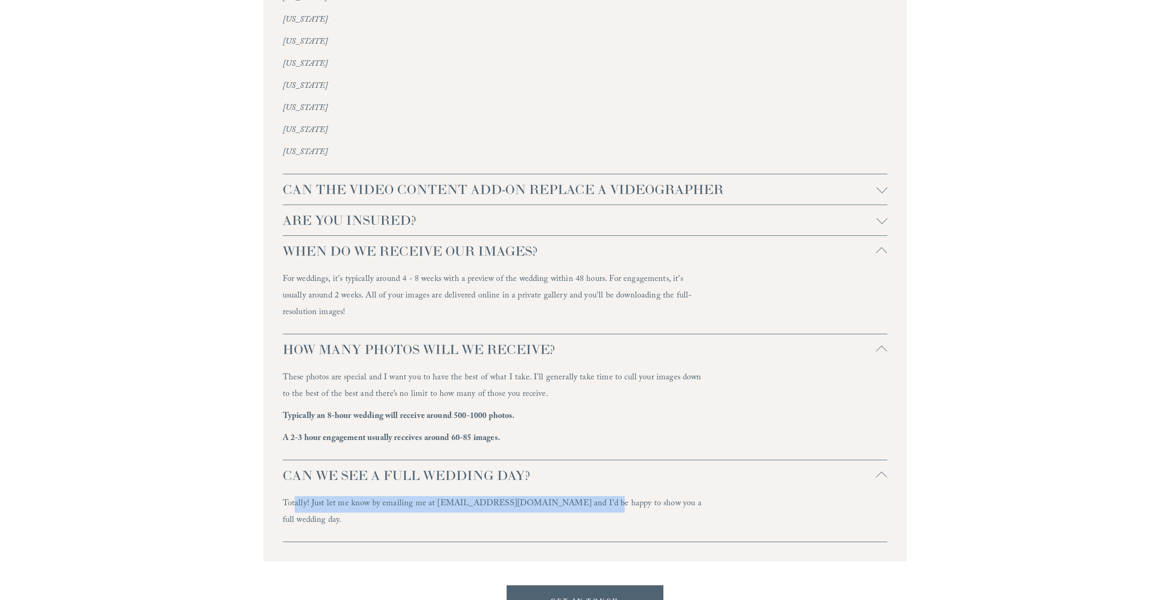
drag, startPoint x: 294, startPoint y: 490, endPoint x: 574, endPoint y: 496, distance: 280.1
click at [572, 496] on p "Totally! Just let me know by emailing me at [EMAIL_ADDRESS][DOMAIN_NAME] and I'…" at bounding box center [495, 512] width 424 height 33
click at [576, 496] on p "Totally! Just let me know by emailing me at [EMAIL_ADDRESS][DOMAIN_NAME] and I'…" at bounding box center [495, 512] width 424 height 33
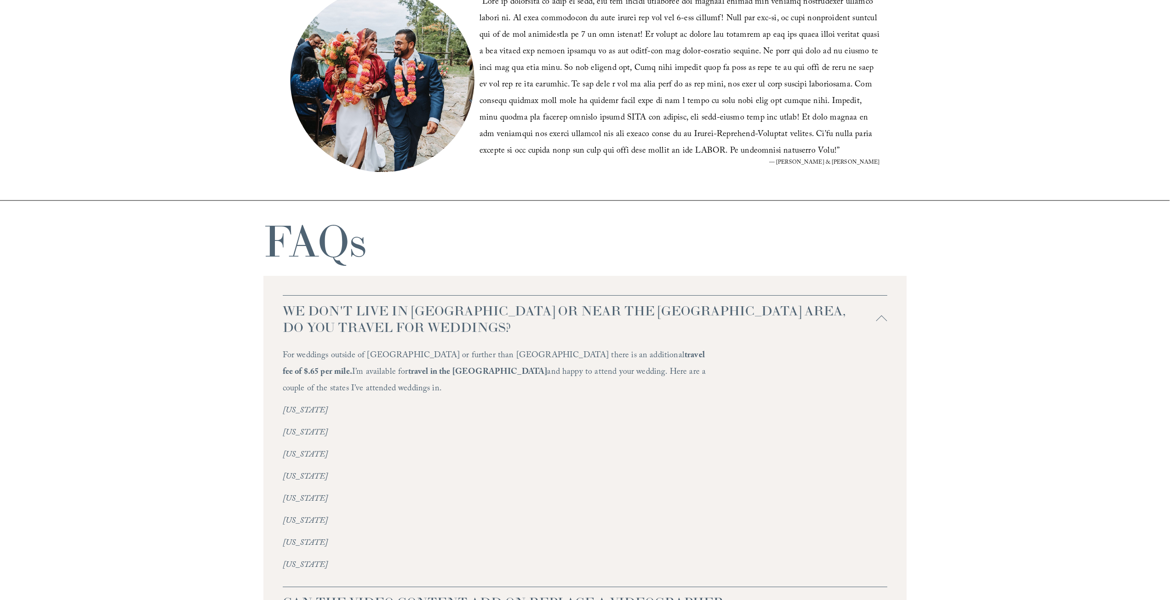
scroll to position [1793, 0]
